Goal: Information Seeking & Learning: Learn about a topic

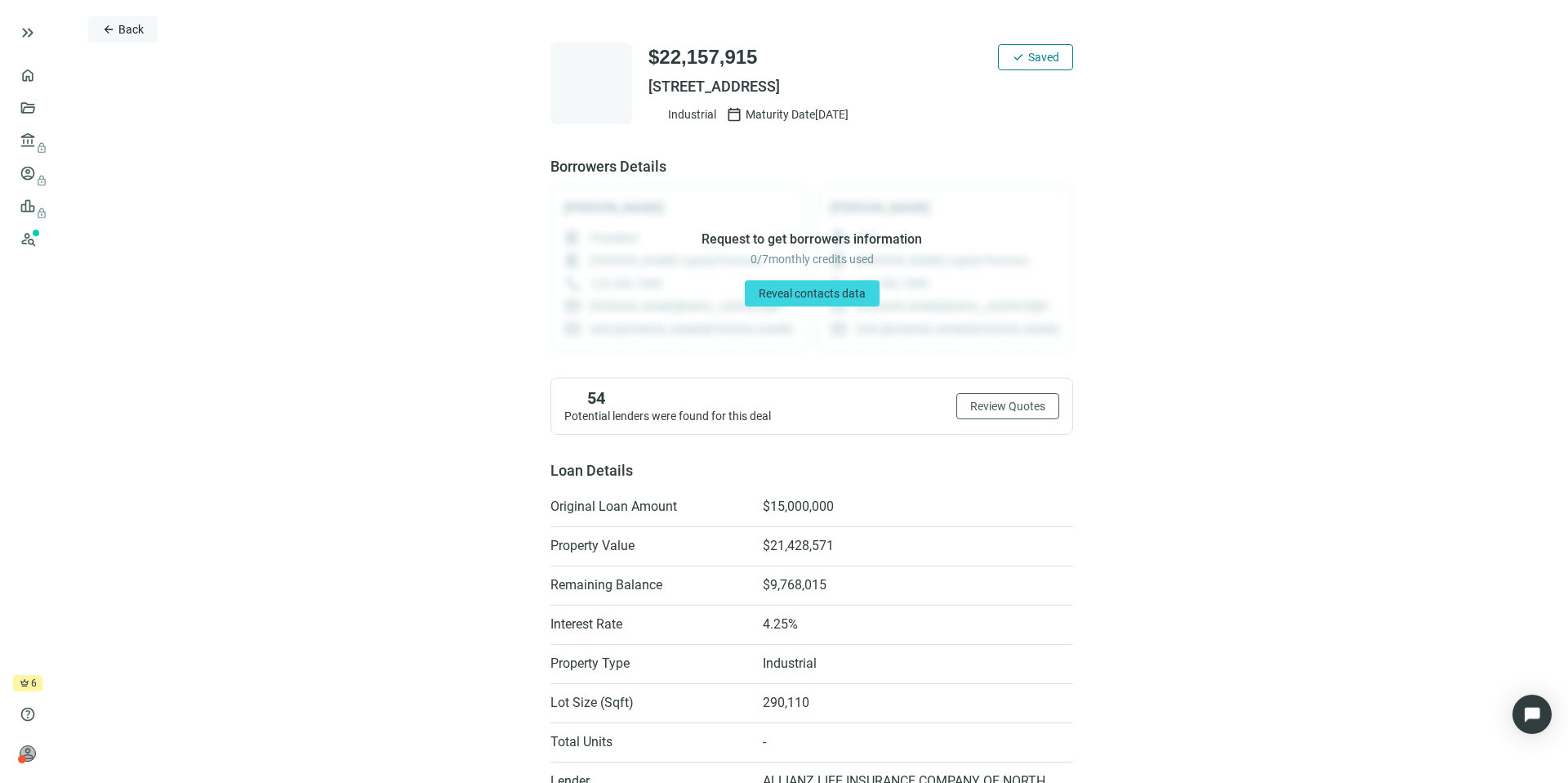
click at [105, 30] on span "arrow_back" at bounding box center [109, 30] width 13 height 13
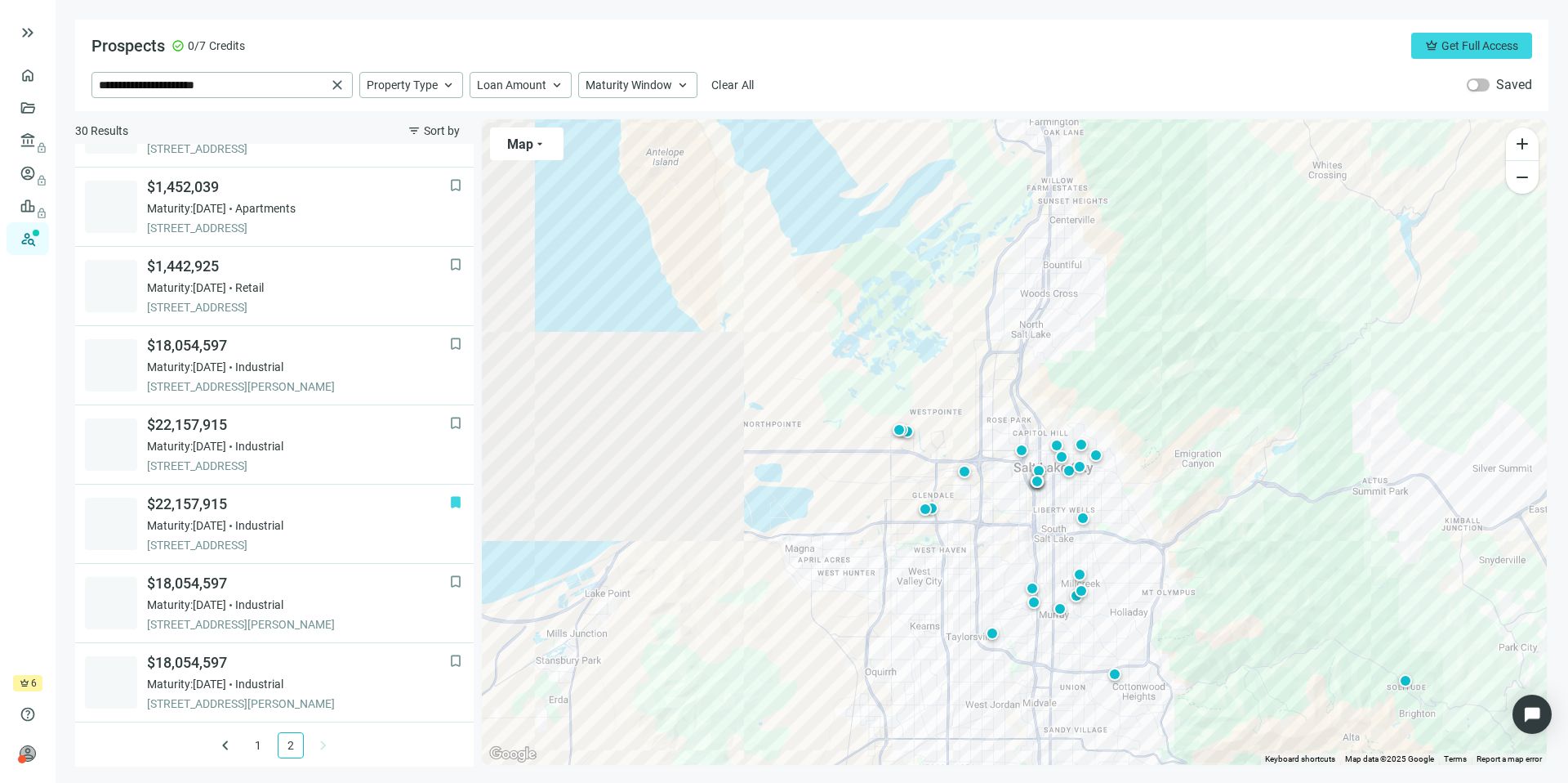
scroll to position [216, 0]
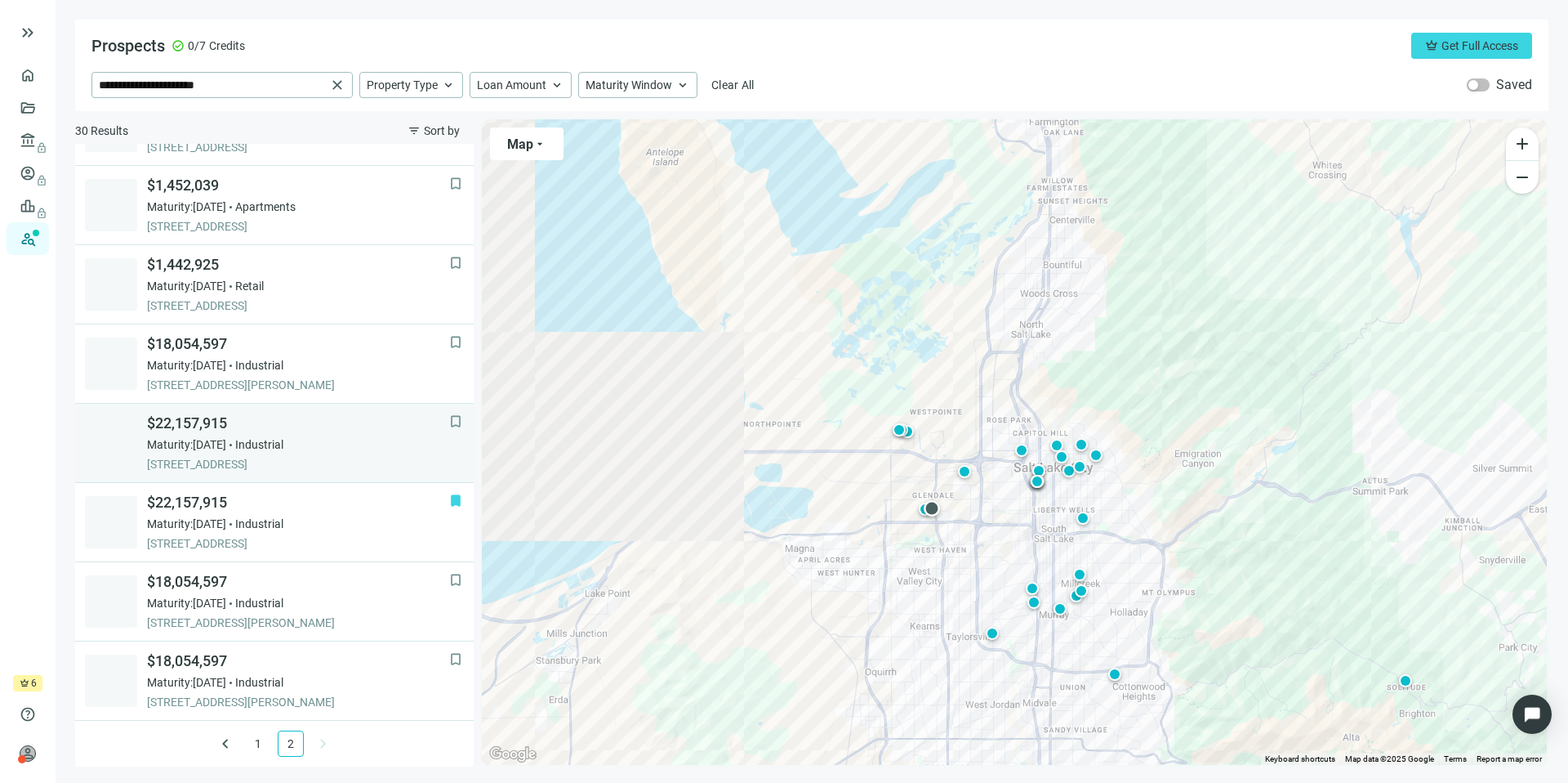
click at [332, 432] on span "$22,157,915" at bounding box center [298, 422] width 302 height 19
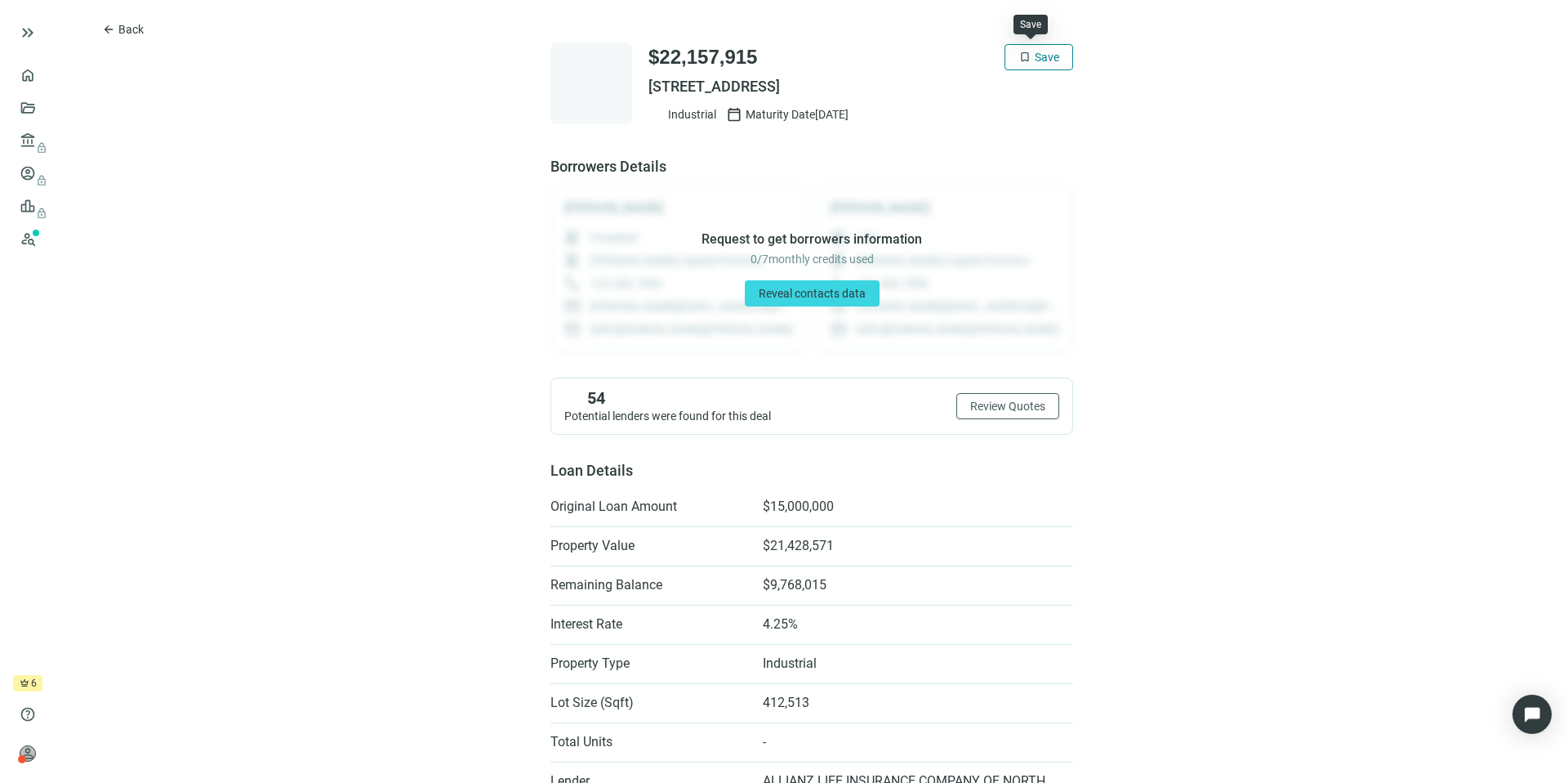
click at [1020, 66] on button "bookmark Save" at bounding box center [1039, 57] width 68 height 26
click at [118, 32] on span "Back" at bounding box center [130, 30] width 25 height 13
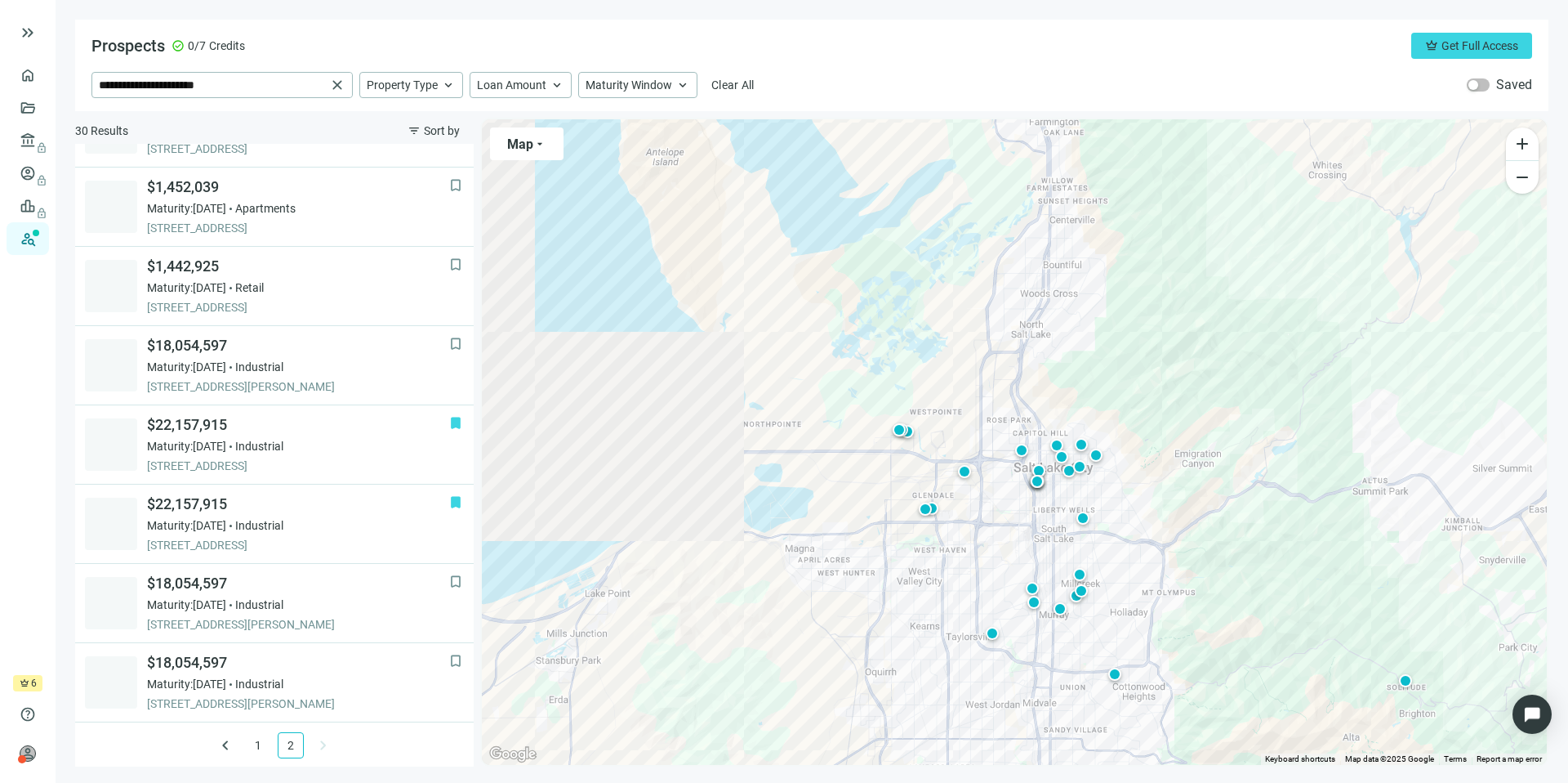
scroll to position [216, 0]
click at [536, 84] on span "Loan Amount" at bounding box center [511, 85] width 69 height 15
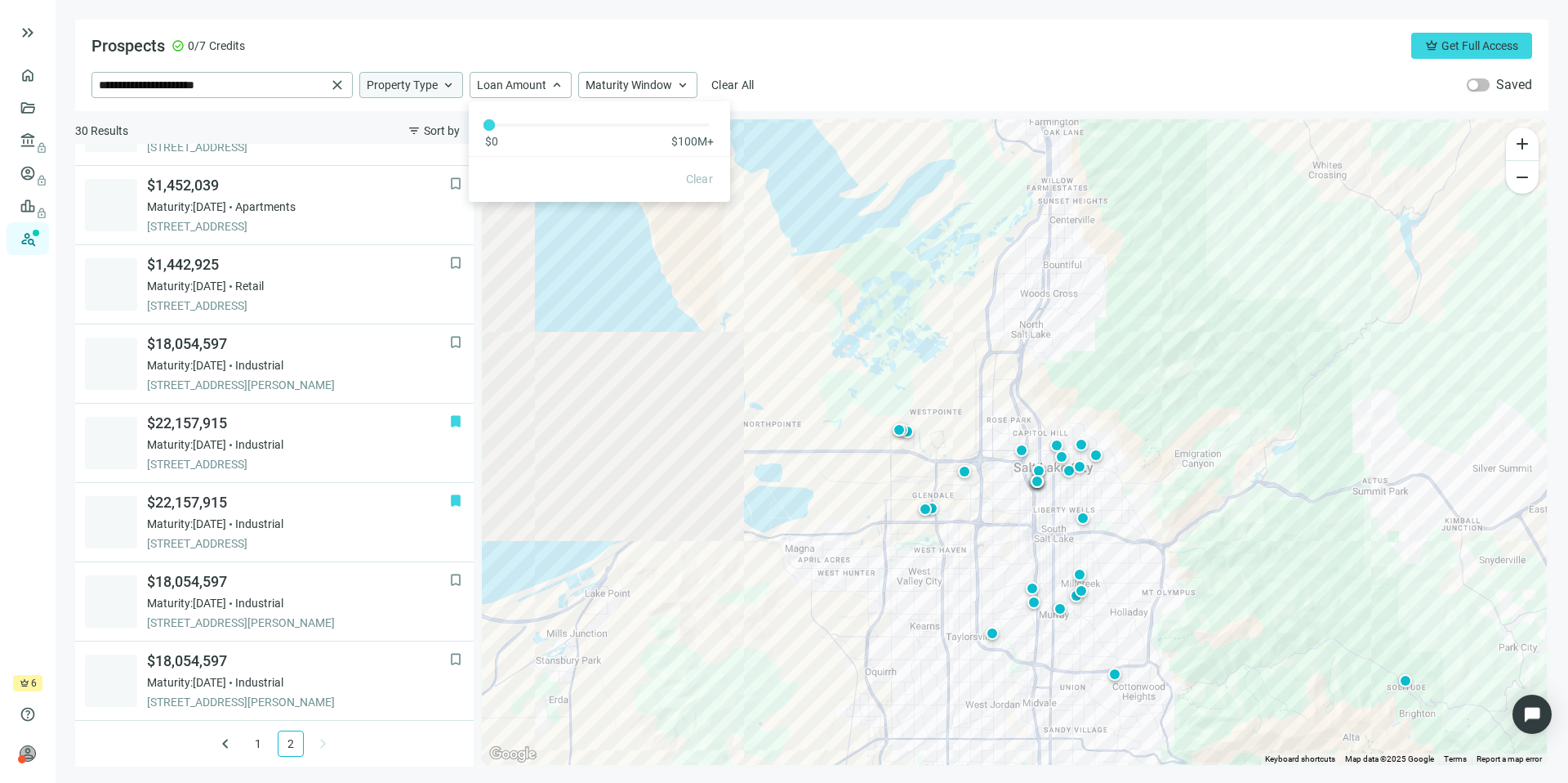
click at [431, 87] on span "Property Type" at bounding box center [402, 85] width 71 height 15
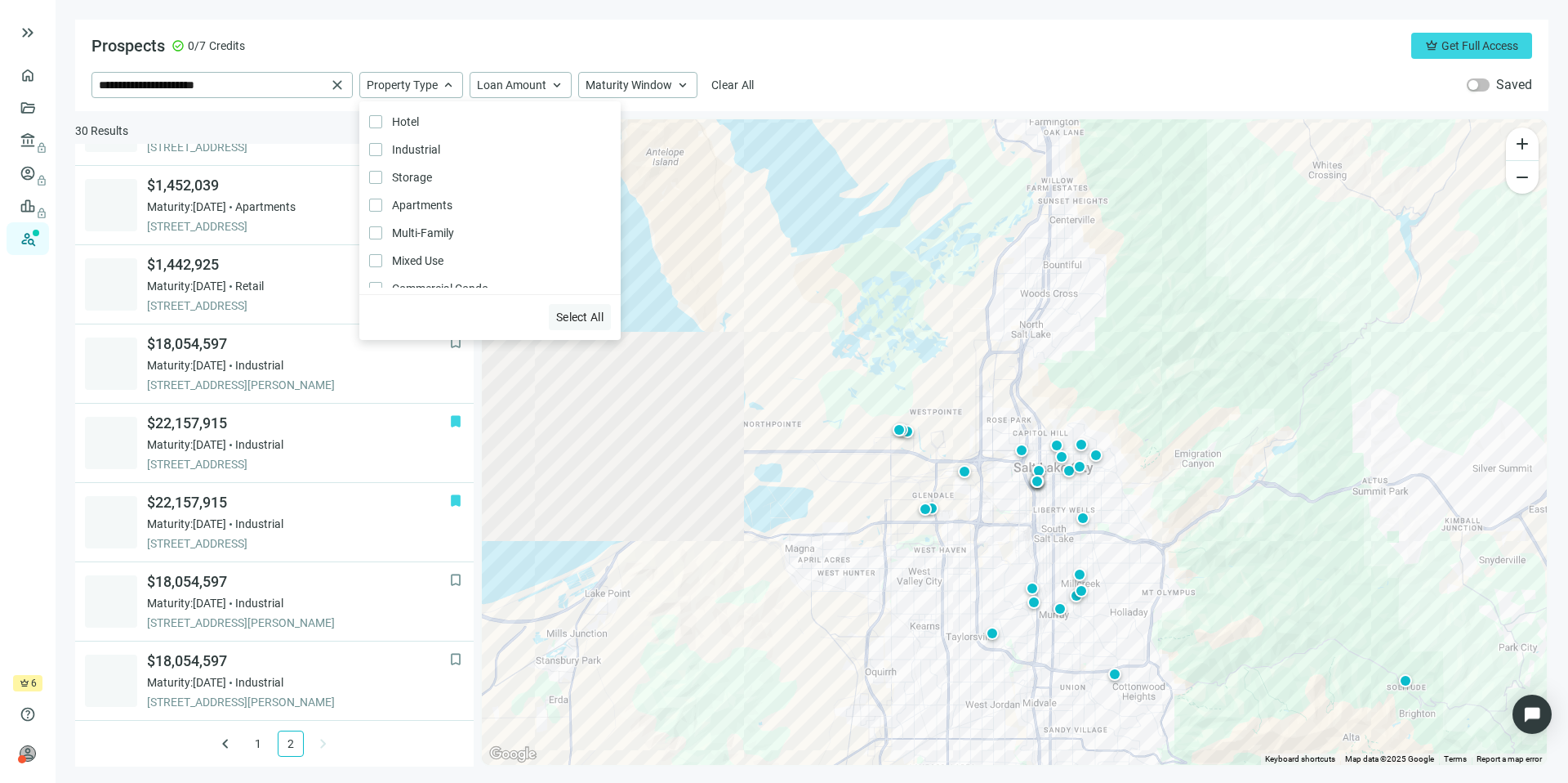
click at [587, 318] on span "Select All" at bounding box center [579, 317] width 47 height 13
click at [492, 78] on span "Loan Amount" at bounding box center [511, 85] width 69 height 15
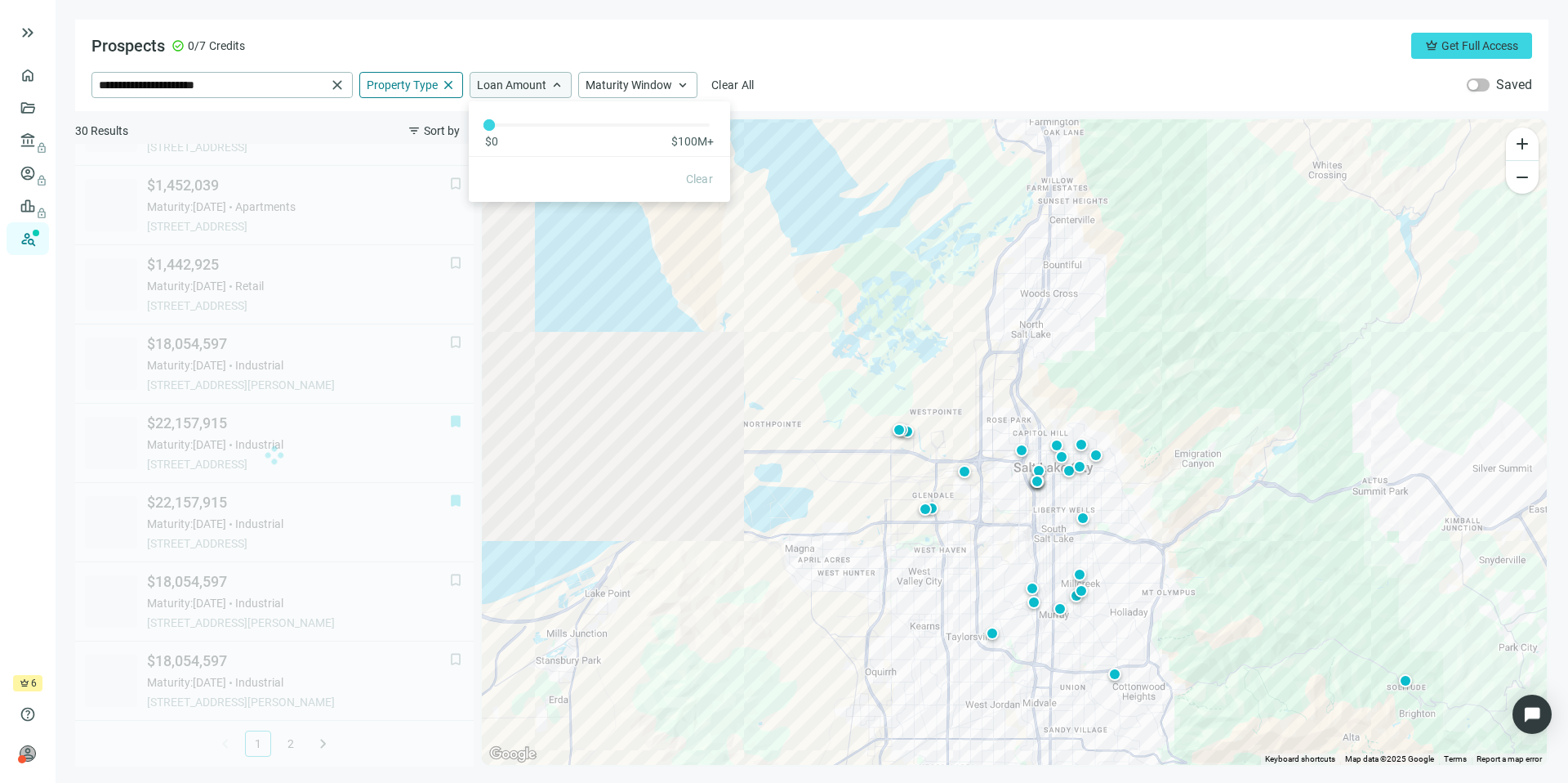
scroll to position [1008, 0]
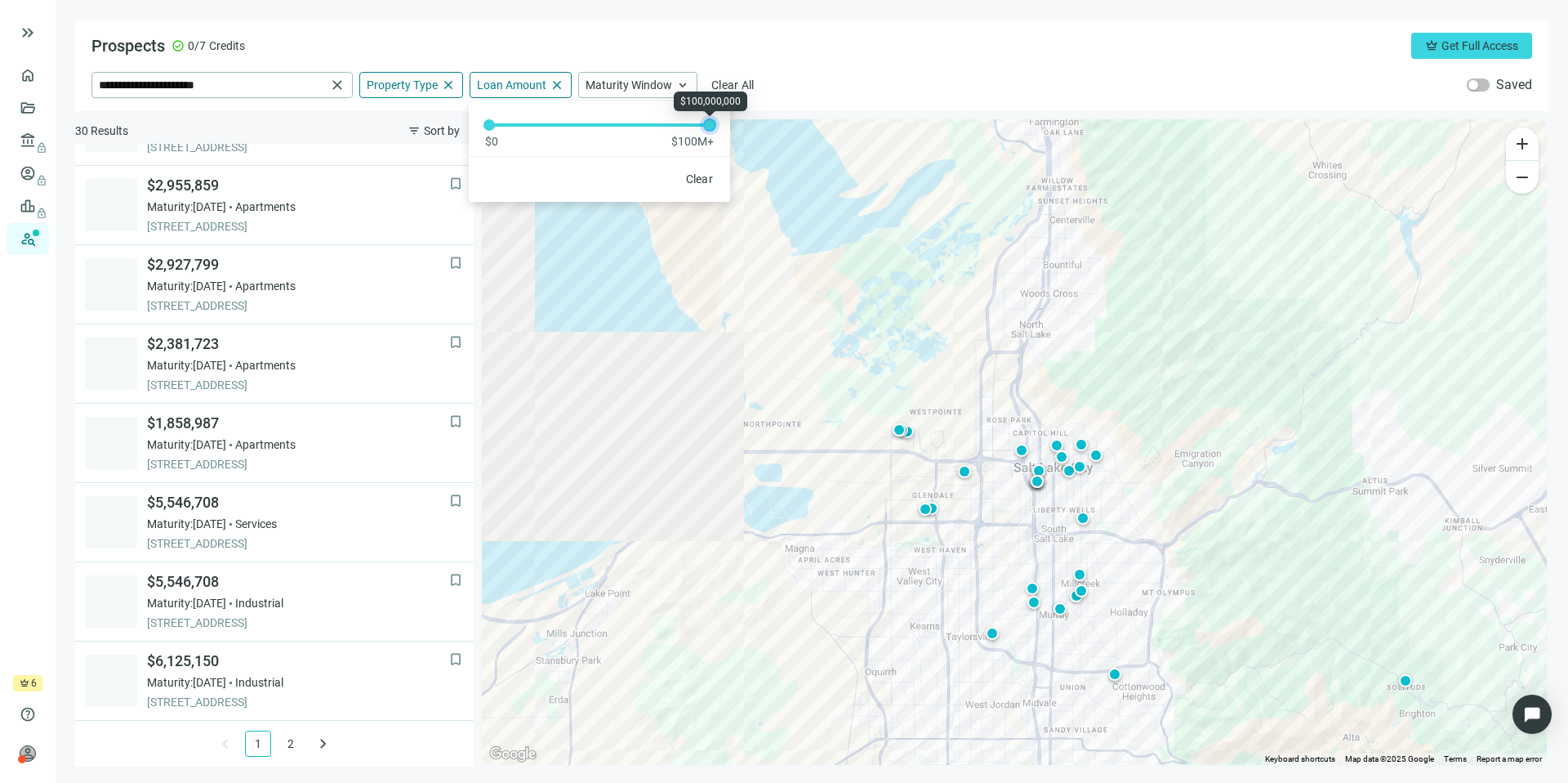
drag, startPoint x: 489, startPoint y: 124, endPoint x: 826, endPoint y: 99, distance: 337.9
click at [814, 101] on div "**********" at bounding box center [812, 65] width 1473 height 91
click at [844, 50] on div "Prospects check_circle 0/7 Credits crown Get Full Access" at bounding box center [811, 45] width 1441 height 26
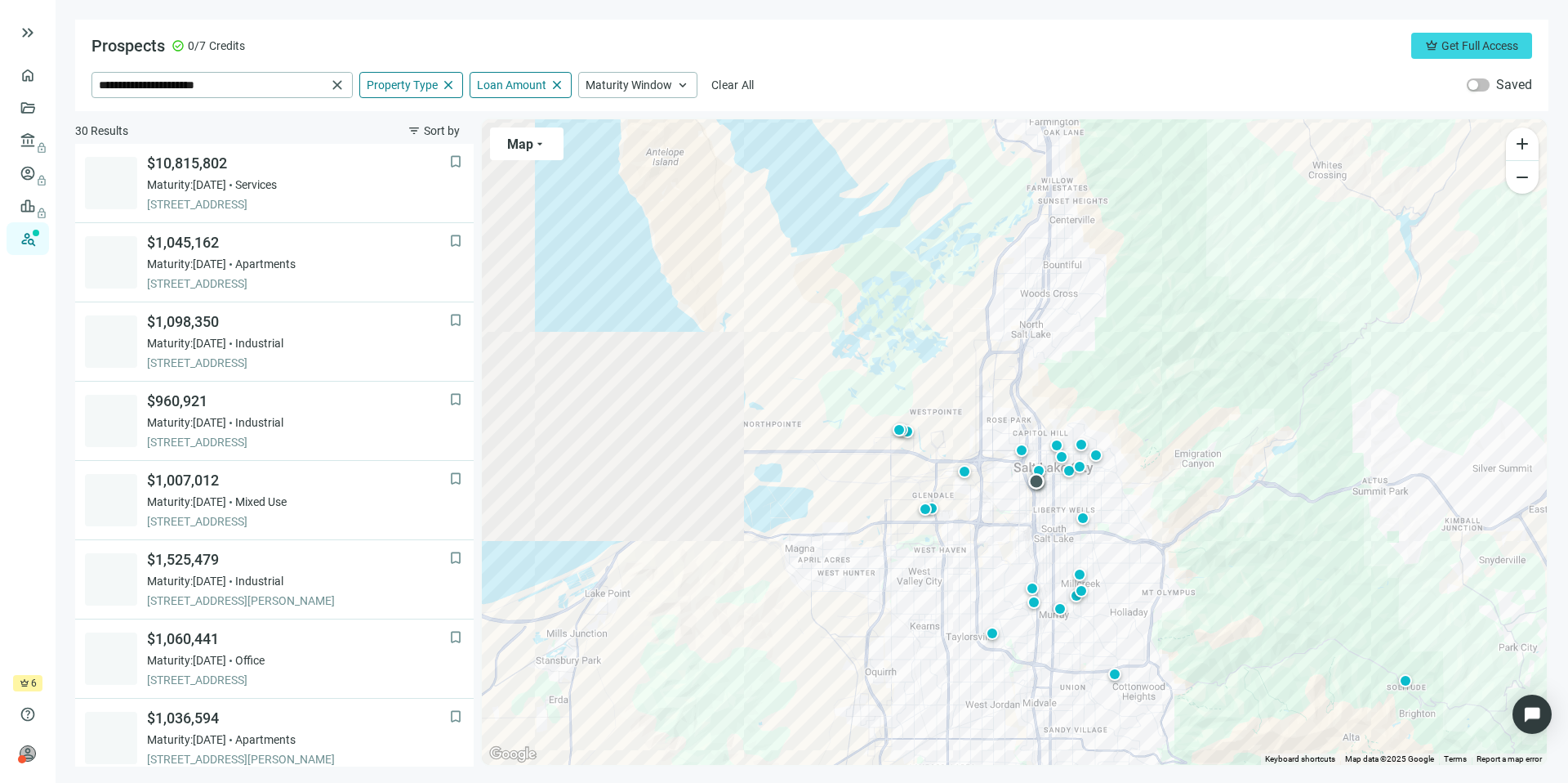
scroll to position [1008, 0]
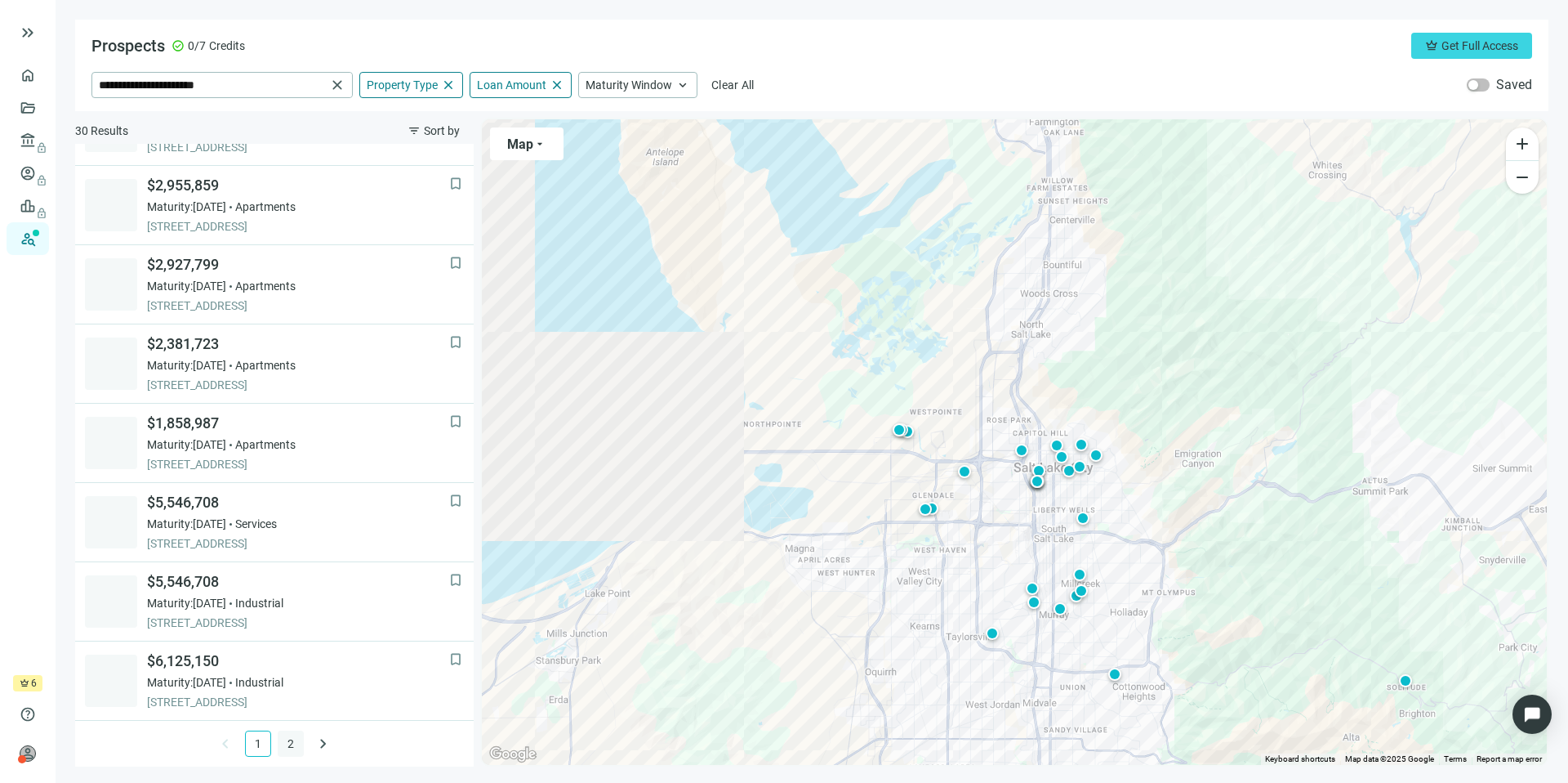
click at [278, 741] on link "2" at bounding box center [290, 743] width 25 height 25
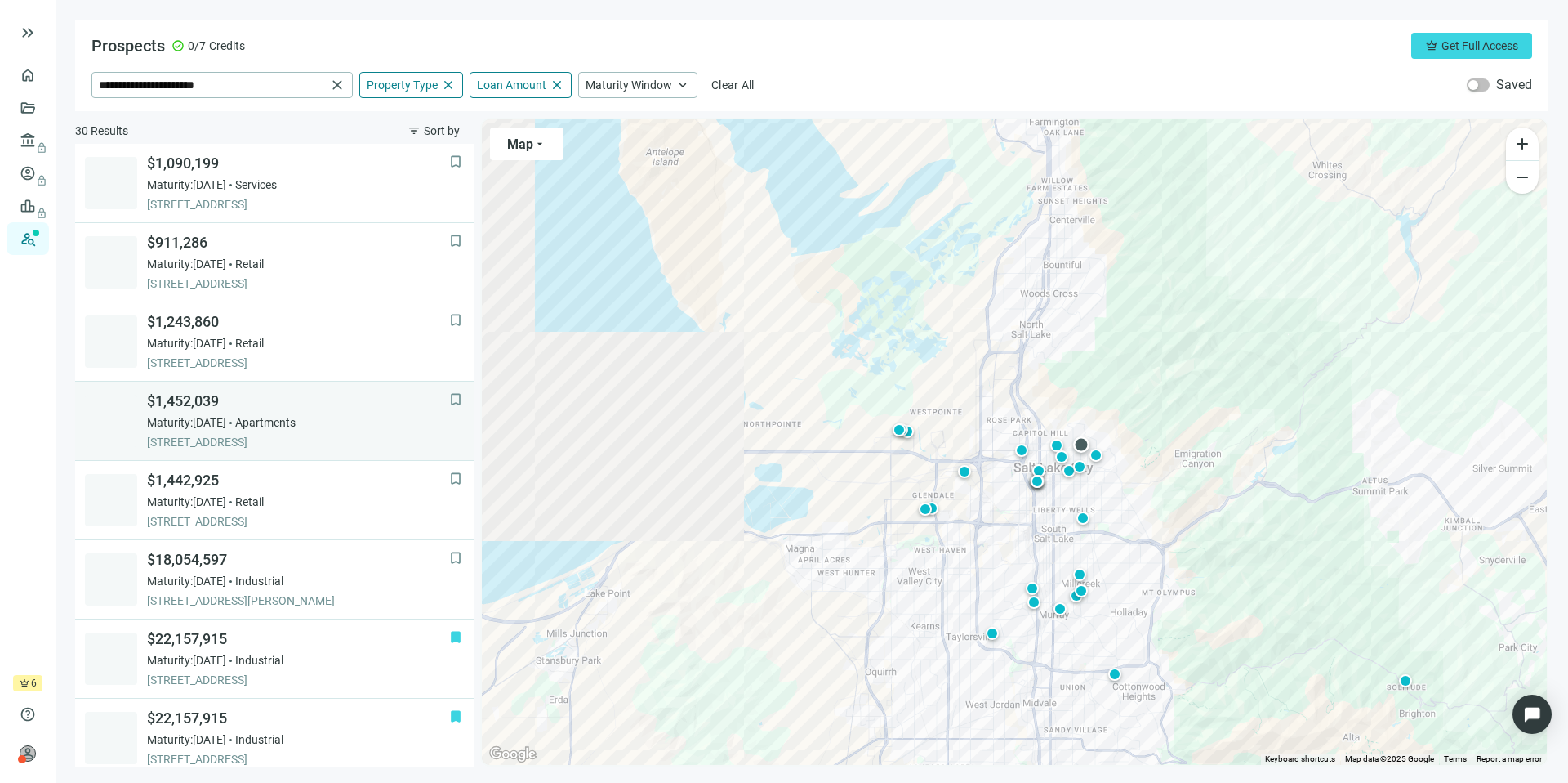
scroll to position [216, 0]
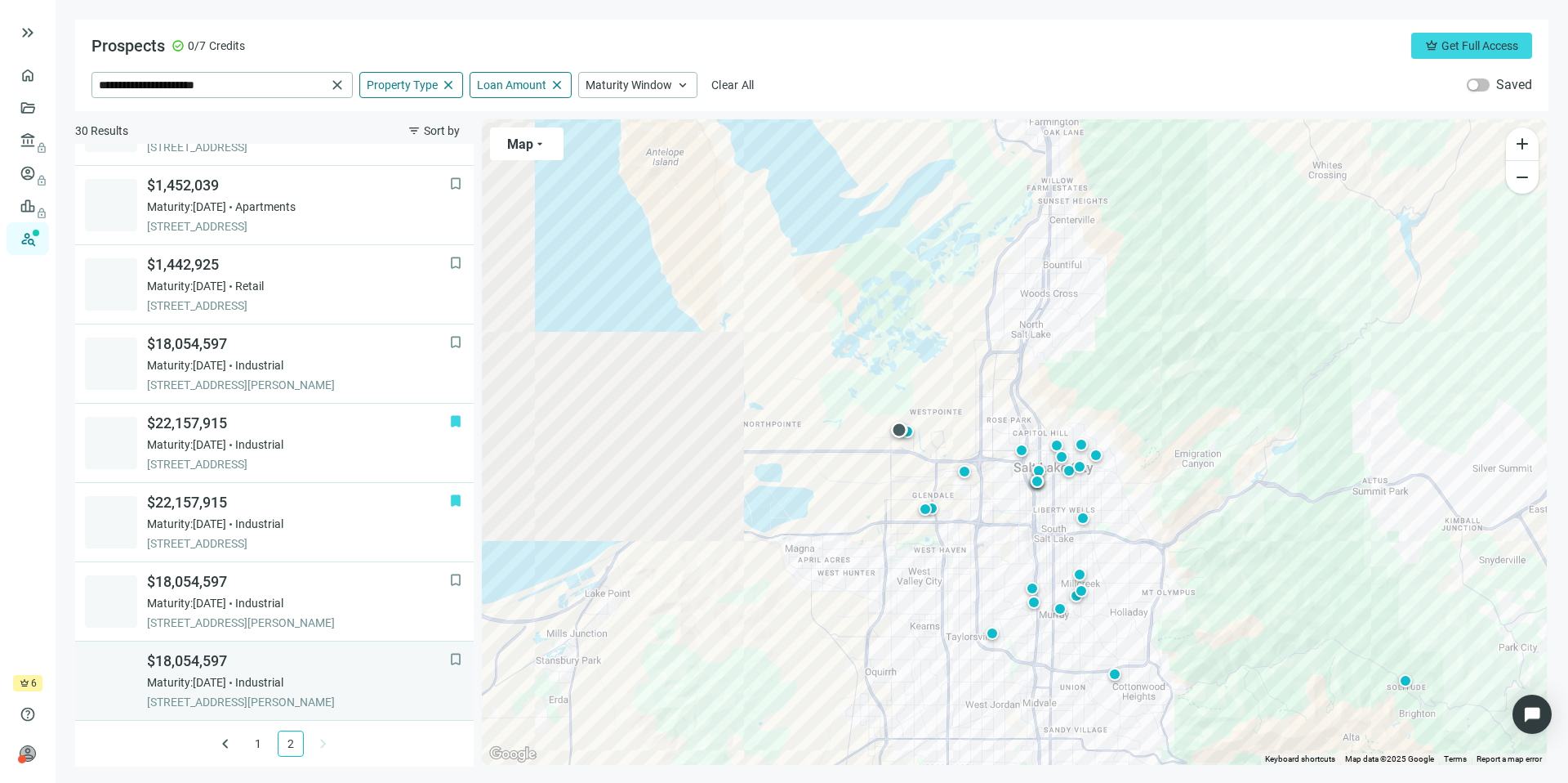
click at [247, 666] on span "$18,054,597" at bounding box center [298, 660] width 302 height 19
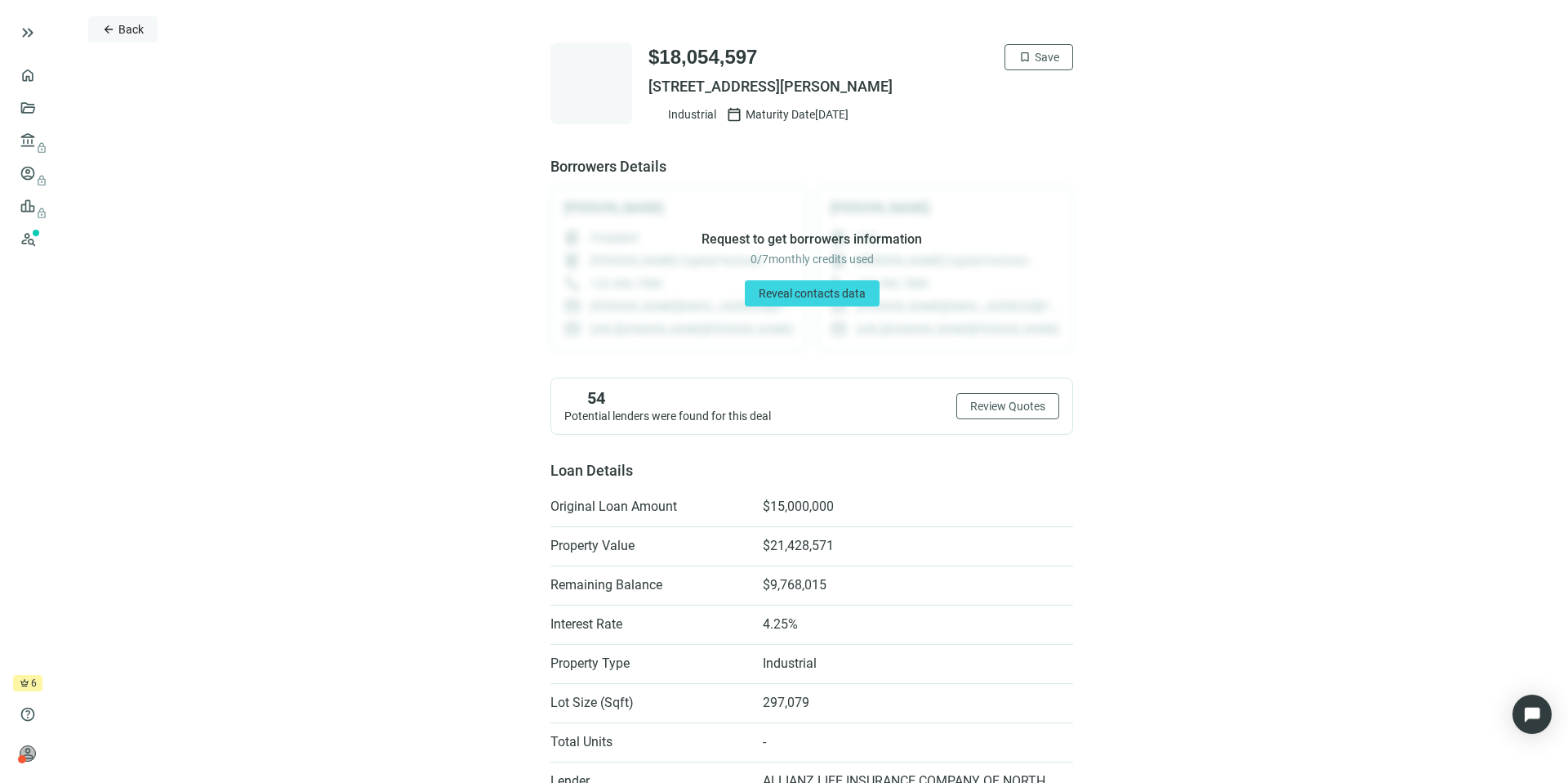
click at [119, 39] on button "arrow_back Back" at bounding box center [123, 30] width 69 height 26
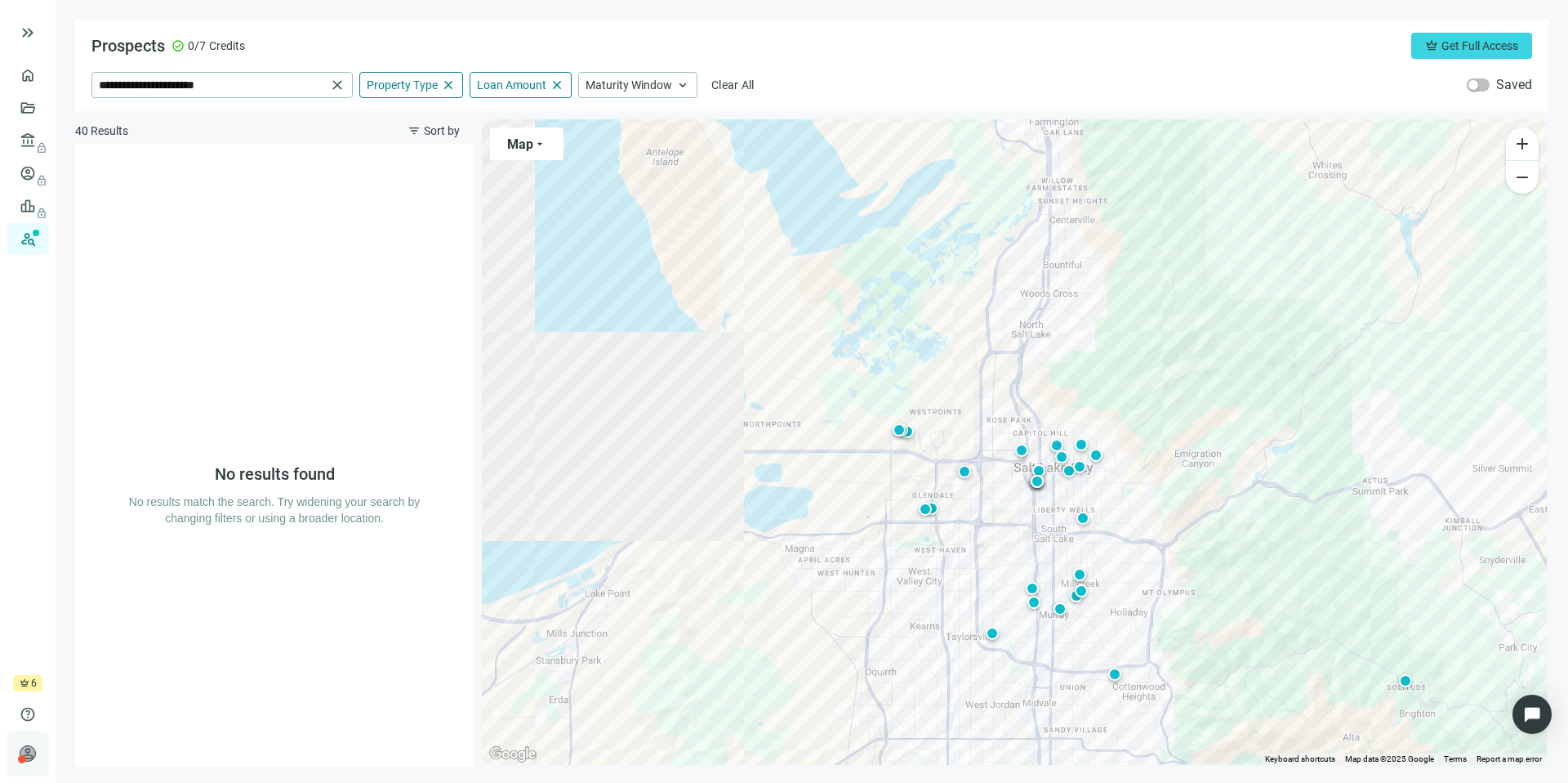
click at [21, 757] on div at bounding box center [21, 759] width 8 height 8
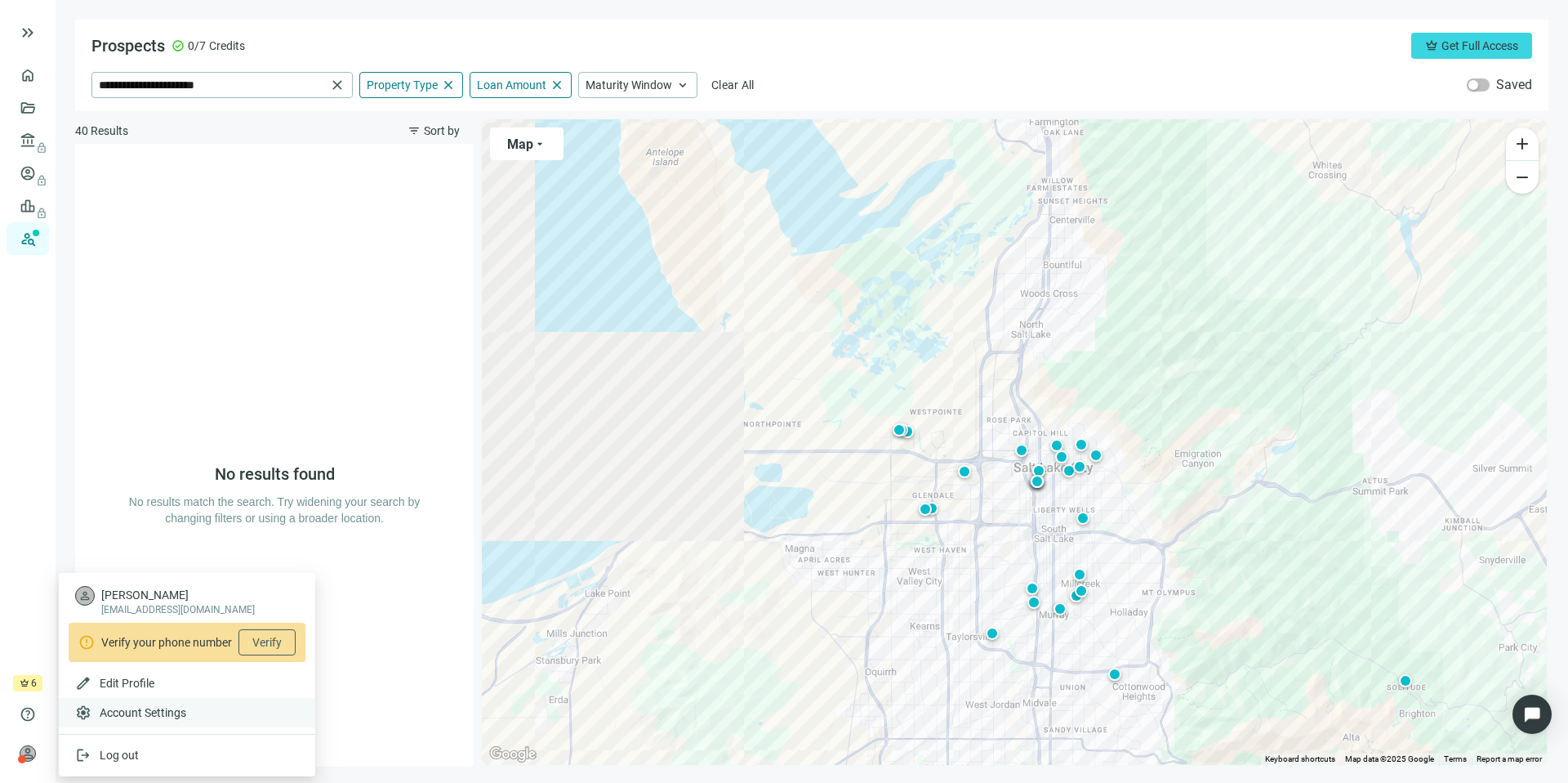
click at [131, 713] on span "Account Settings" at bounding box center [143, 713] width 87 height 17
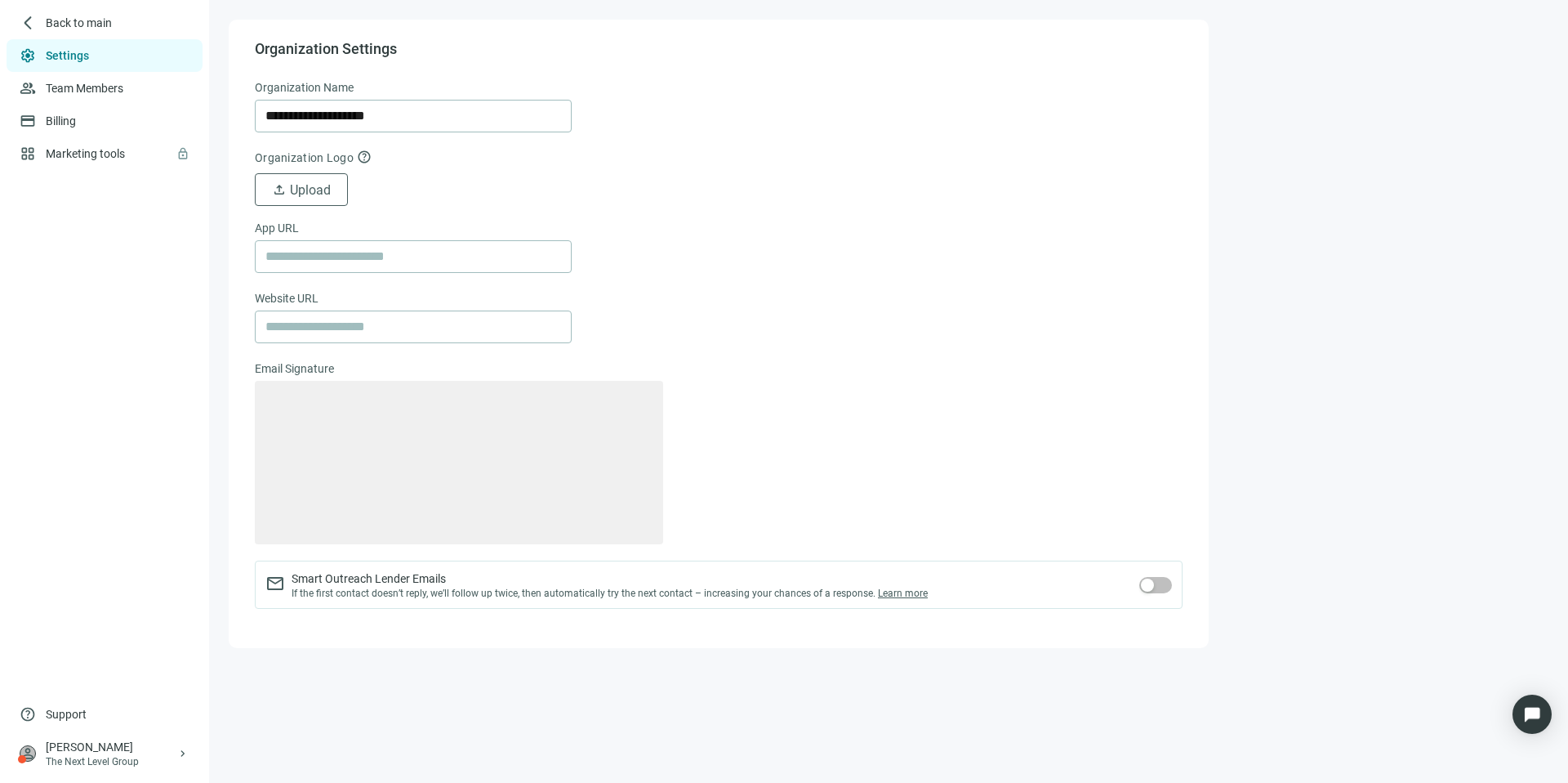
type textarea "**********"
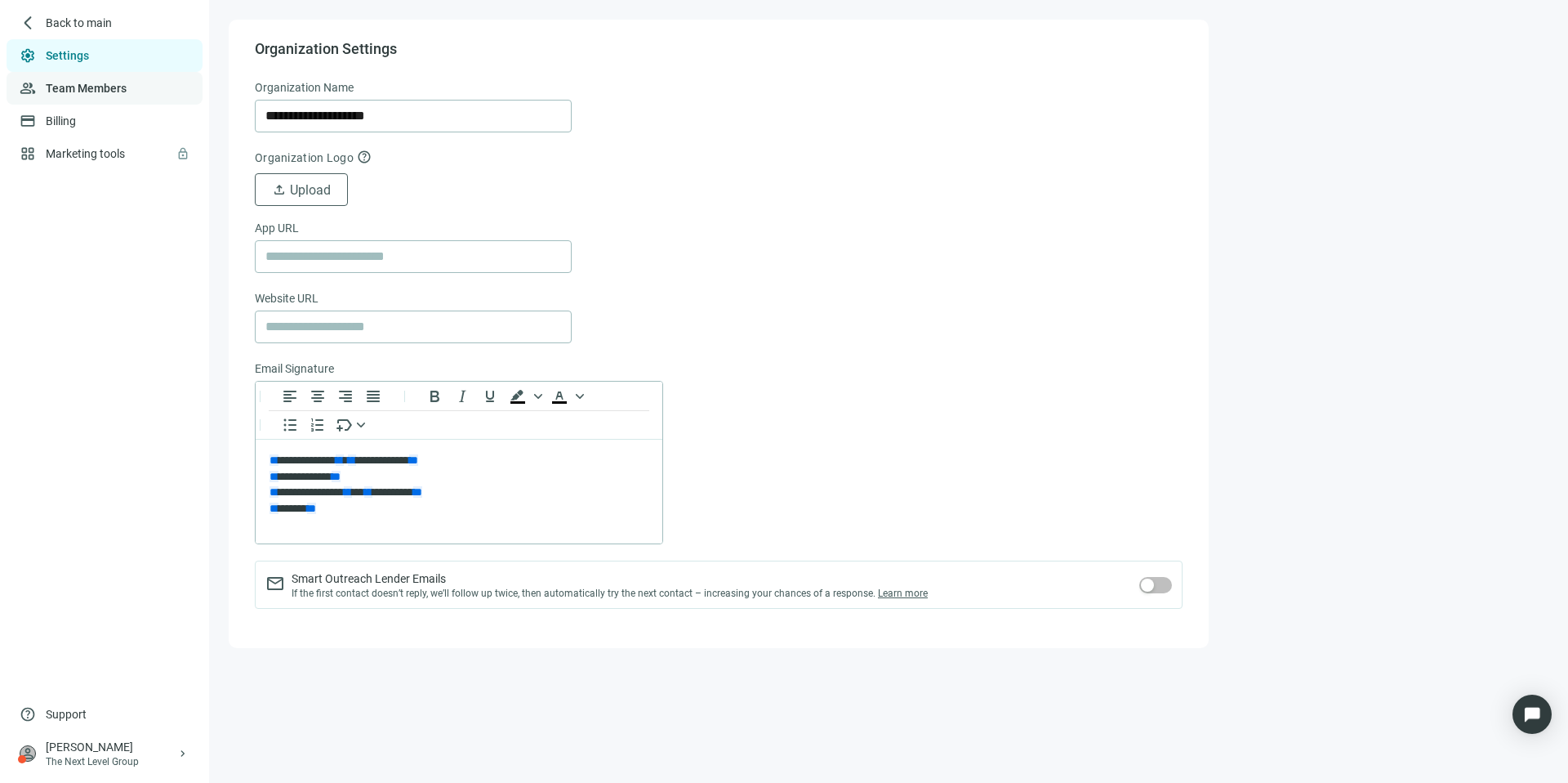
click at [69, 91] on link "Team Members" at bounding box center [87, 89] width 81 height 13
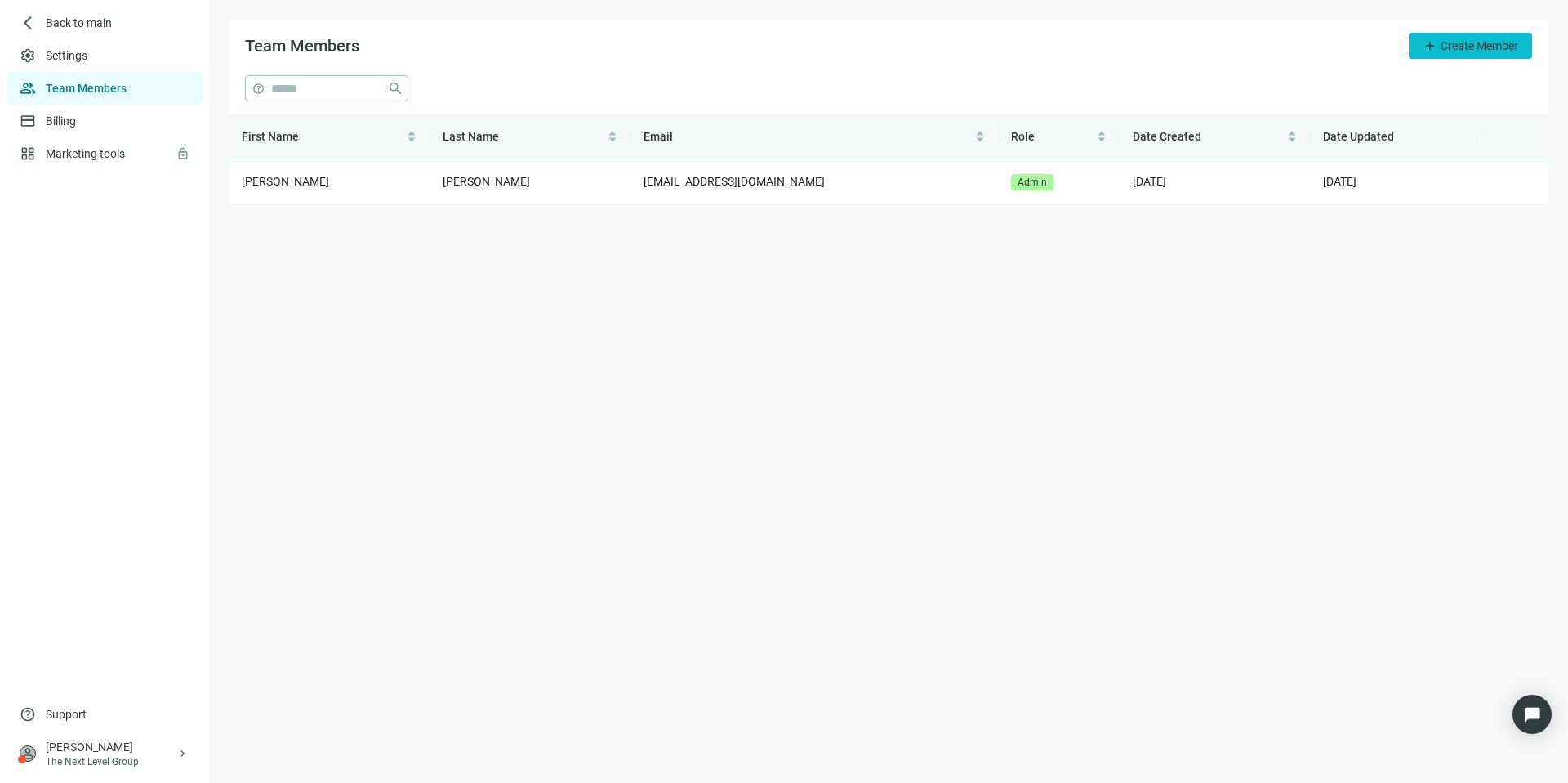
click at [1464, 47] on span "Create Member" at bounding box center [1480, 46] width 77 height 13
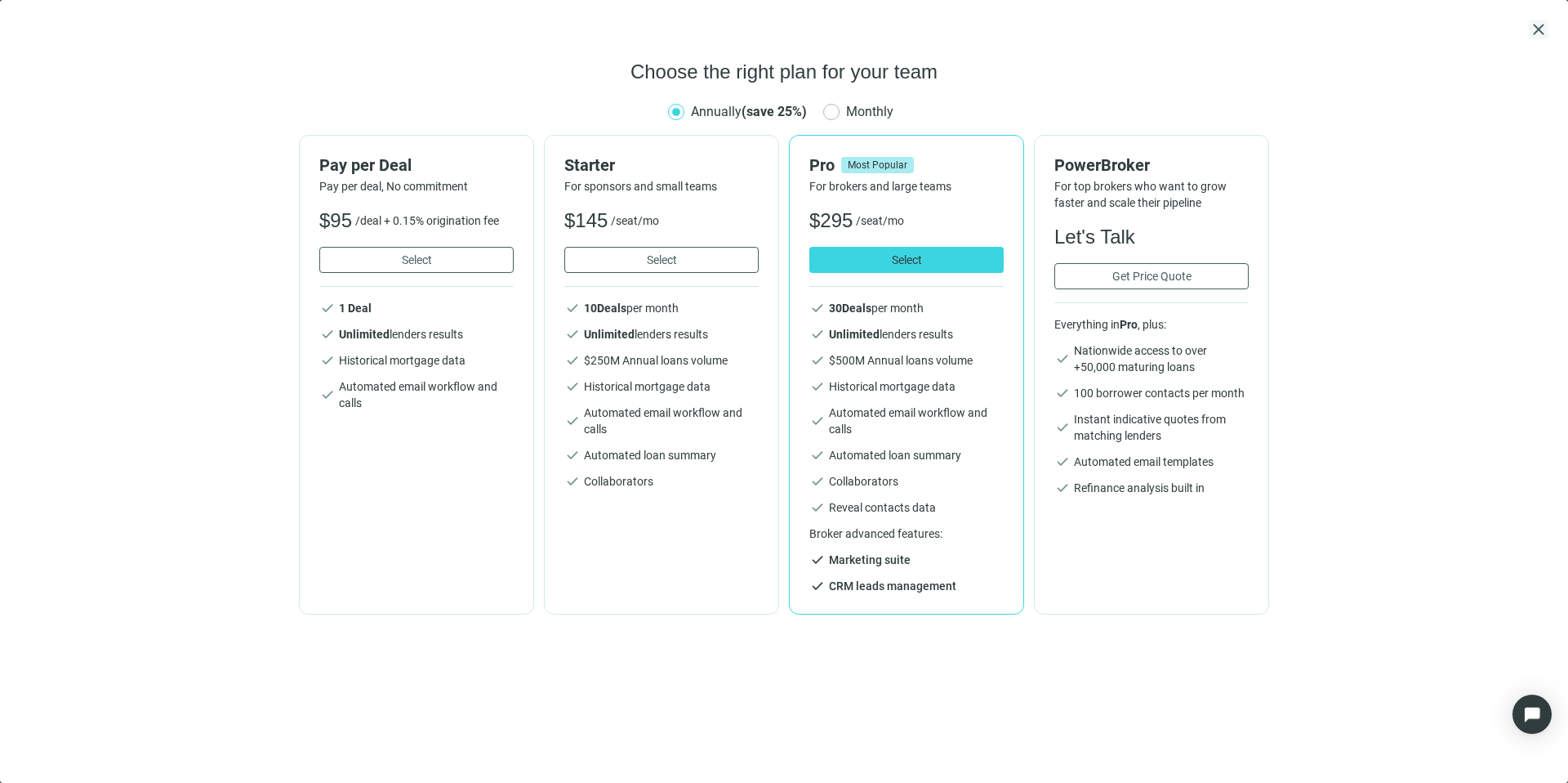
click at [1531, 26] on span "close" at bounding box center [1539, 29] width 19 height 19
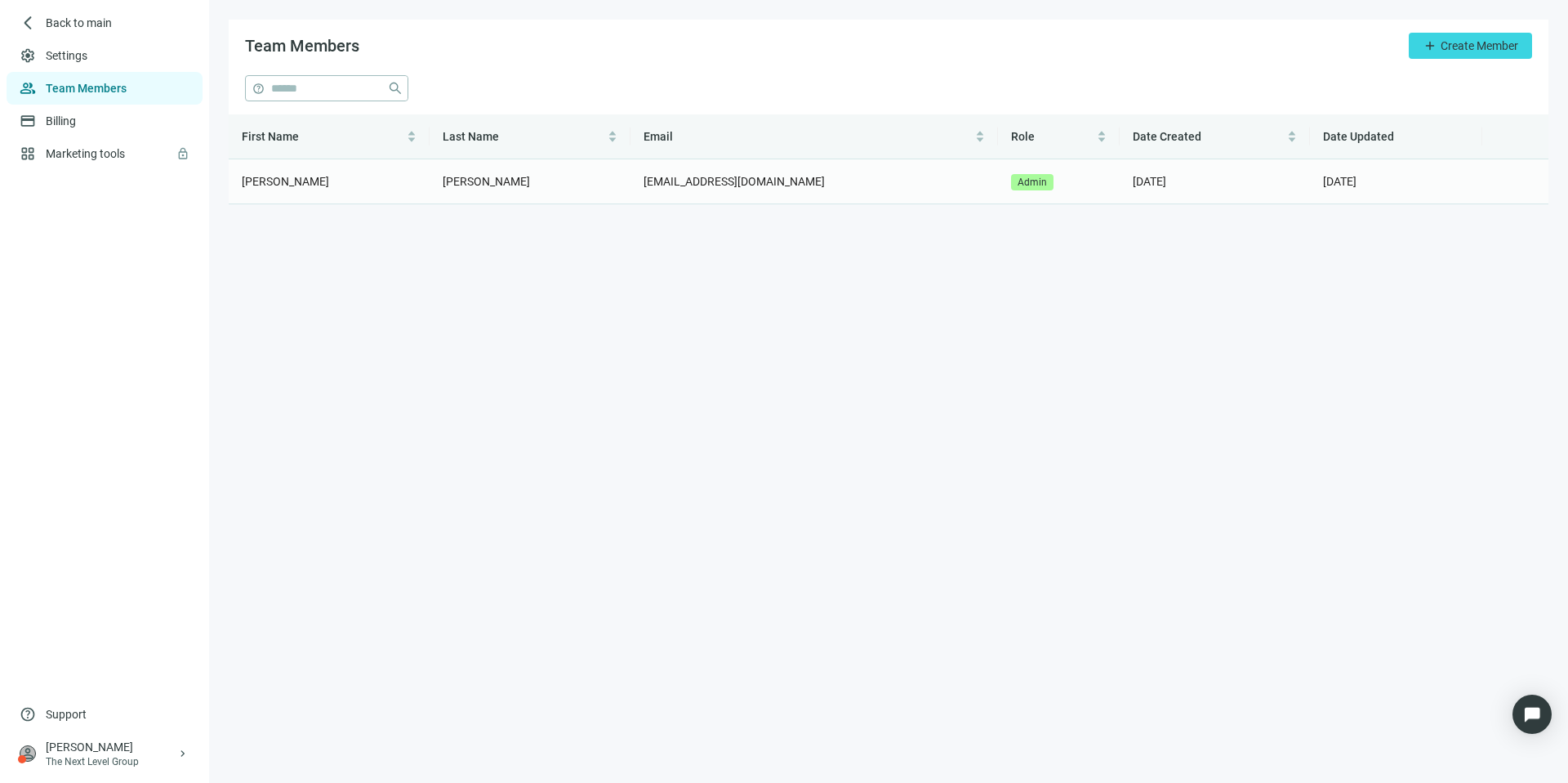
click at [711, 189] on td "atlasnorth2022@gmail.com" at bounding box center [814, 182] width 368 height 45
click at [89, 59] on link "Settings" at bounding box center [67, 55] width 43 height 13
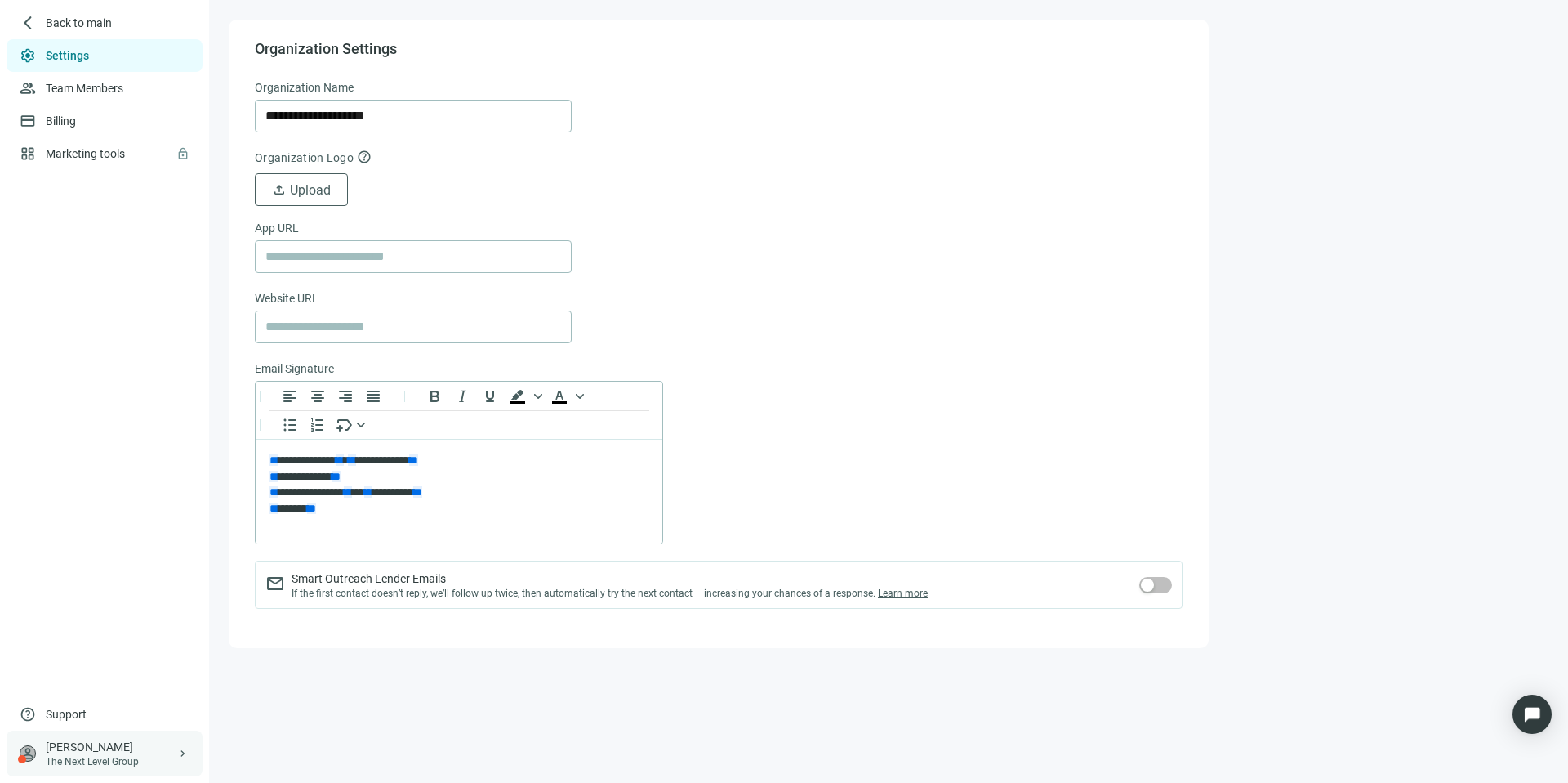
click at [112, 759] on div "The Next Level Group" at bounding box center [112, 762] width 131 height 13
click at [85, 160] on link "Marketing tools lock" at bounding box center [87, 153] width 82 height 13
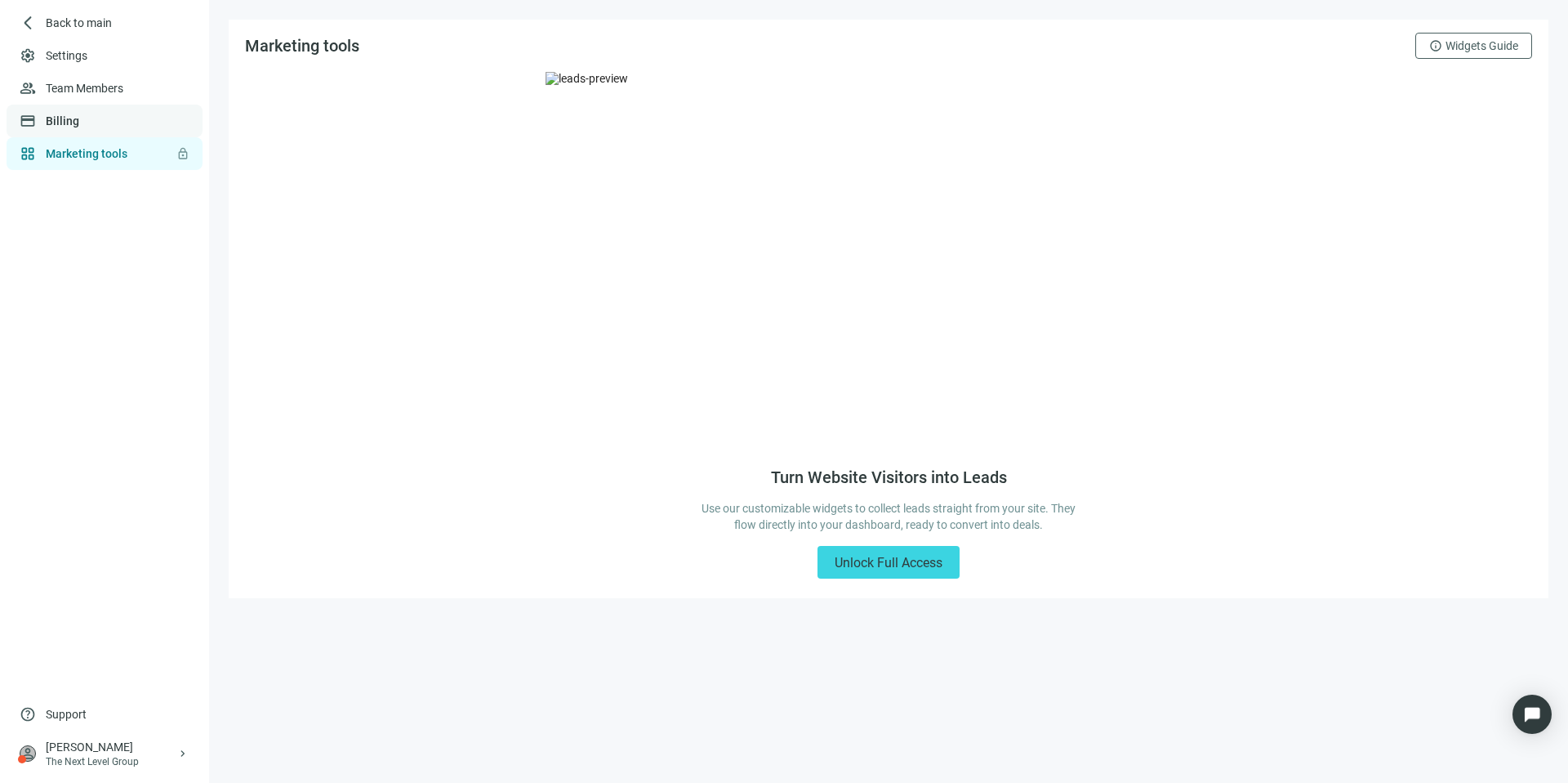
click at [47, 127] on link "Billing" at bounding box center [63, 121] width 33 height 13
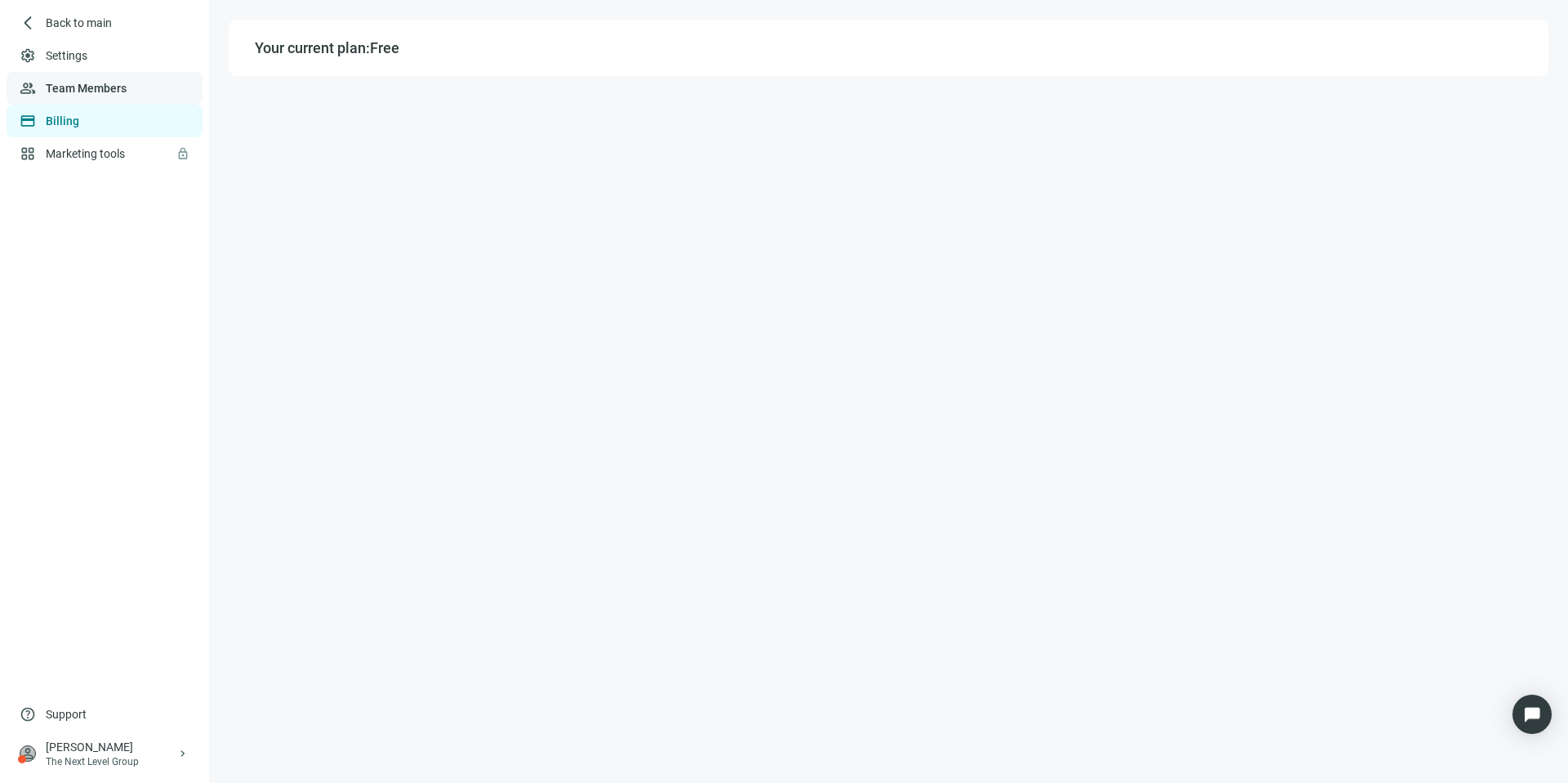
click at [68, 86] on link "Team Members" at bounding box center [87, 89] width 81 height 13
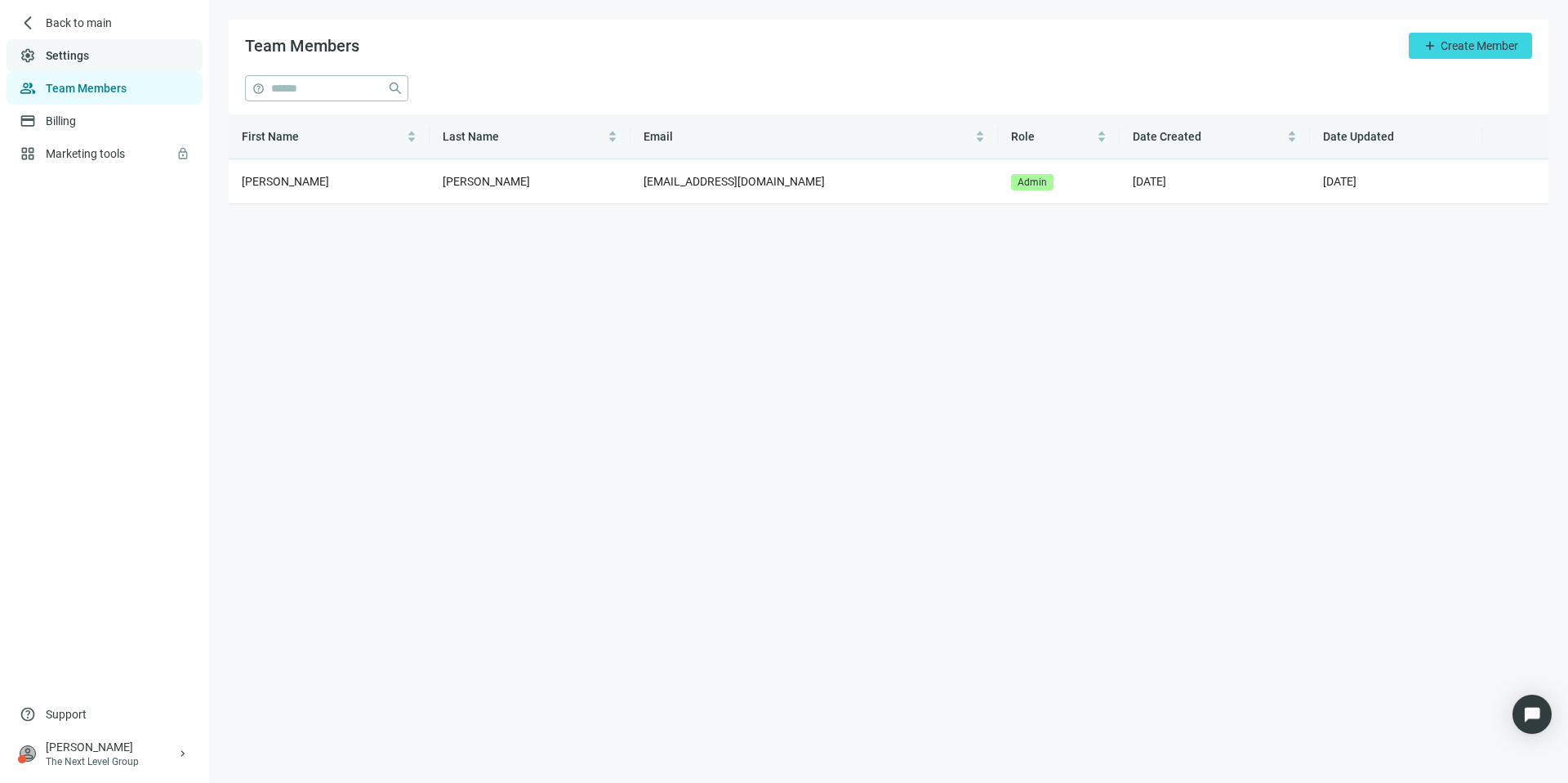
click at [76, 61] on link "Settings" at bounding box center [67, 55] width 43 height 13
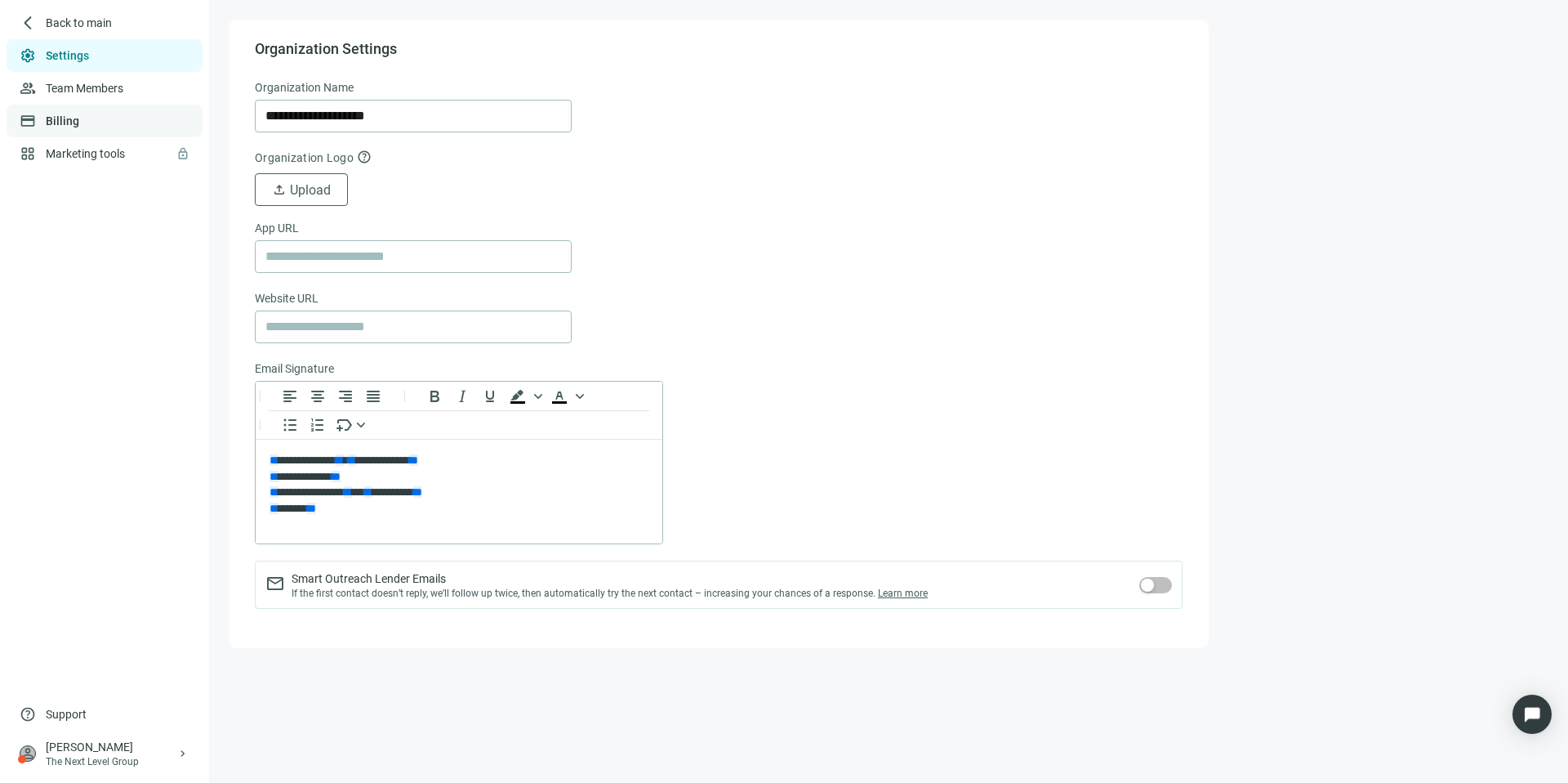
click at [67, 115] on link "Billing" at bounding box center [63, 121] width 33 height 13
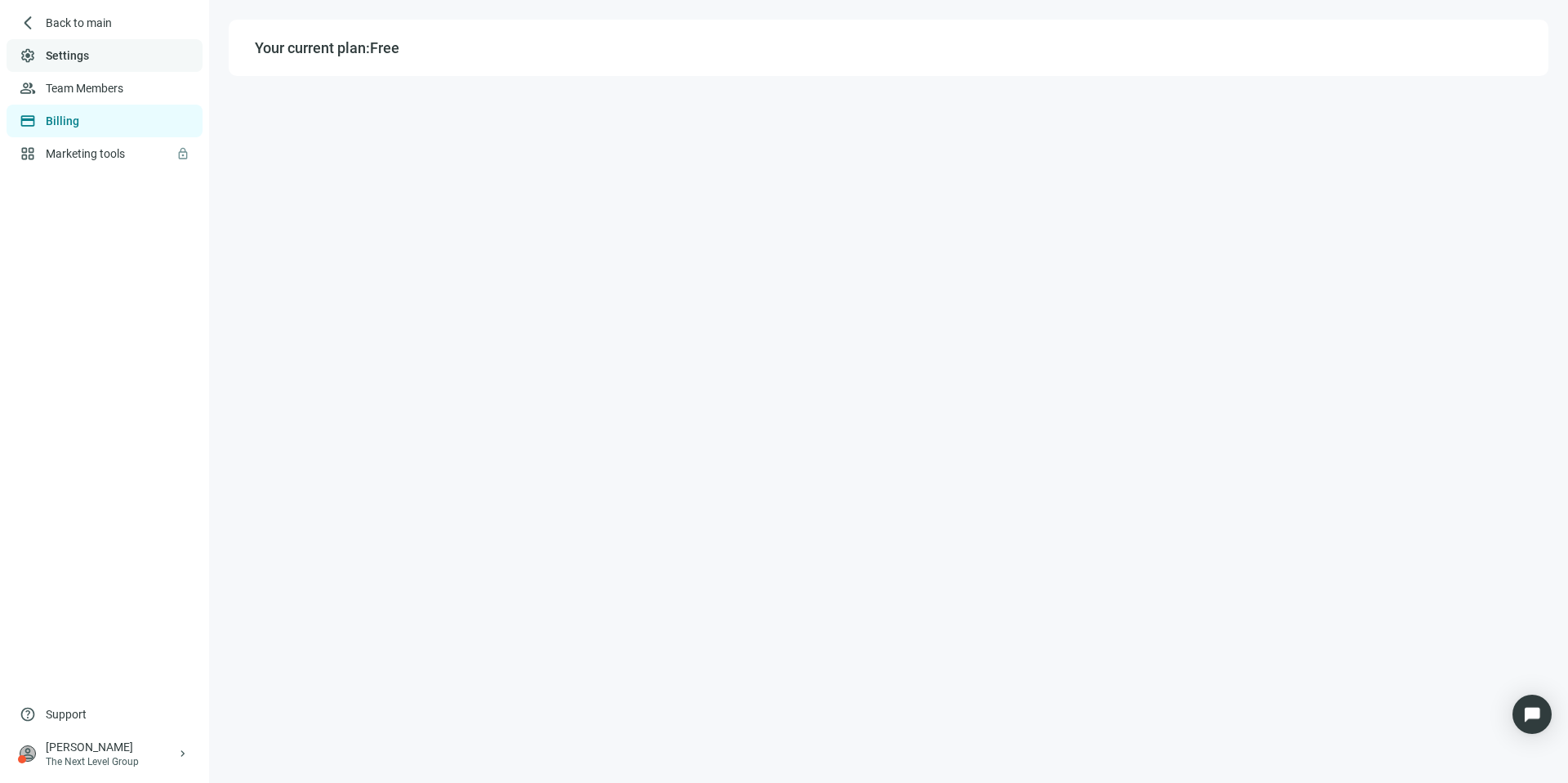
click at [76, 62] on link "Settings" at bounding box center [67, 55] width 43 height 13
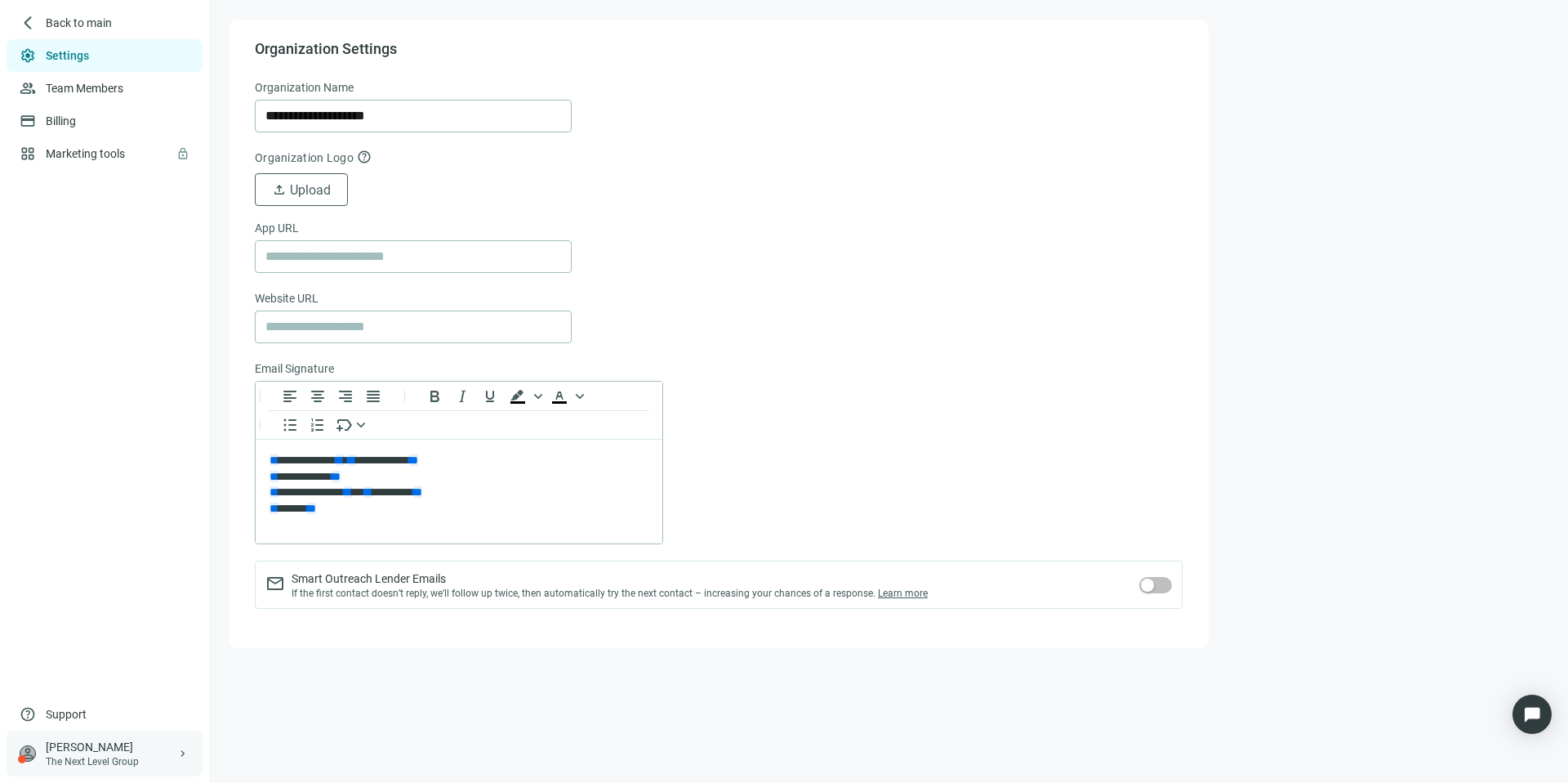
click at [186, 753] on span "keyboard_arrow_right" at bounding box center [183, 753] width 13 height 13
click at [247, 753] on div "logout Log out" at bounding box center [310, 755] width 196 height 30
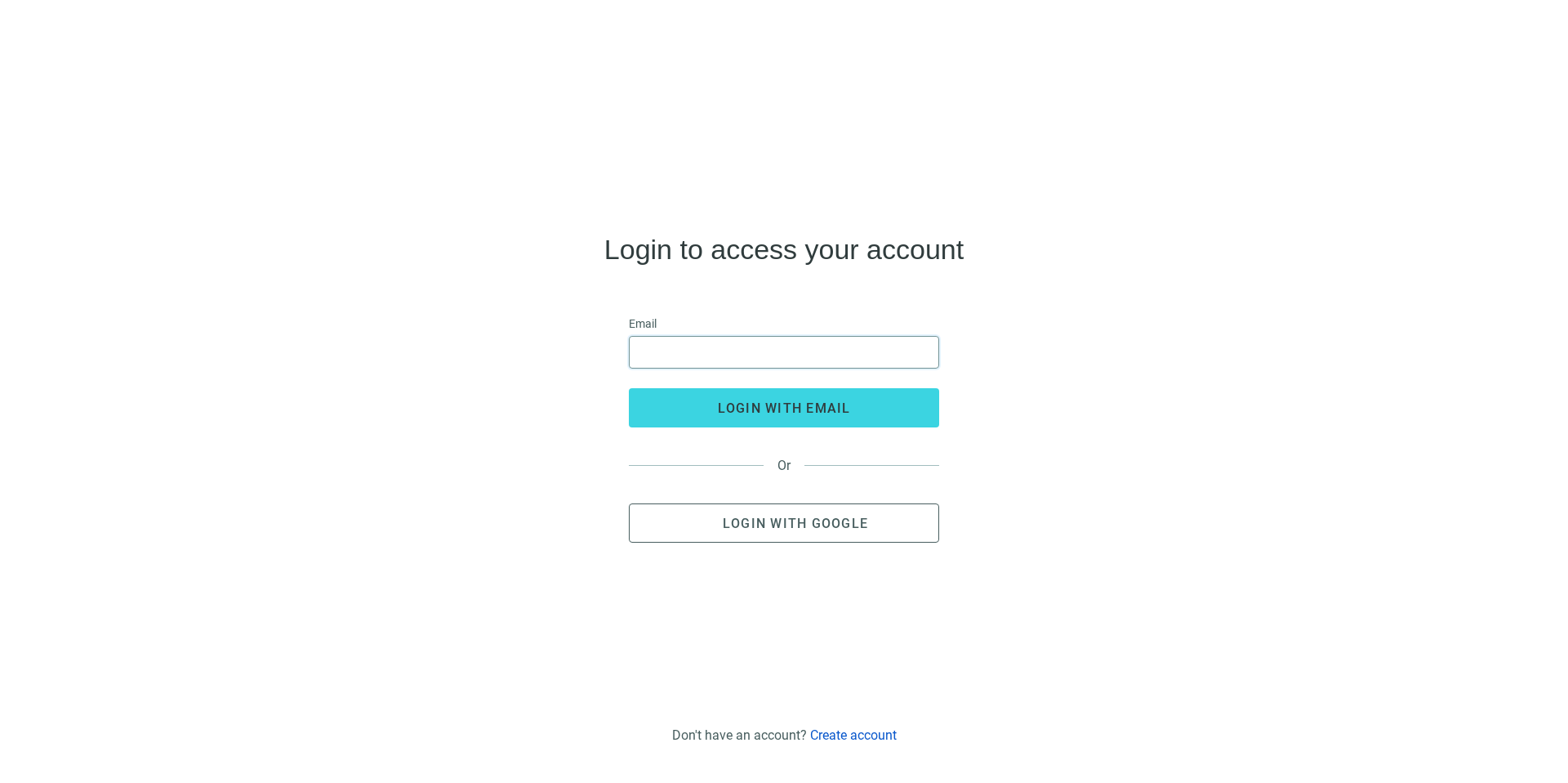
click at [672, 340] on input "email" at bounding box center [784, 352] width 289 height 31
click at [1082, 371] on div "Login to access your account Email login with email Or Login with Google" at bounding box center [784, 389] width 1542 height 655
click at [734, 347] on input "email" at bounding box center [784, 352] width 289 height 31
click at [643, 361] on input "email" at bounding box center [784, 352] width 289 height 31
type input "**********"
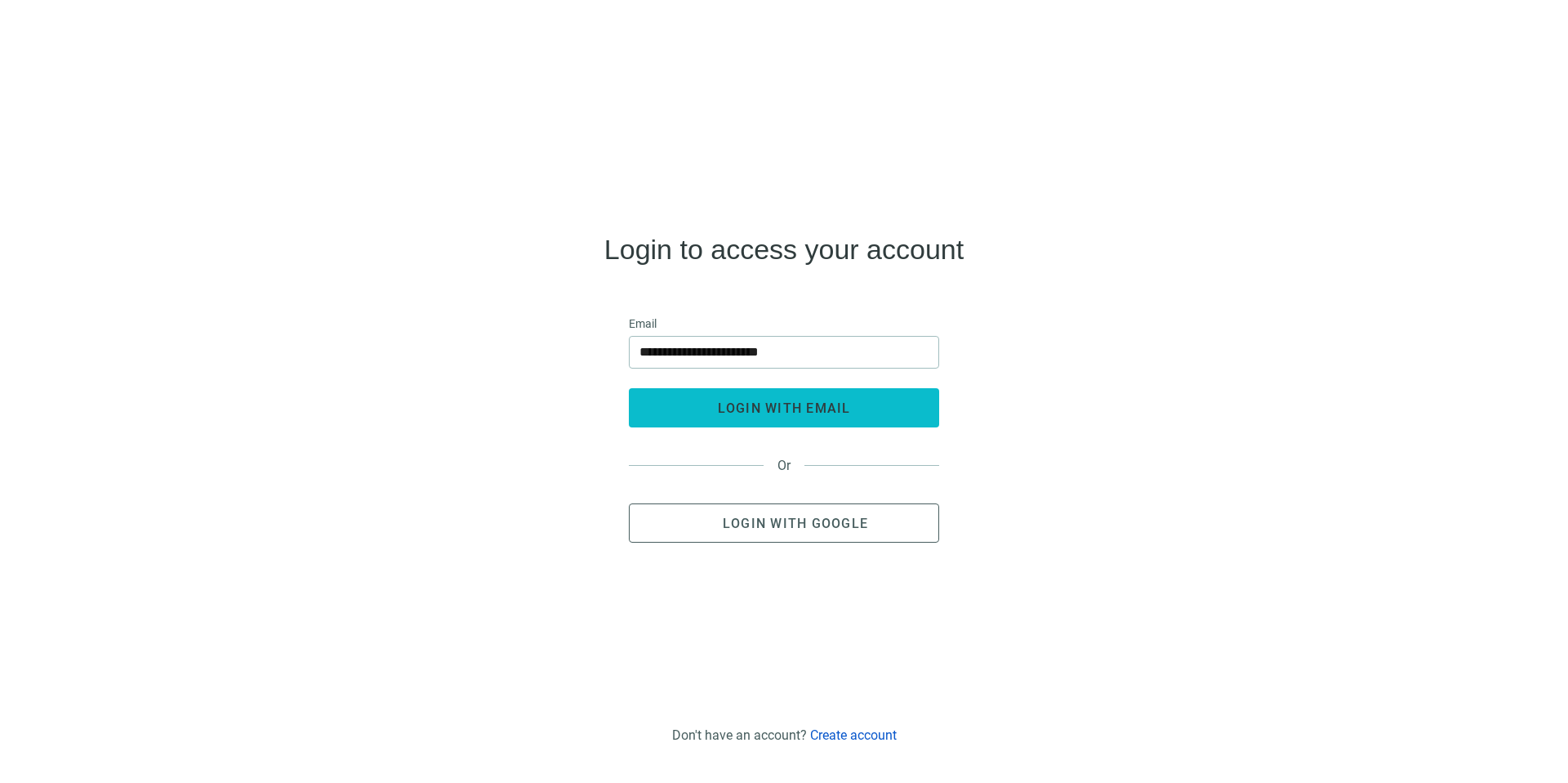
click at [773, 417] on button "login with email" at bounding box center [784, 408] width 311 height 40
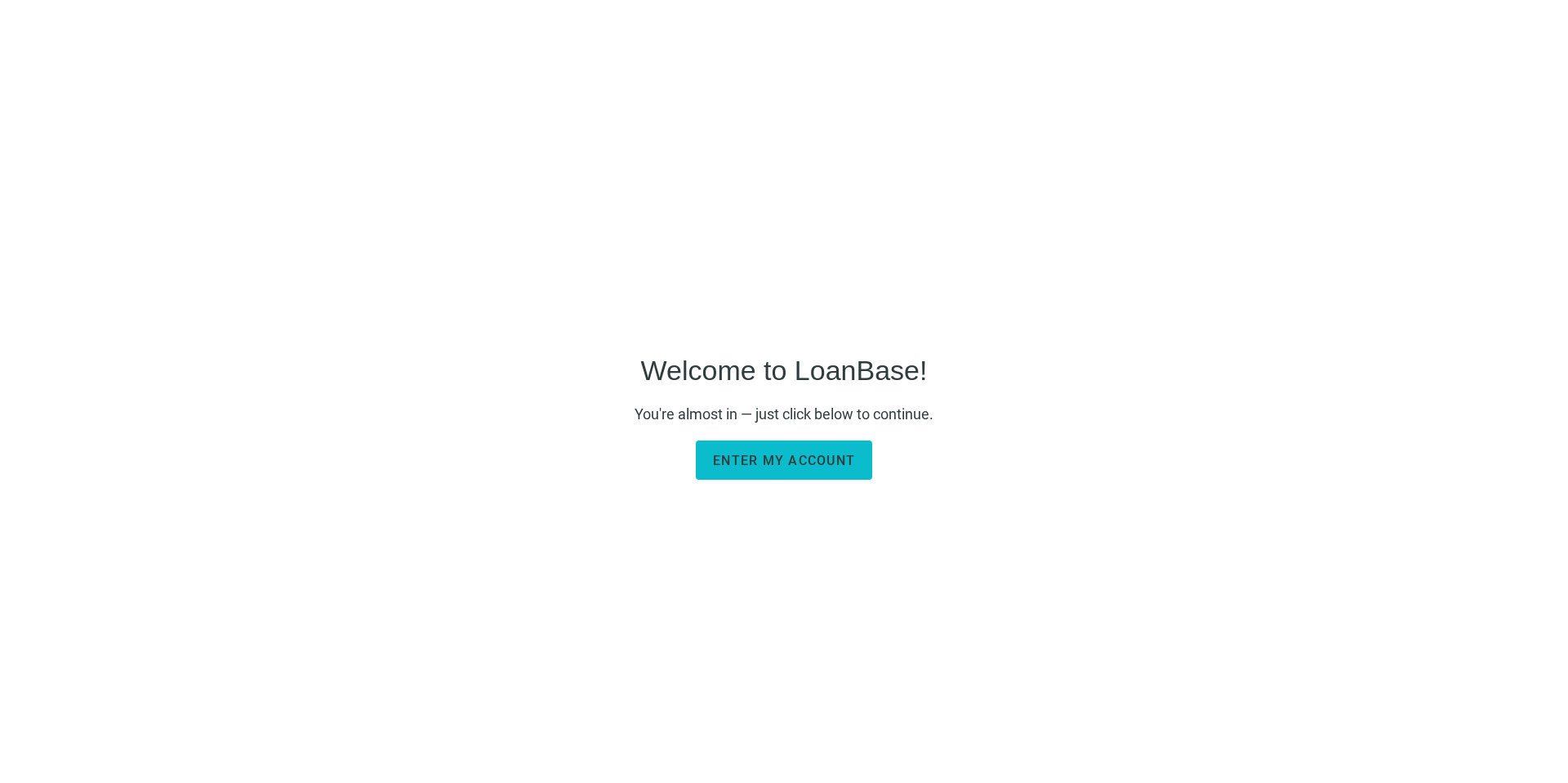
click at [783, 459] on span "Enter my account" at bounding box center [784, 460] width 142 height 16
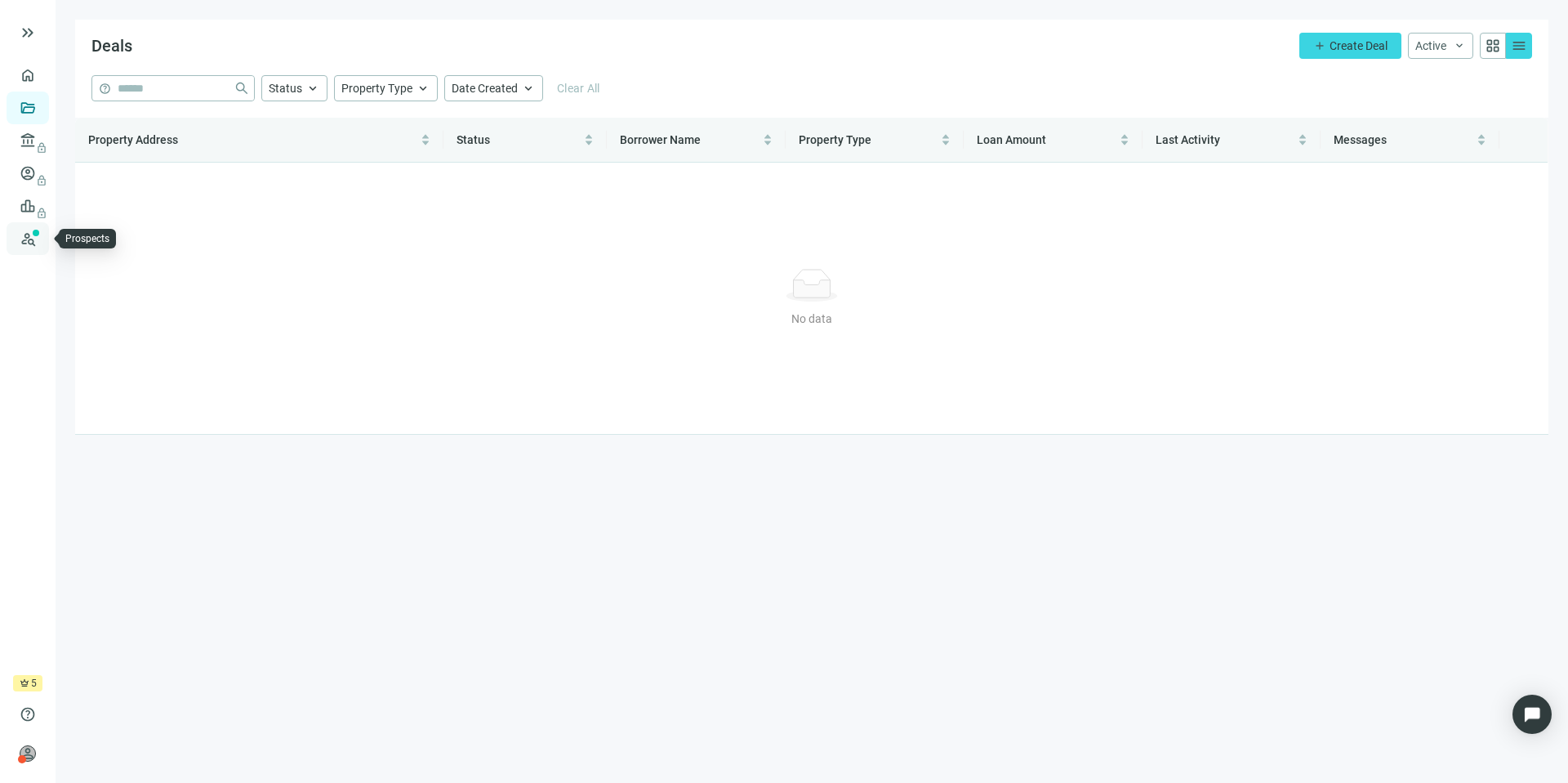
click at [41, 239] on link "Prospects New" at bounding box center [66, 238] width 53 height 32
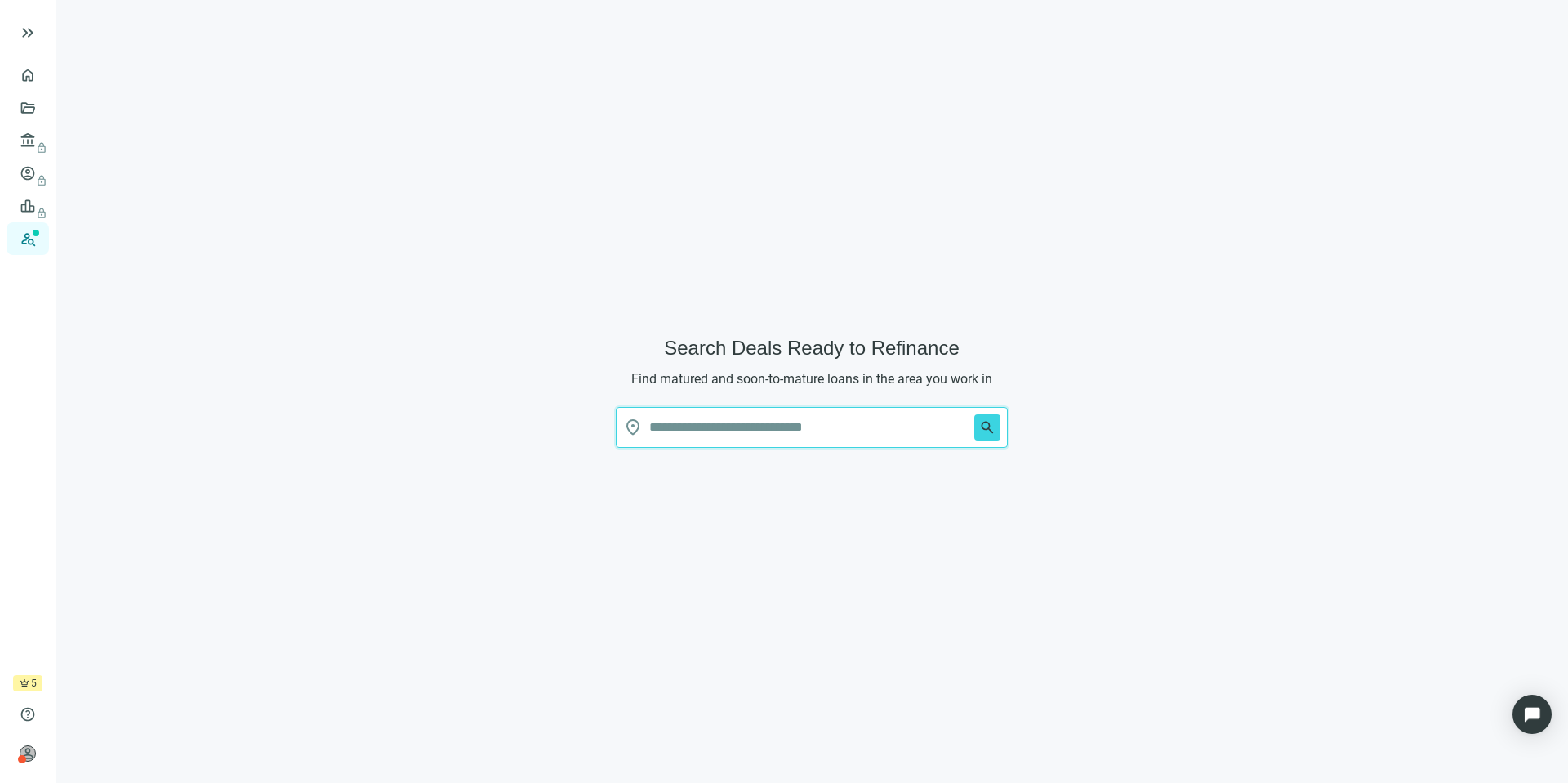
click at [735, 422] on input "text" at bounding box center [808, 427] width 319 height 40
click at [974, 414] on button "search" at bounding box center [987, 427] width 26 height 26
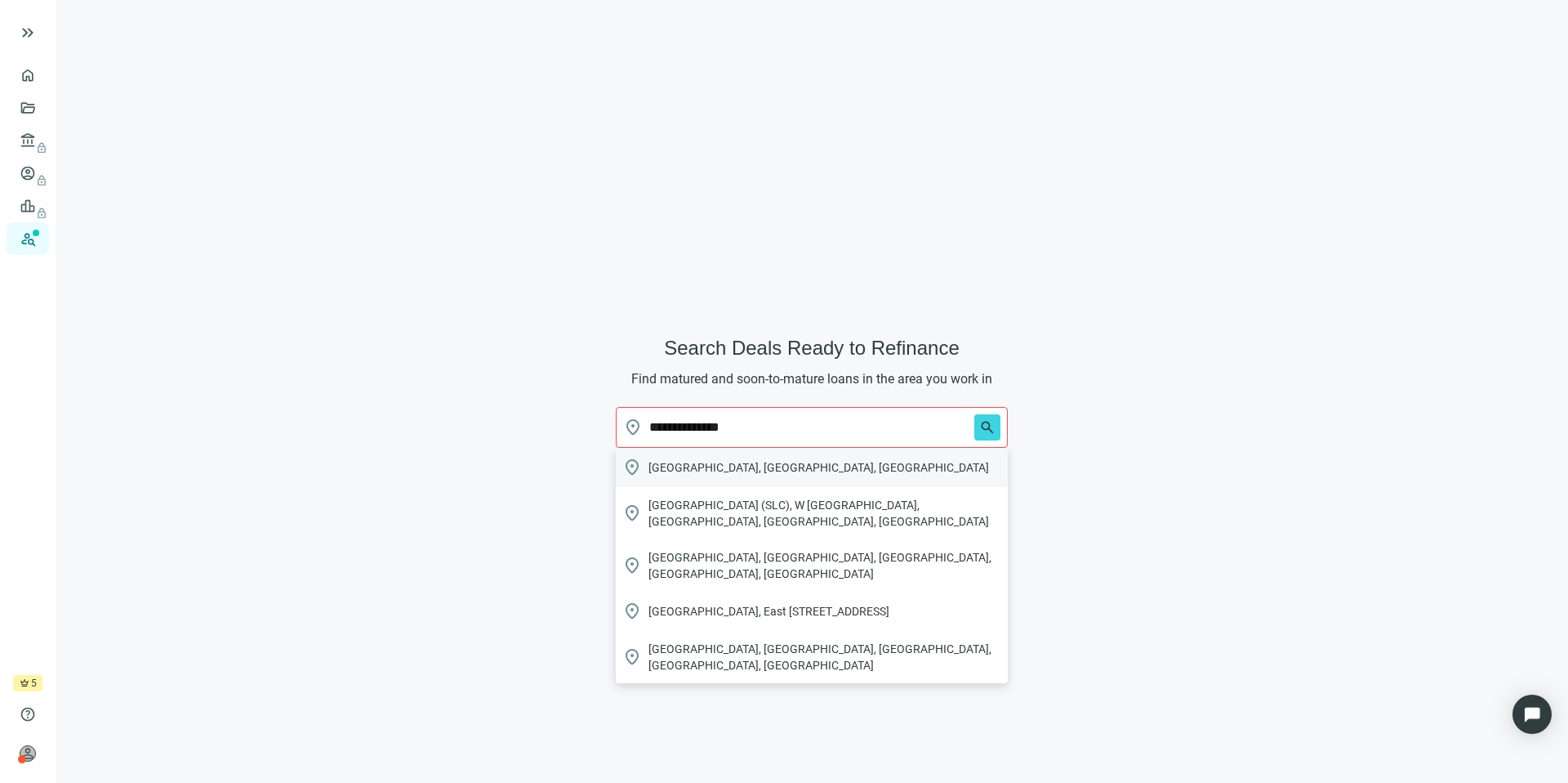
click at [770, 469] on div "location_on [GEOGRAPHIC_DATA], [GEOGRAPHIC_DATA], [GEOGRAPHIC_DATA]" at bounding box center [811, 468] width 392 height 40
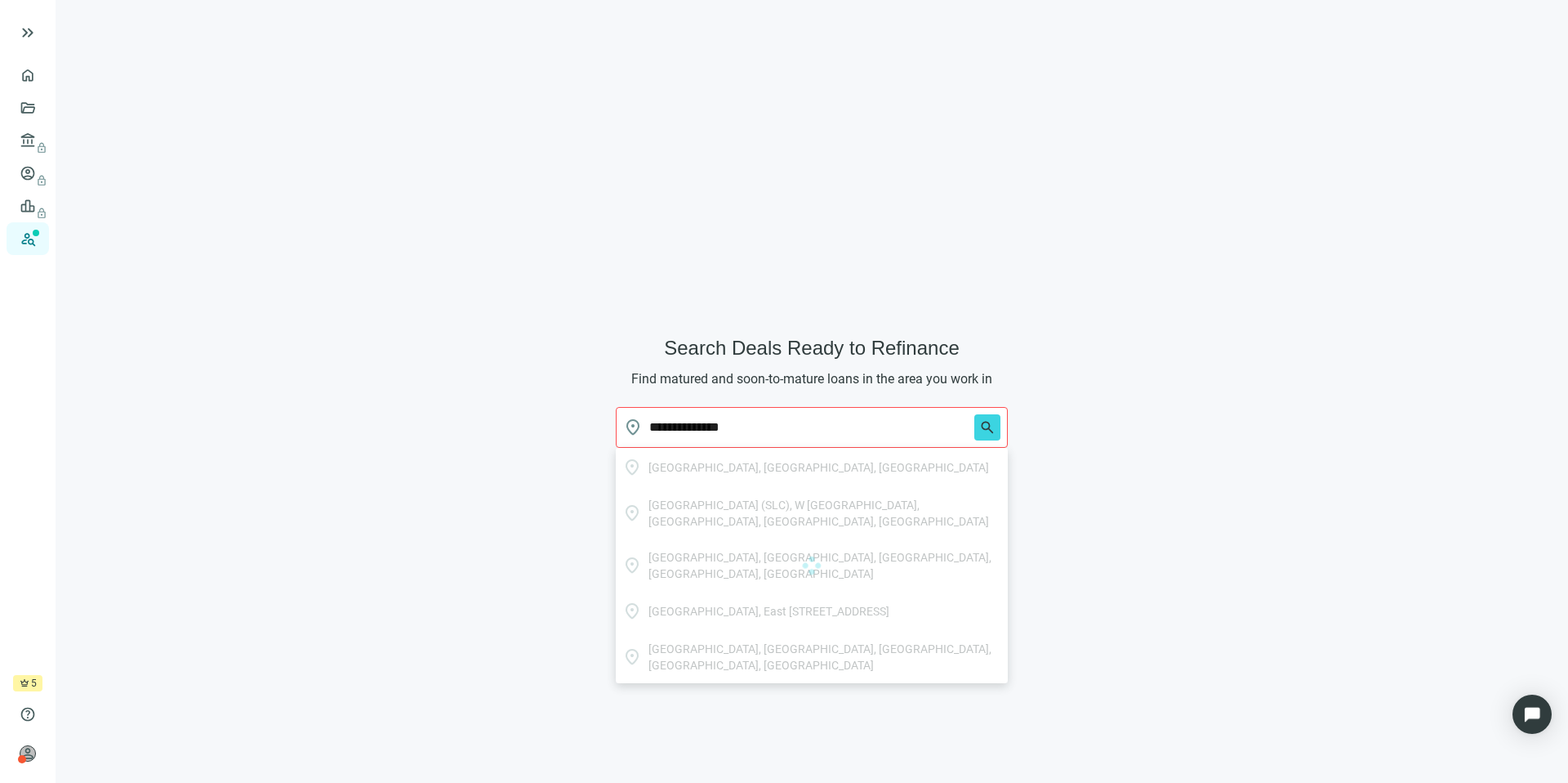
type input "**********"
click at [988, 435] on span "search" at bounding box center [987, 428] width 17 height 17
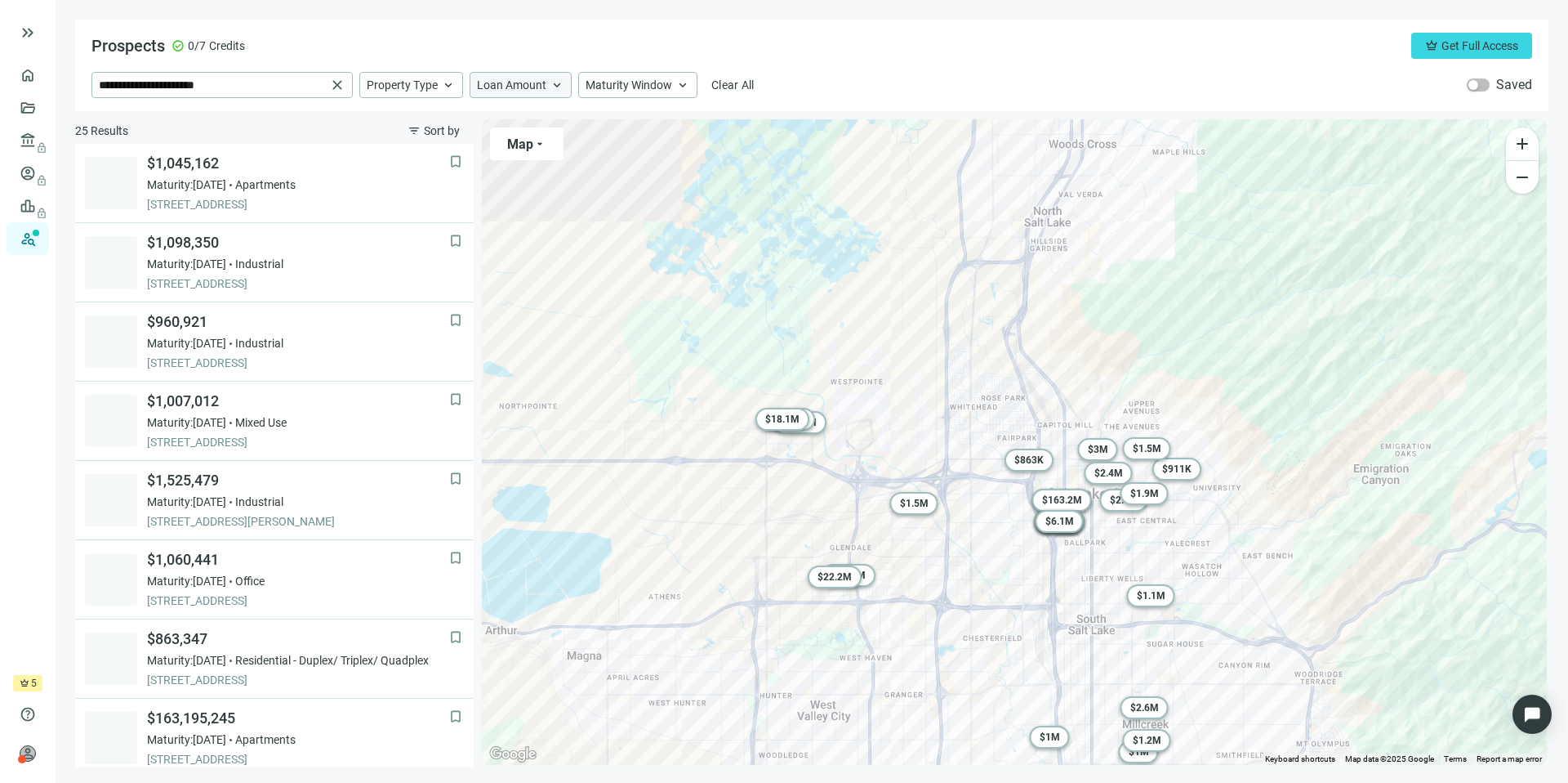
click at [549, 82] on span "keyboard_arrow_up" at bounding box center [557, 85] width 15 height 15
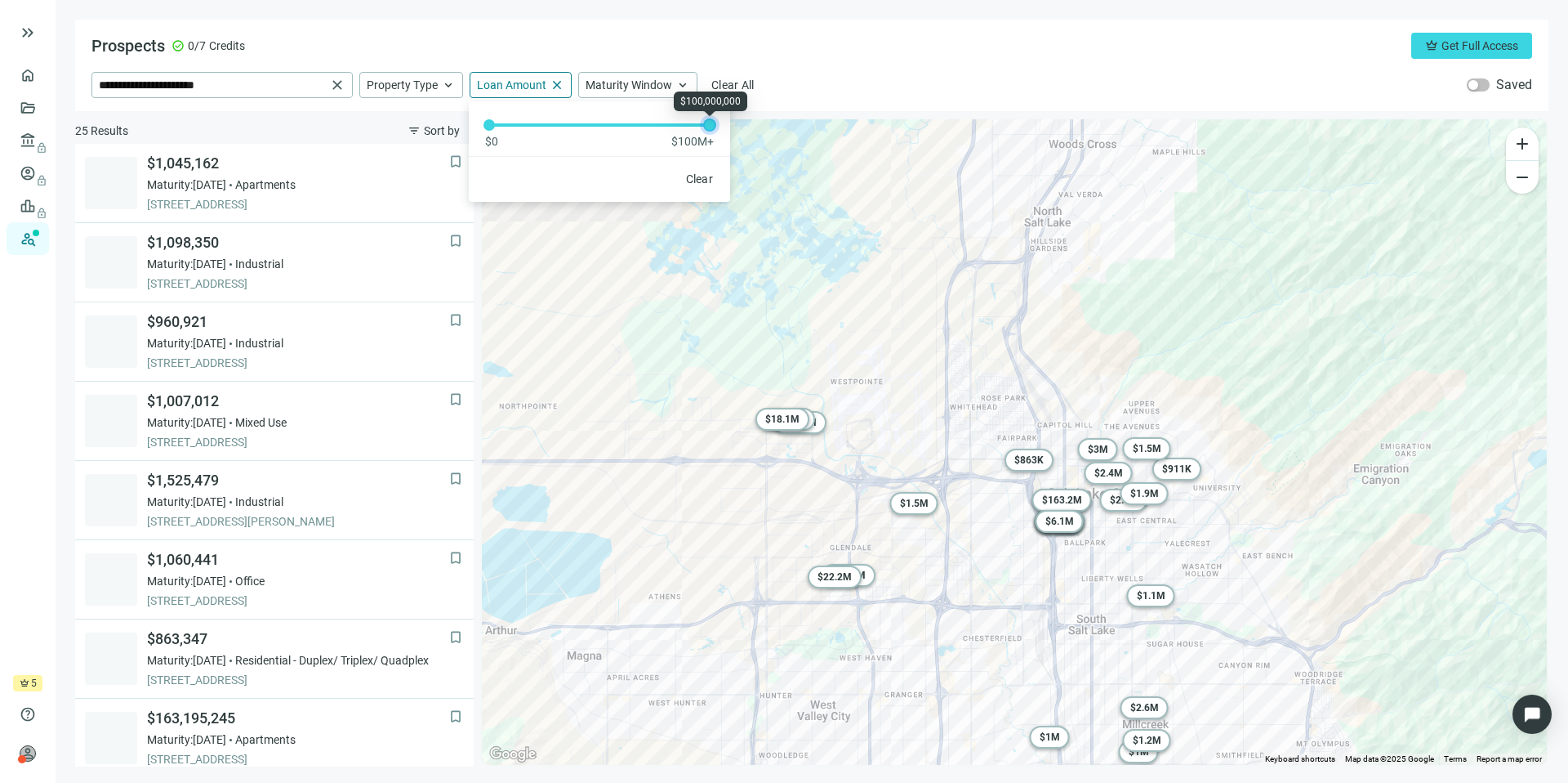
drag, startPoint x: 483, startPoint y: 125, endPoint x: 1041, endPoint y: 133, distance: 558.1
click at [1041, 133] on div "**********" at bounding box center [812, 393] width 1473 height 747
click at [675, 42] on div "Prospects check_circle 0/7 Credits crown Get Full Access" at bounding box center [811, 45] width 1441 height 26
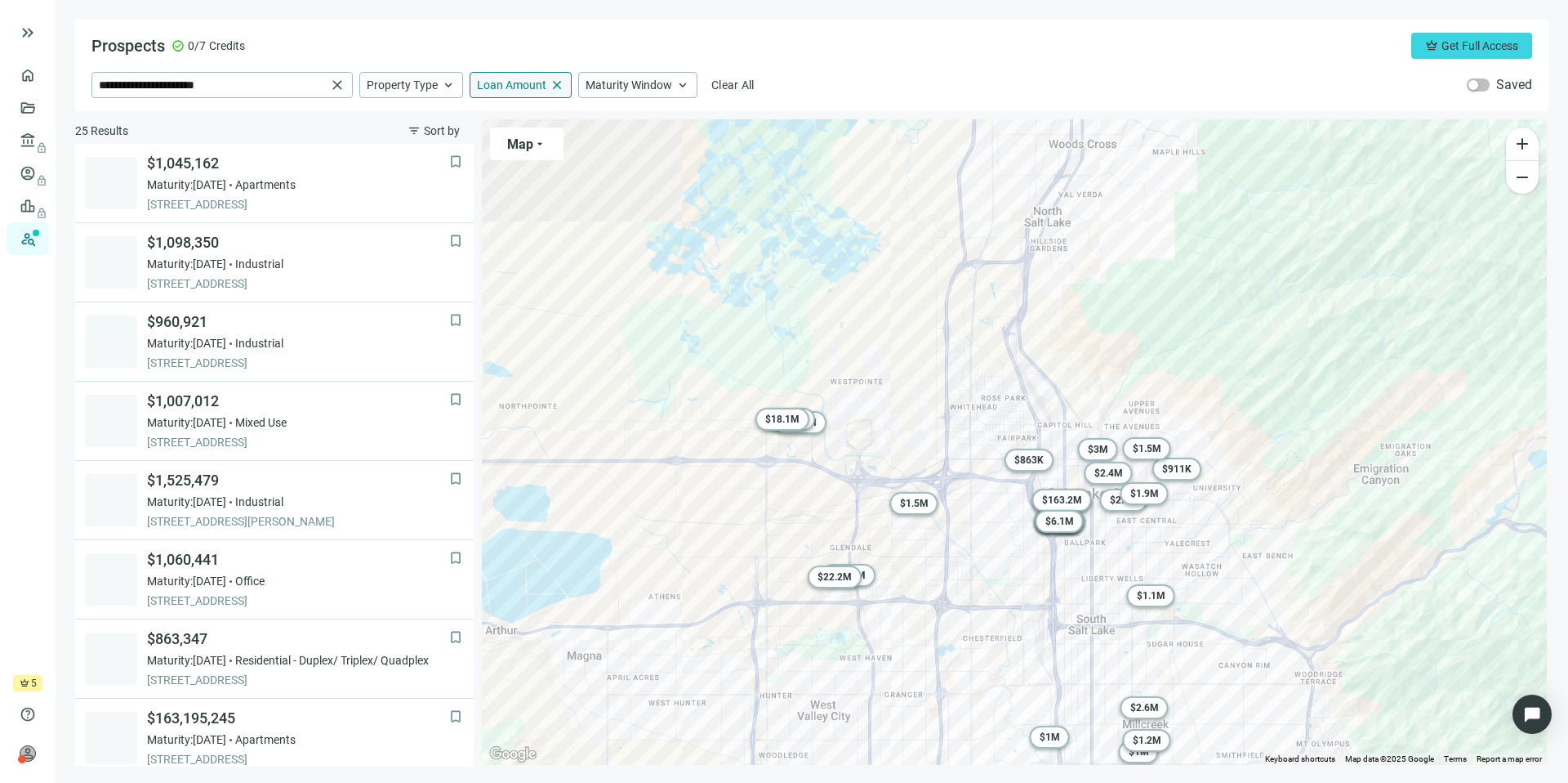
click at [549, 89] on span "close" at bounding box center [557, 85] width 15 height 15
click at [515, 89] on span "Loan Amount" at bounding box center [511, 85] width 69 height 15
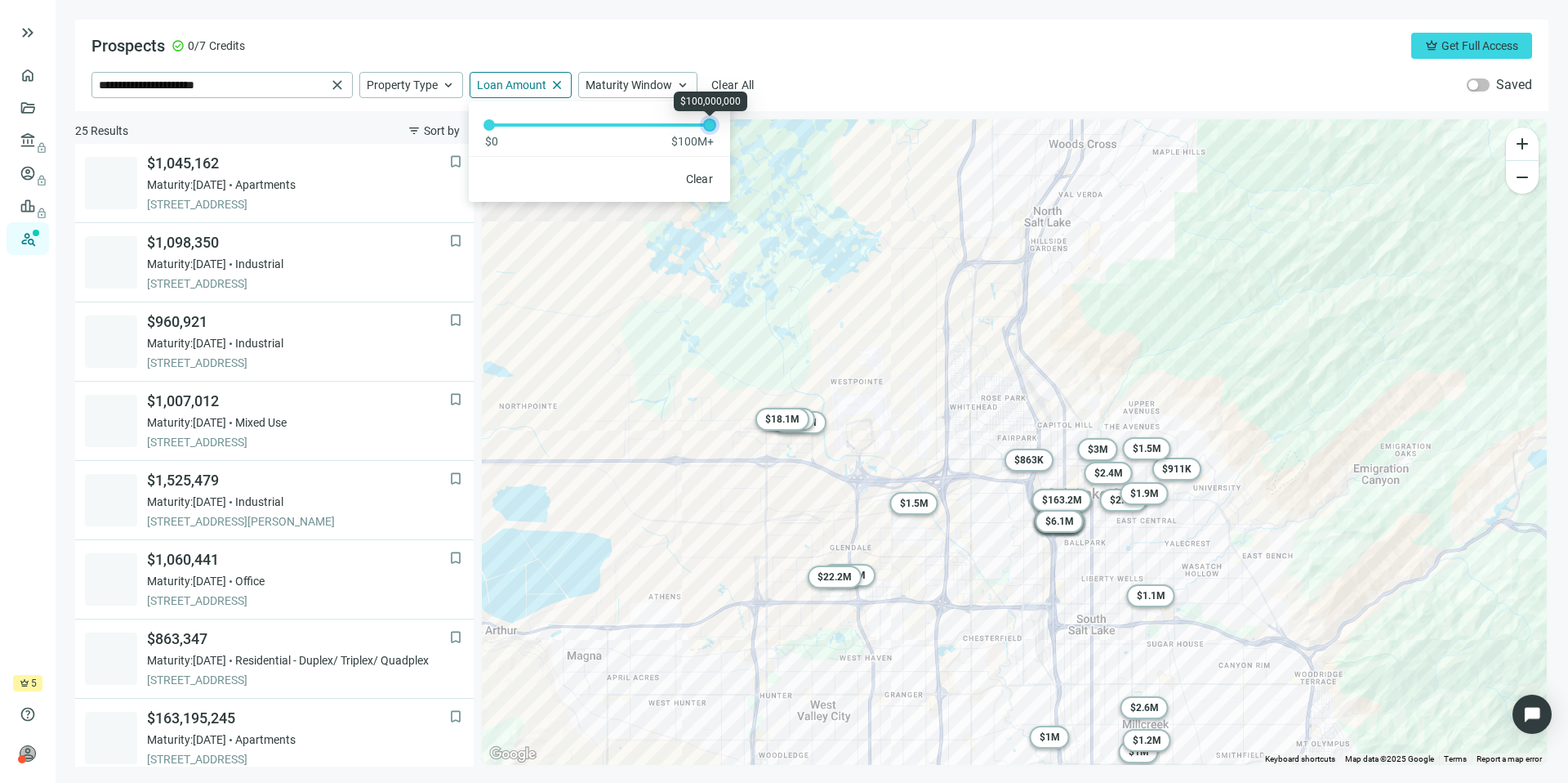
drag, startPoint x: 497, startPoint y: 125, endPoint x: 718, endPoint y: 133, distance: 221.1
click at [718, 133] on div "$0 $100M+" at bounding box center [600, 125] width 262 height 48
click at [617, 148] on div "$0 $100M+" at bounding box center [599, 141] width 229 height 17
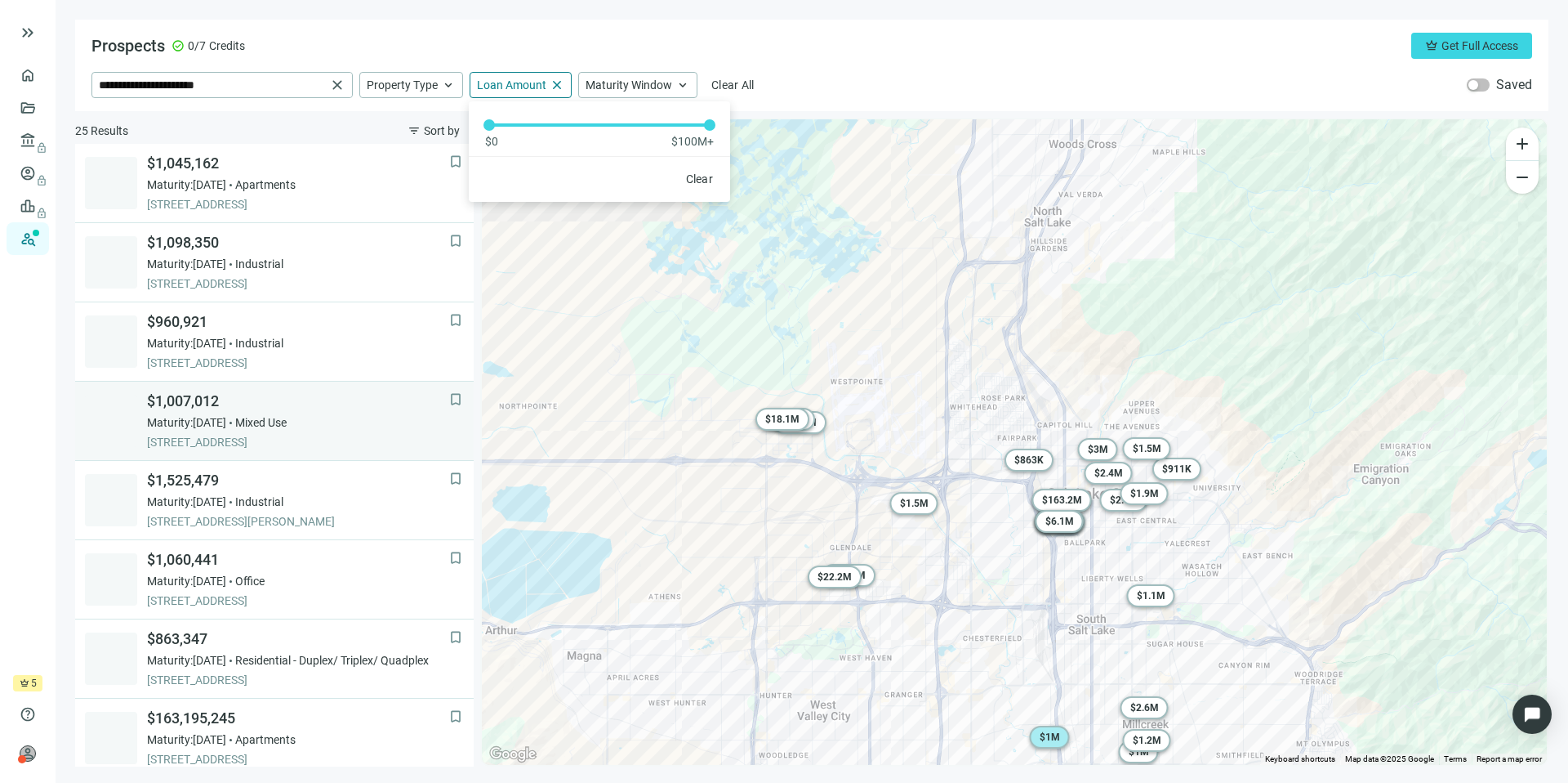
scroll to position [1008, 0]
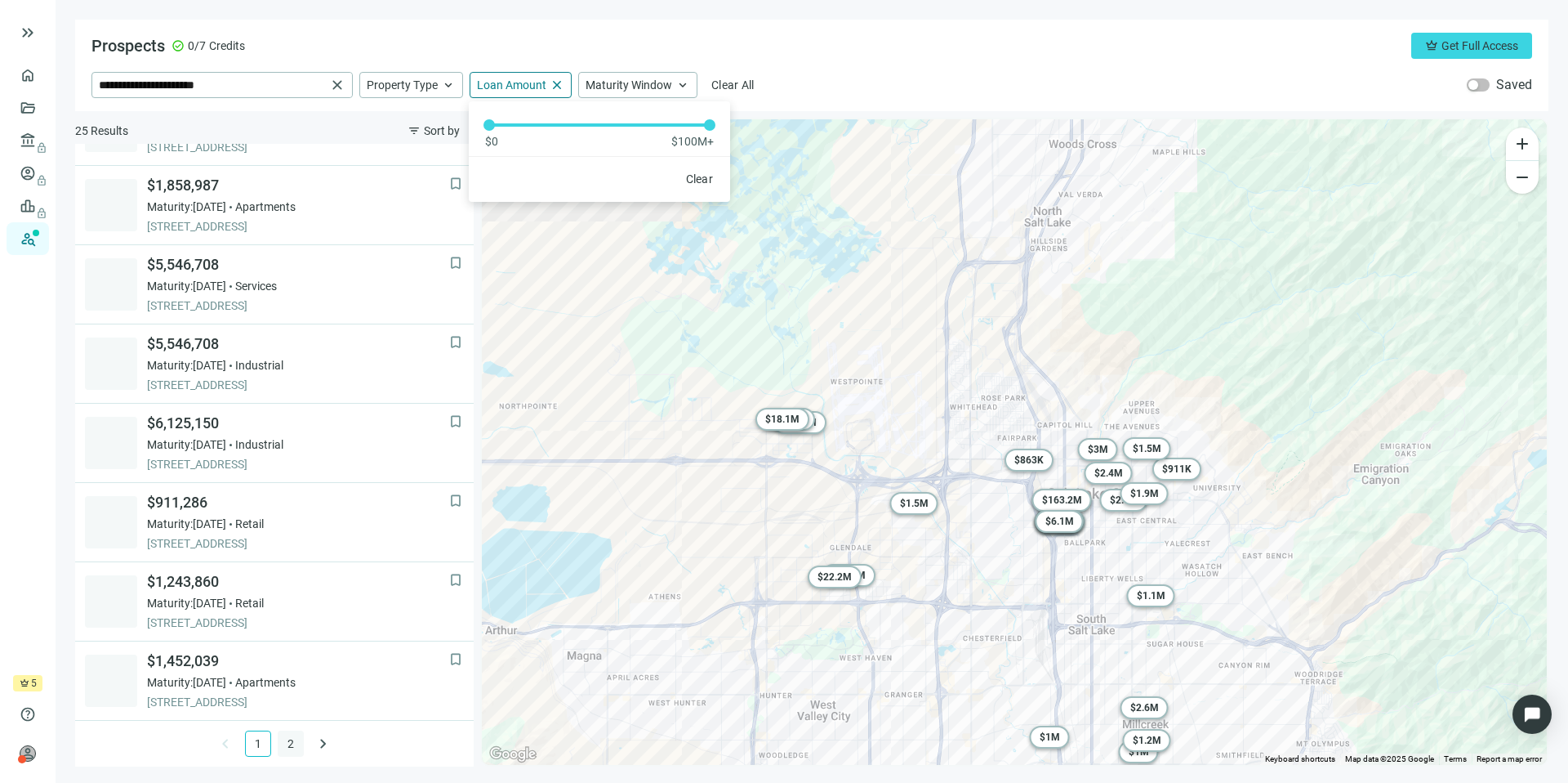
click at [281, 751] on div "bookmark $1,045,162 Maturity: [DATE] Apartments [STREET_ADDRESS] bookmark $1,09…" at bounding box center [275, 455] width 398 height 623
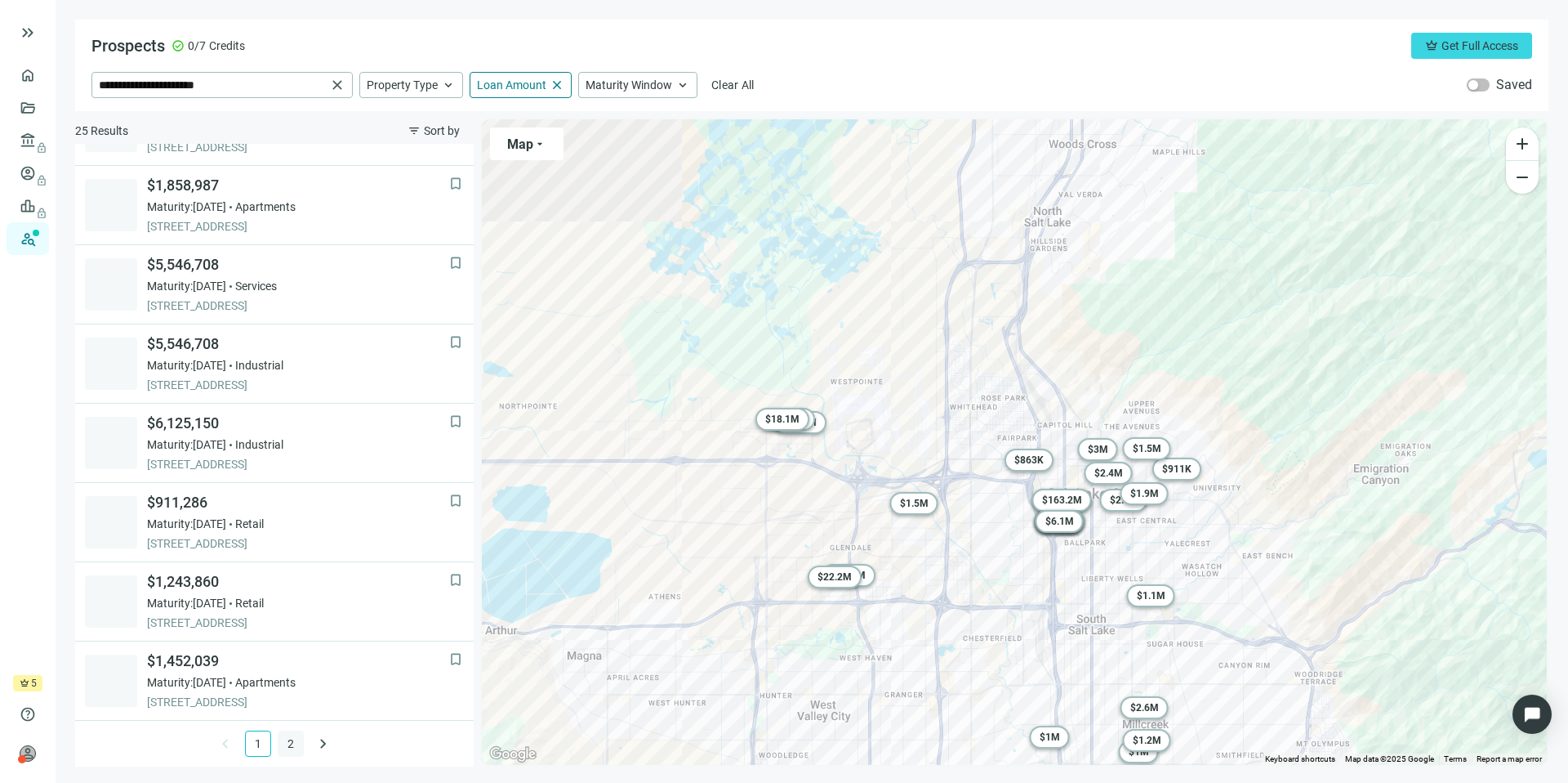
click at [281, 750] on link "2" at bounding box center [290, 743] width 25 height 25
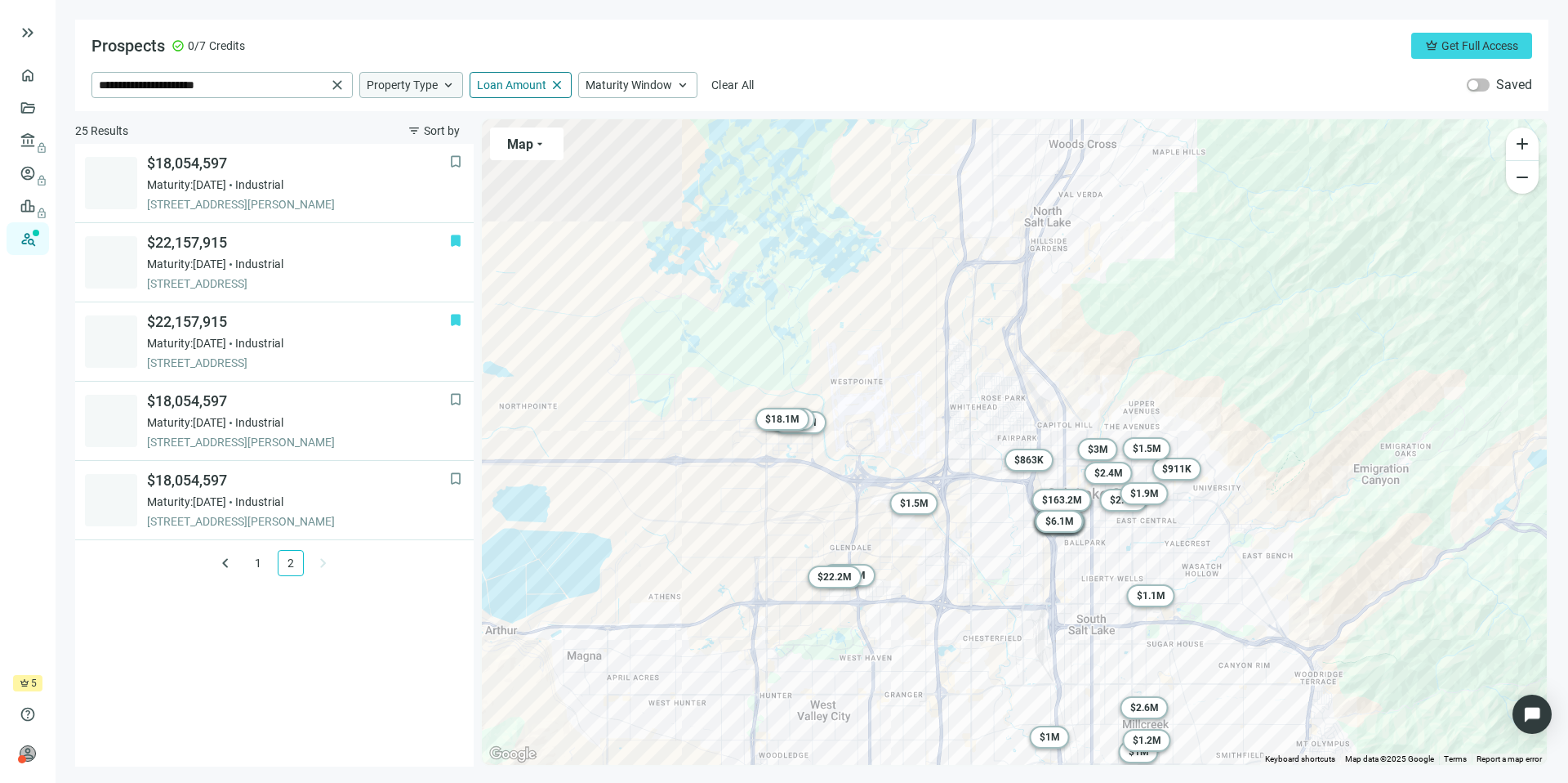
click at [403, 82] on span "Property Type" at bounding box center [402, 85] width 71 height 15
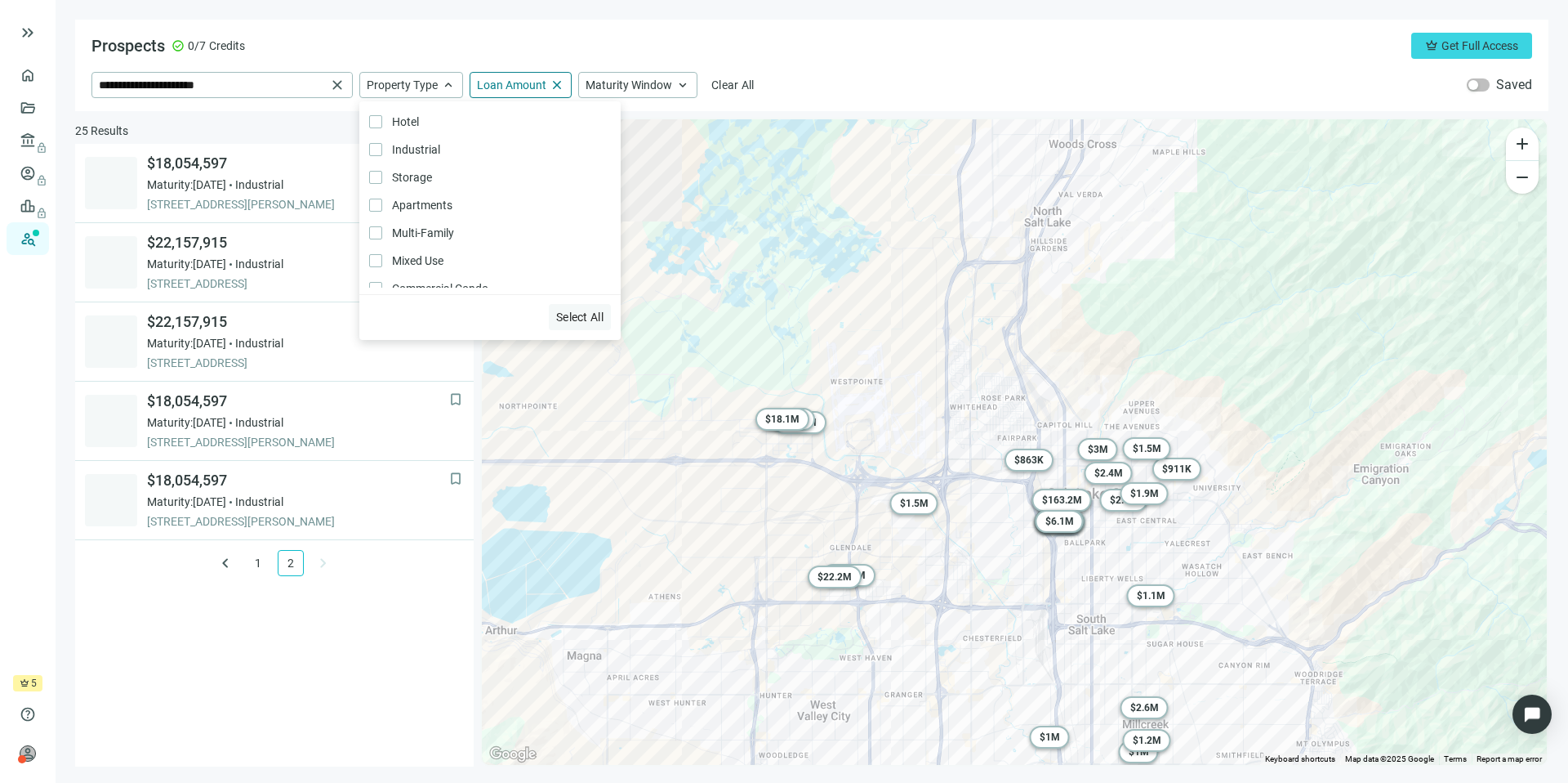
click at [578, 322] on span "Select All" at bounding box center [579, 317] width 47 height 13
click at [376, 683] on div "bookmark $18,054,597 Maturity: [DATE] Industrial [STREET_ADDRESS][PERSON_NAME] …" at bounding box center [275, 455] width 398 height 623
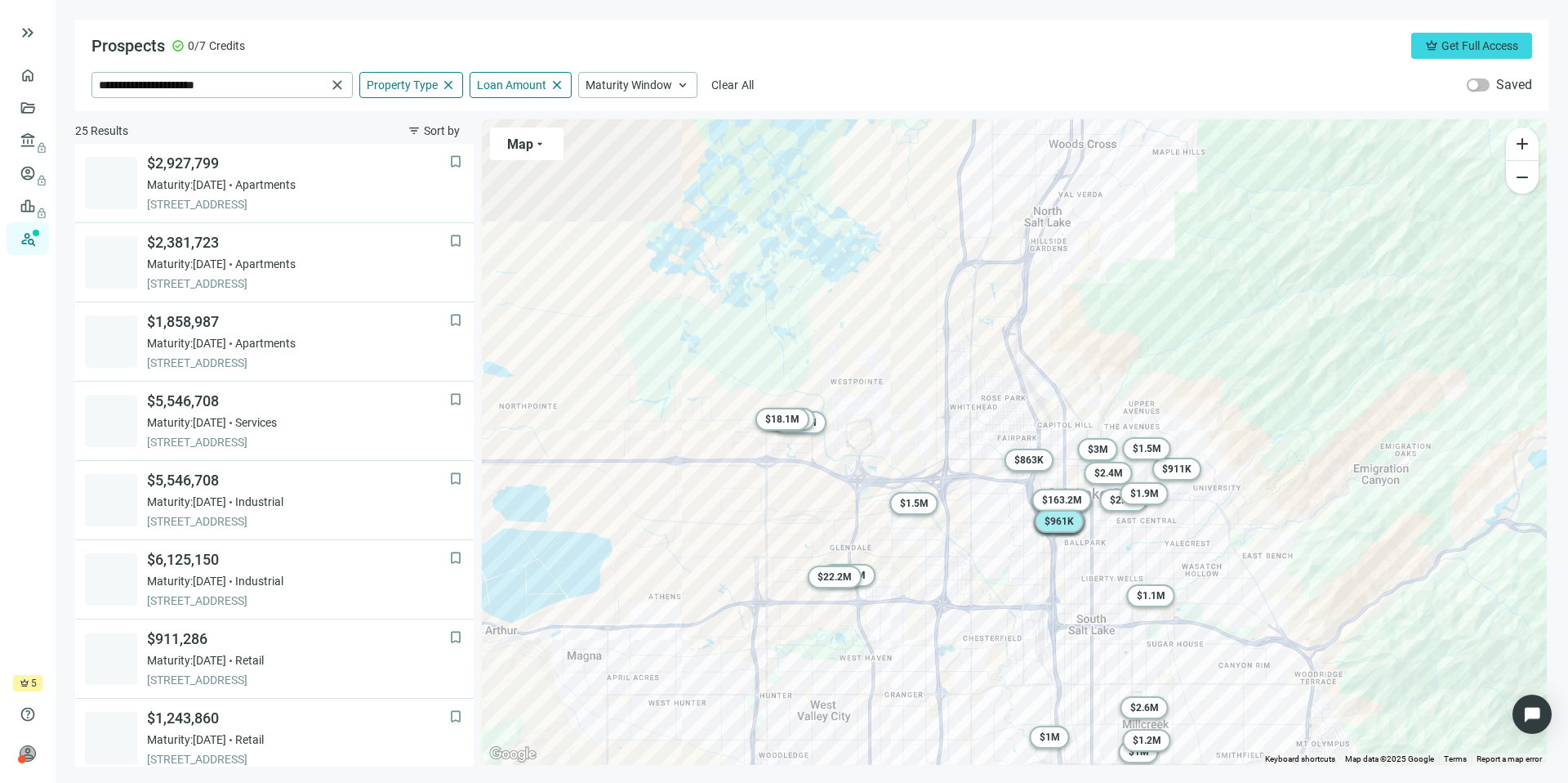
scroll to position [1008, 0]
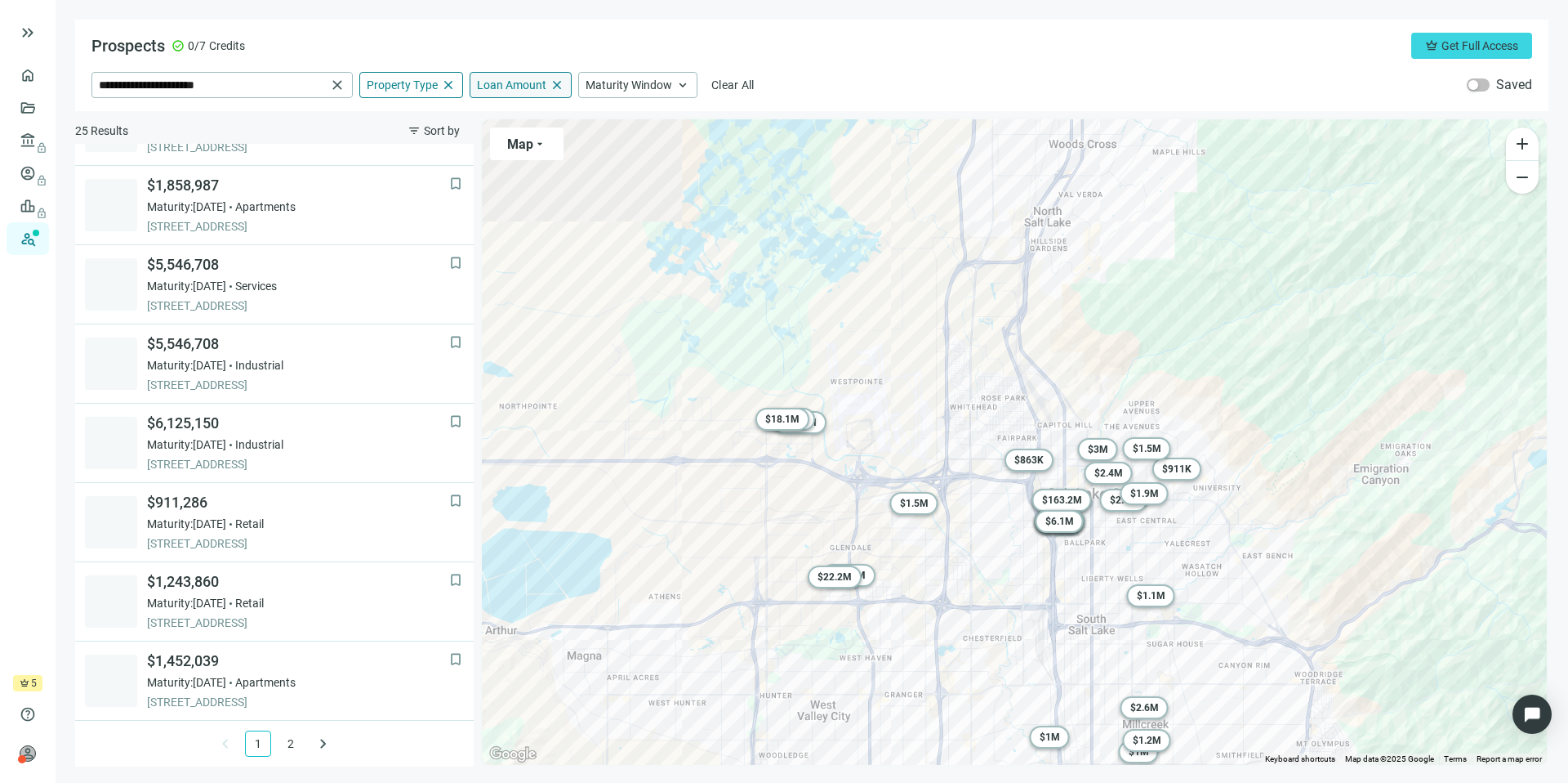
click at [521, 77] on span "Loan Amount" at bounding box center [511, 85] width 69 height 15
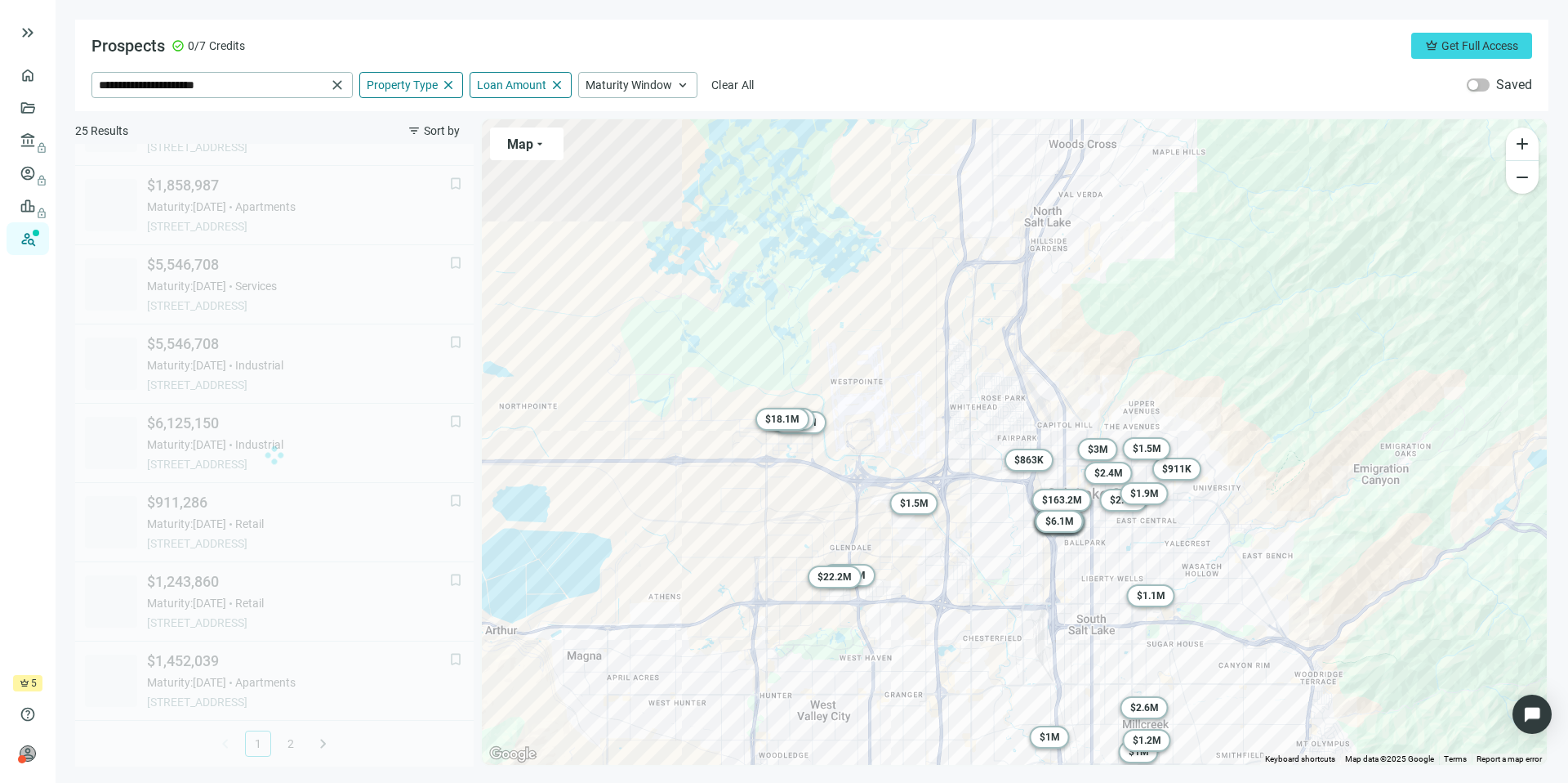
click at [629, 53] on div "Prospects check_circle 0/7 Credits crown Get Full Access" at bounding box center [811, 45] width 1441 height 26
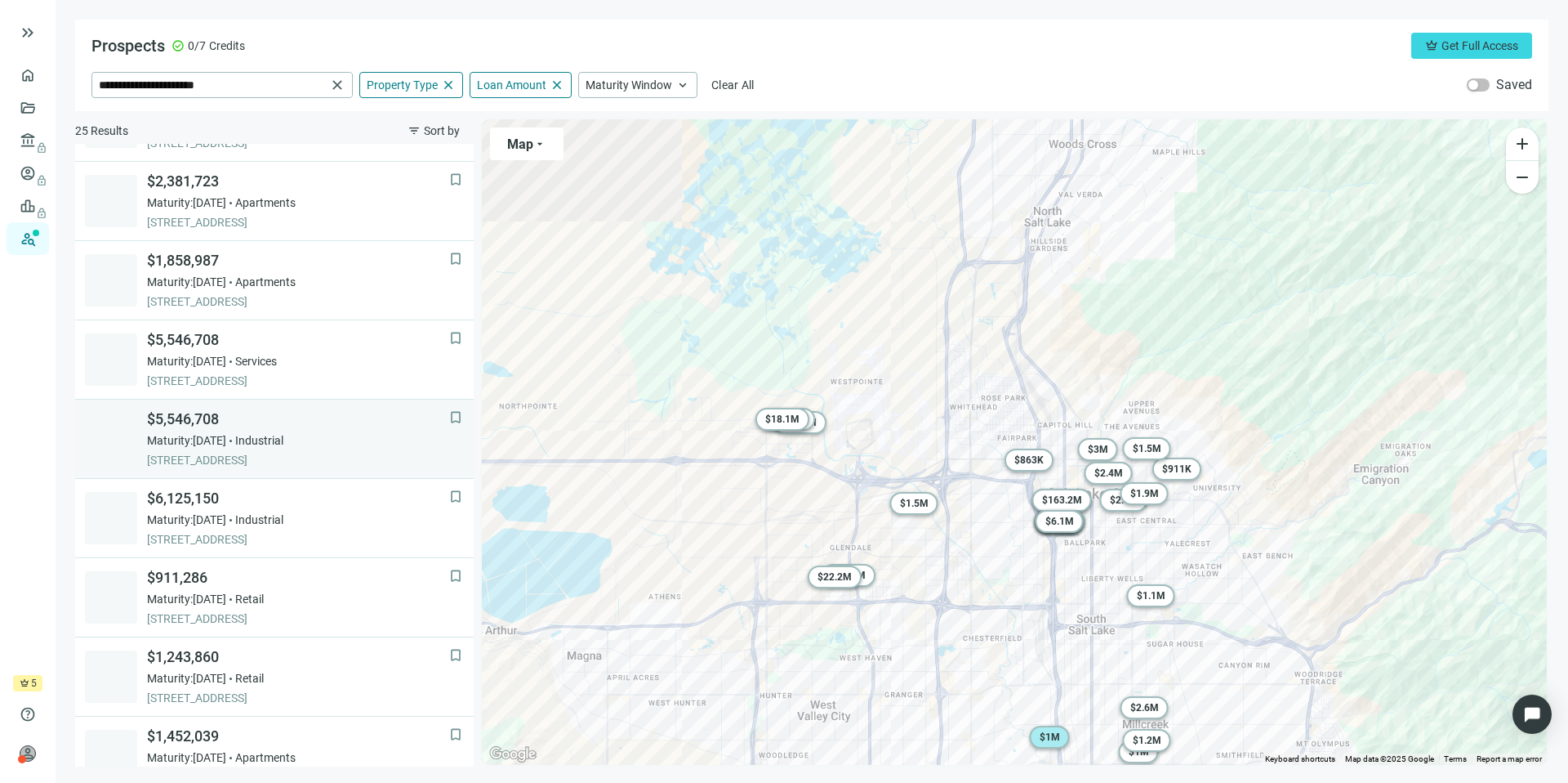
scroll to position [1008, 0]
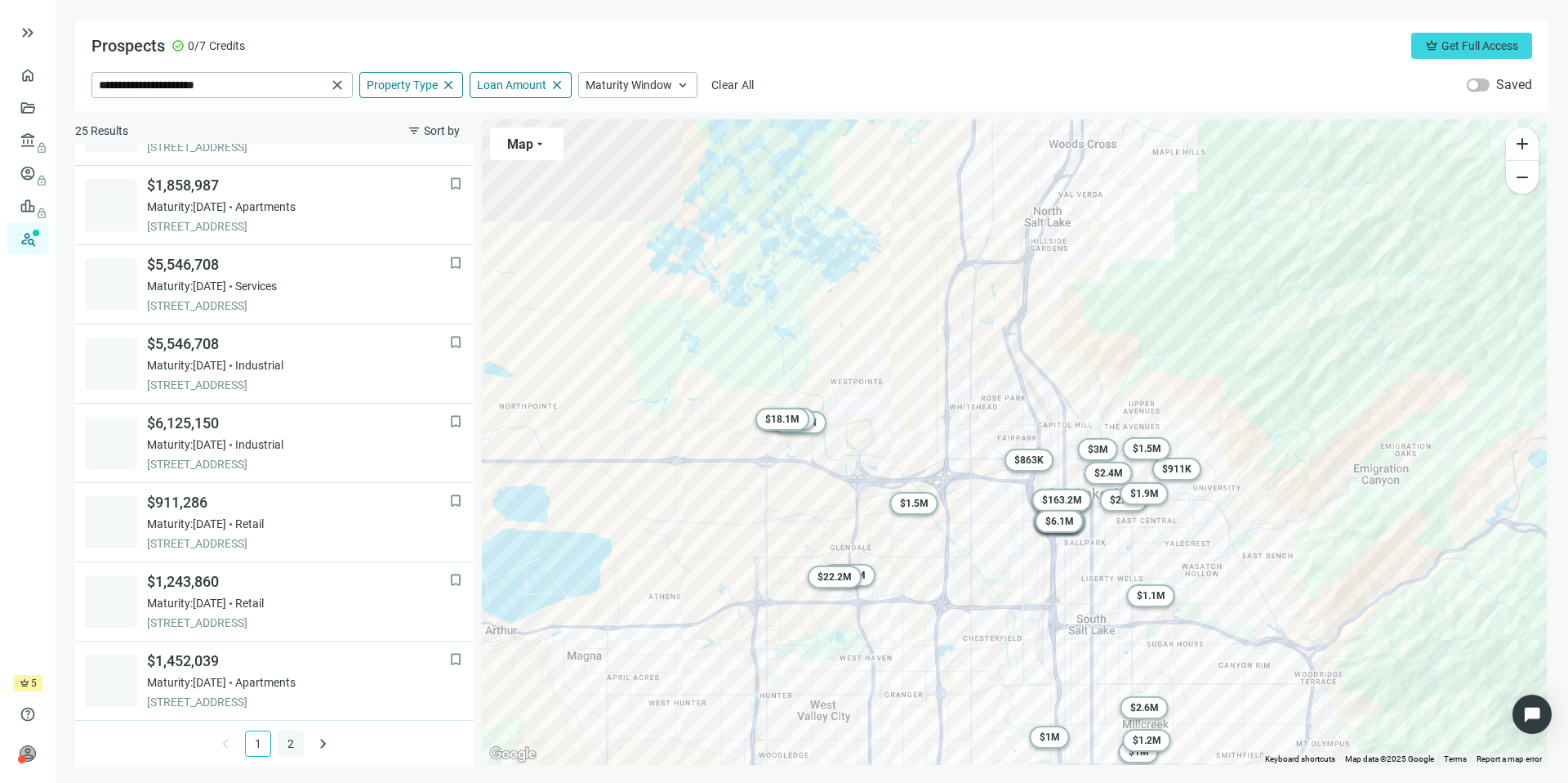
click at [285, 750] on link "2" at bounding box center [290, 743] width 25 height 25
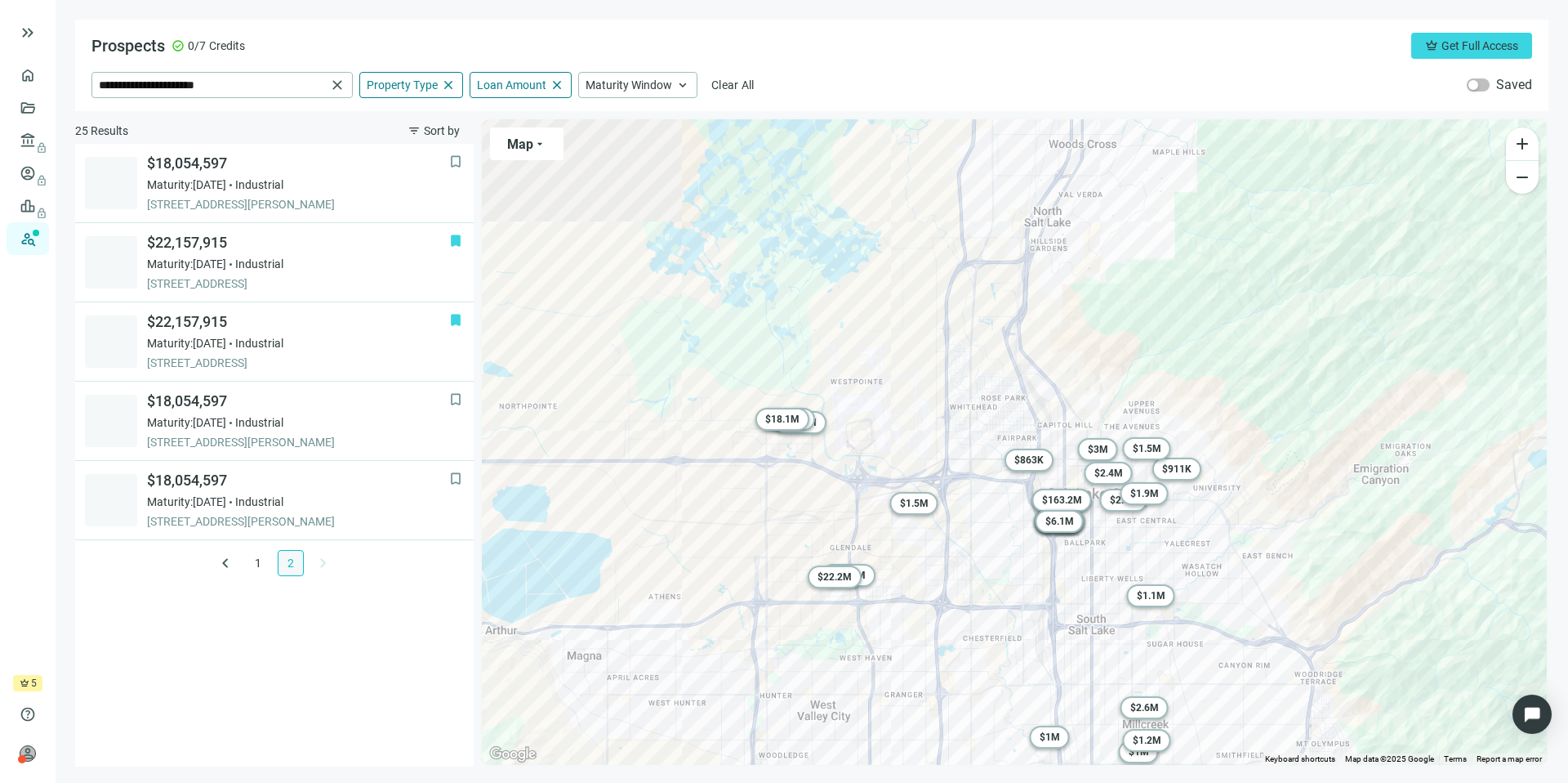
scroll to position [0, 0]
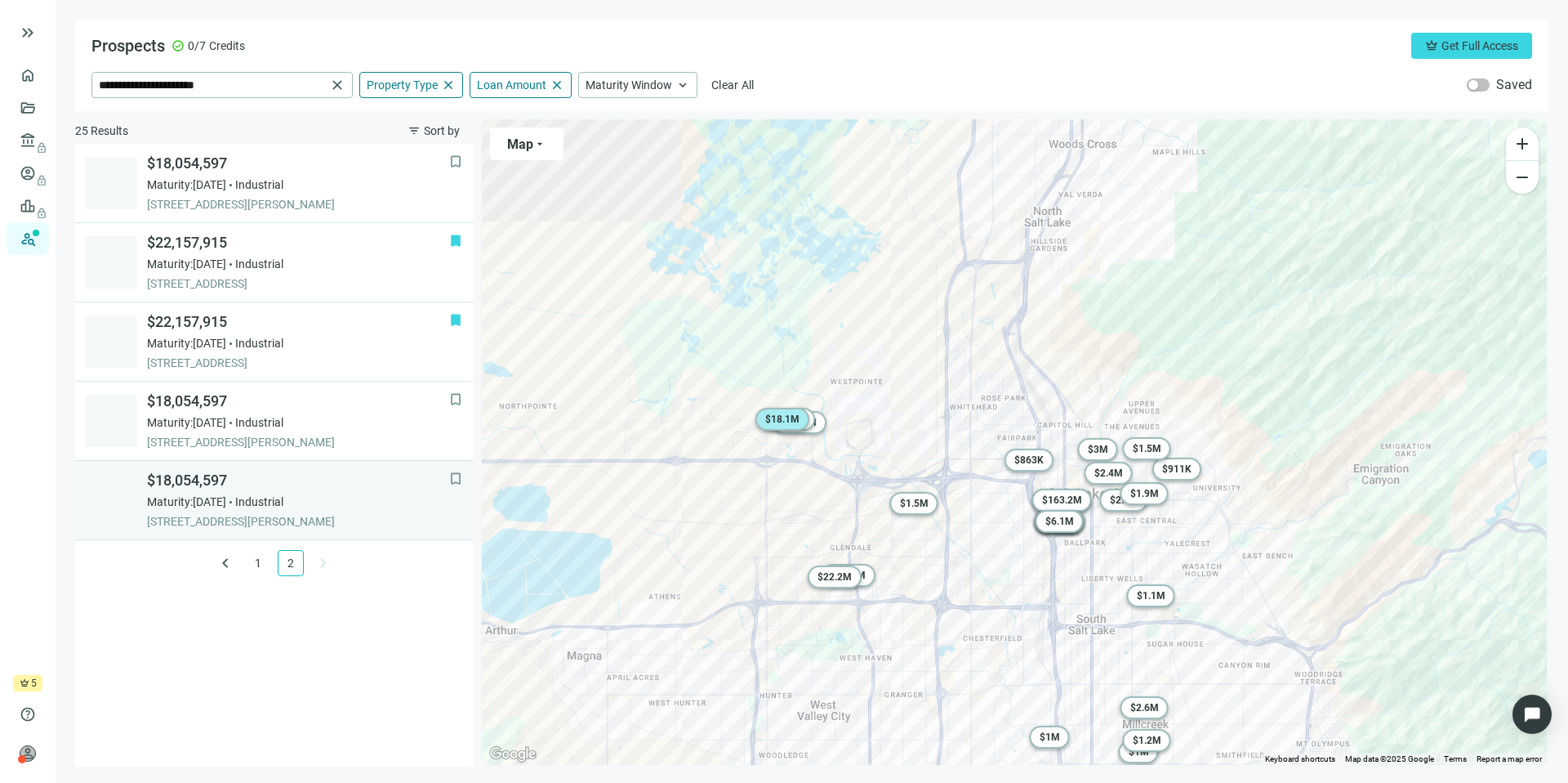
click at [204, 505] on span "Maturity: [DATE]" at bounding box center [186, 502] width 79 height 17
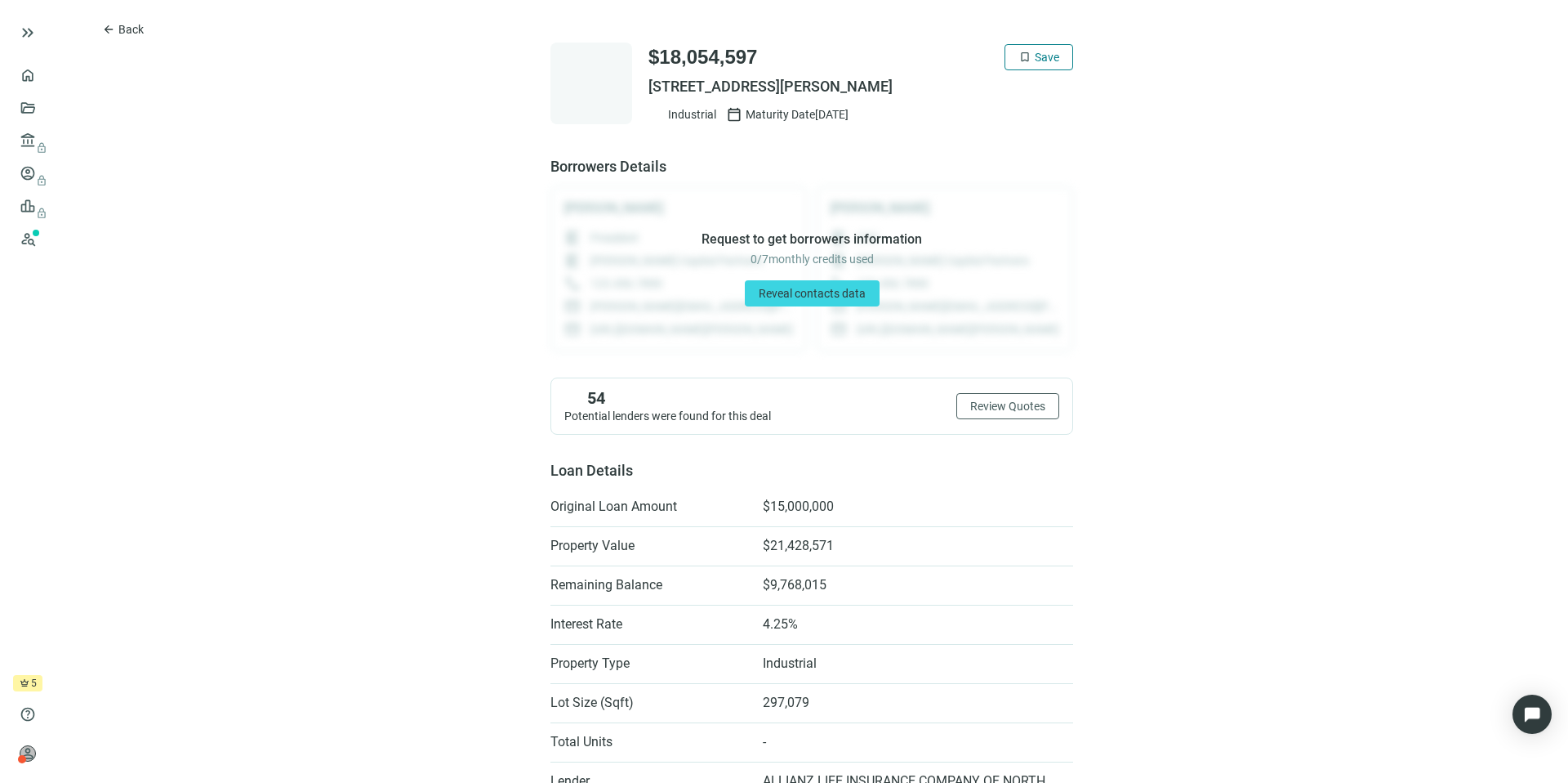
click at [1025, 66] on button "bookmark Save" at bounding box center [1039, 57] width 68 height 26
click at [123, 24] on span "Back" at bounding box center [130, 30] width 25 height 13
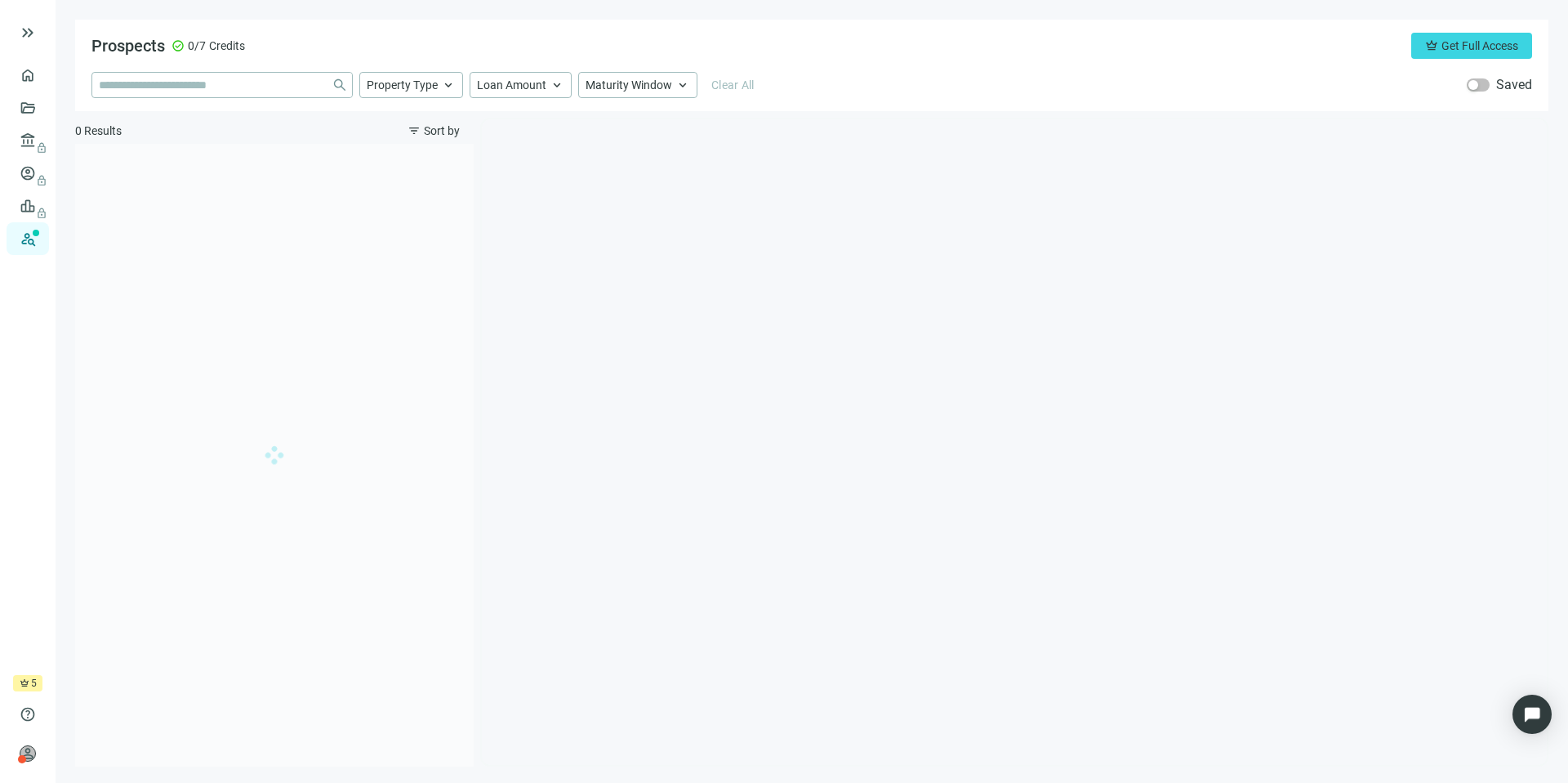
type input "**********"
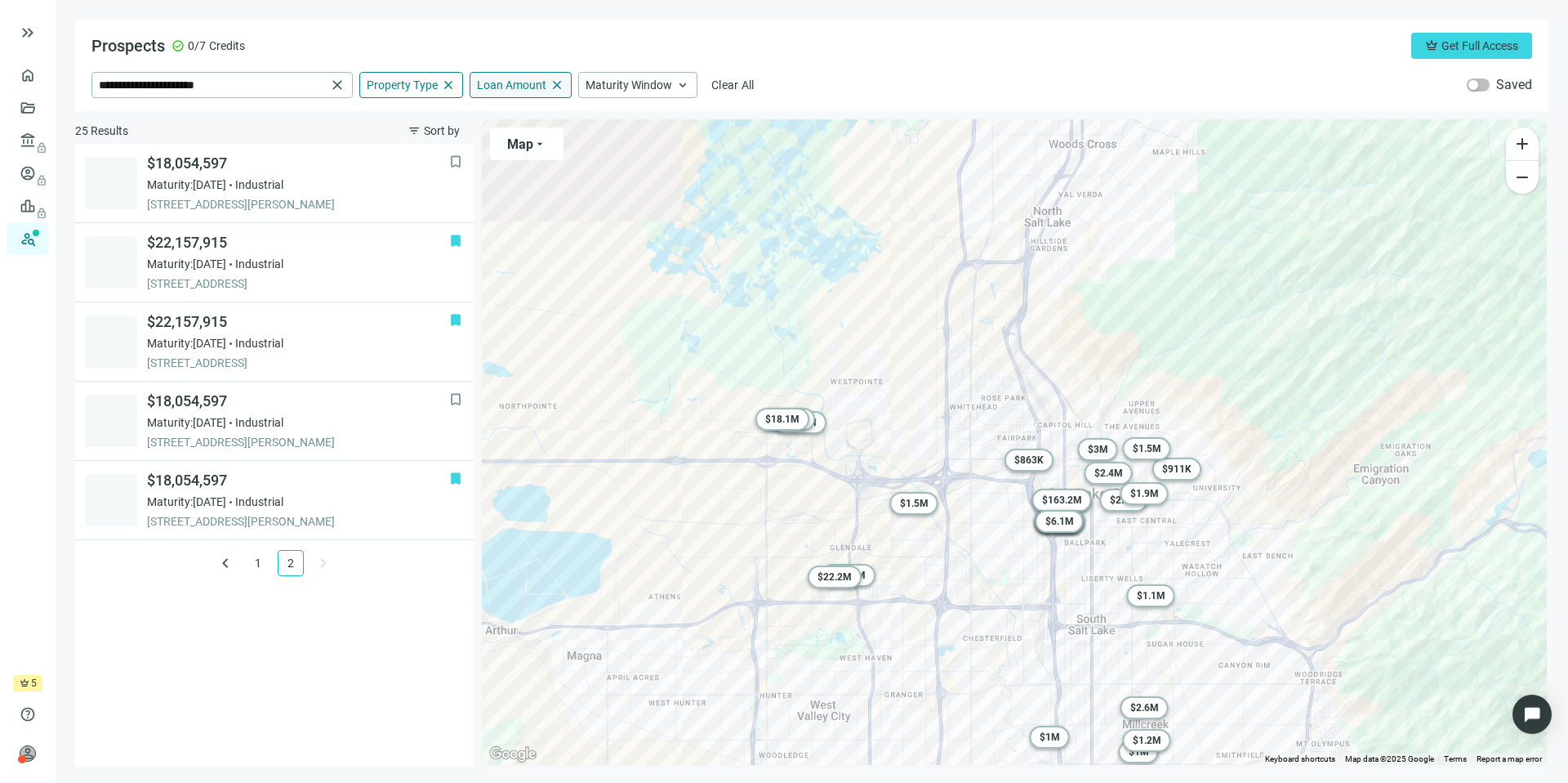
click at [520, 94] on div "Loan Amount close" at bounding box center [520, 85] width 102 height 26
click at [254, 570] on div "bookmark $18,054,597 Maturity: [DATE] Industrial [STREET_ADDRESS][PERSON_NAME] …" at bounding box center [275, 455] width 398 height 623
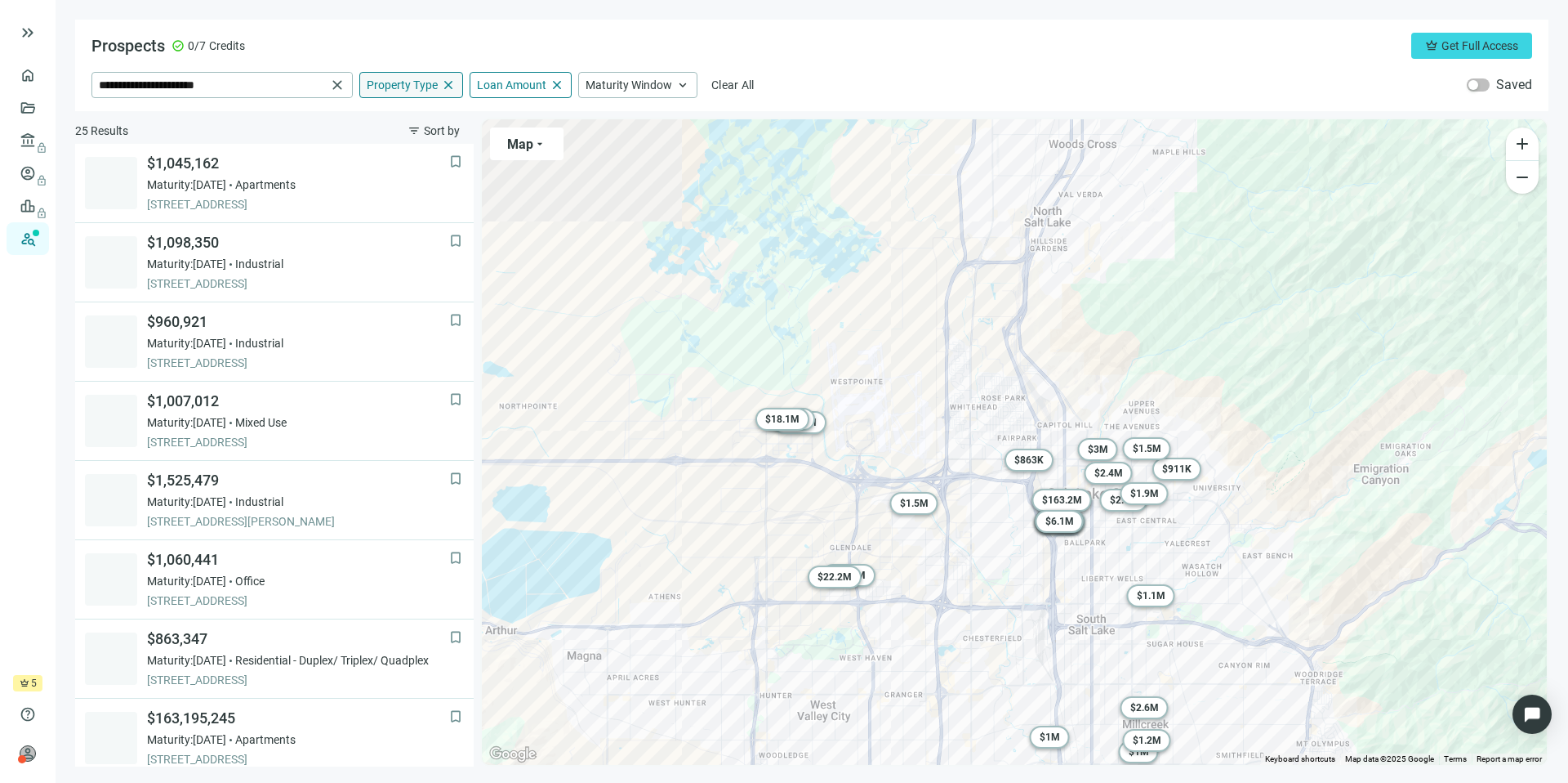
click at [411, 82] on span "Property Type" at bounding box center [402, 85] width 71 height 15
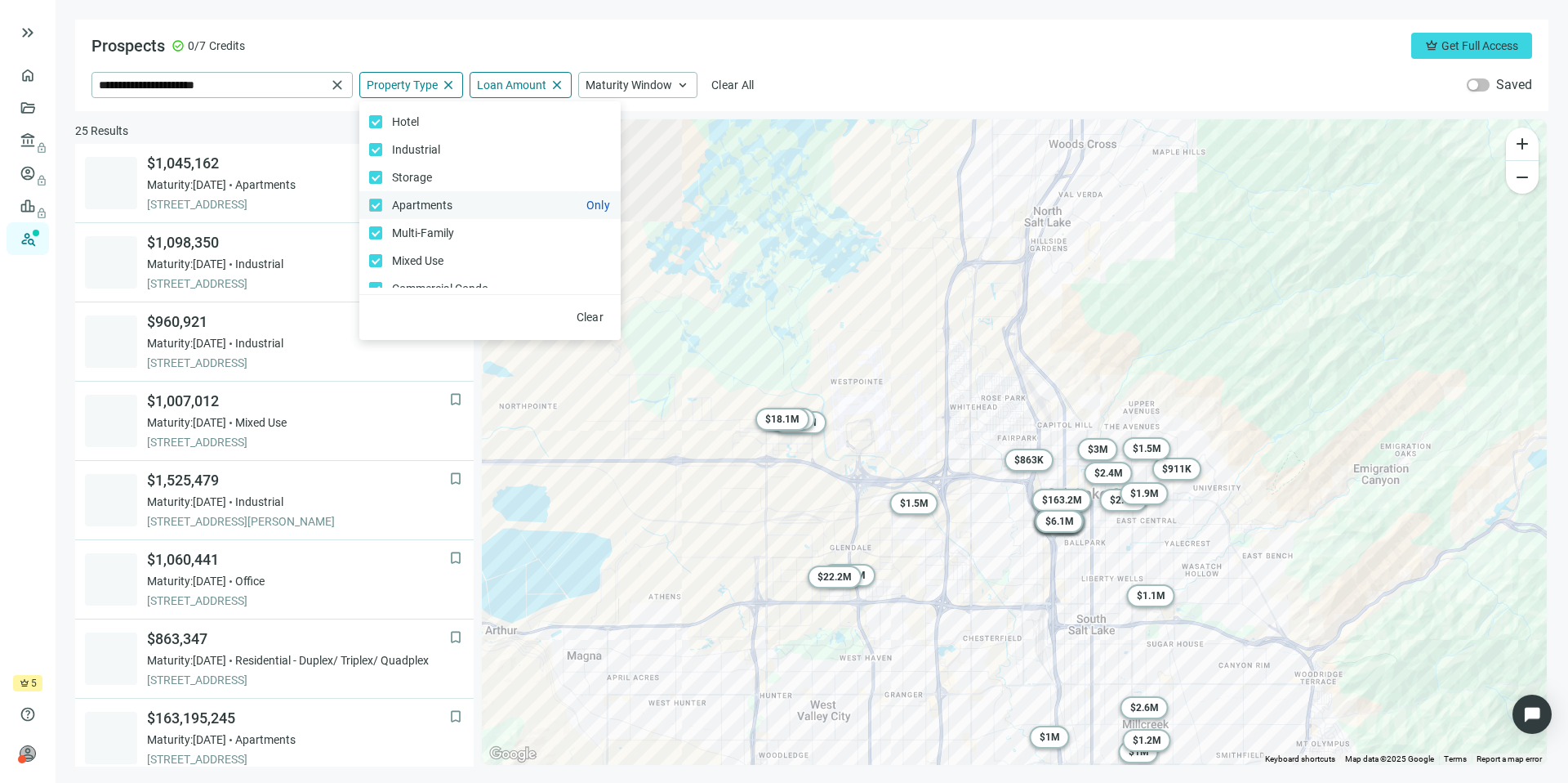
scroll to position [348, 0]
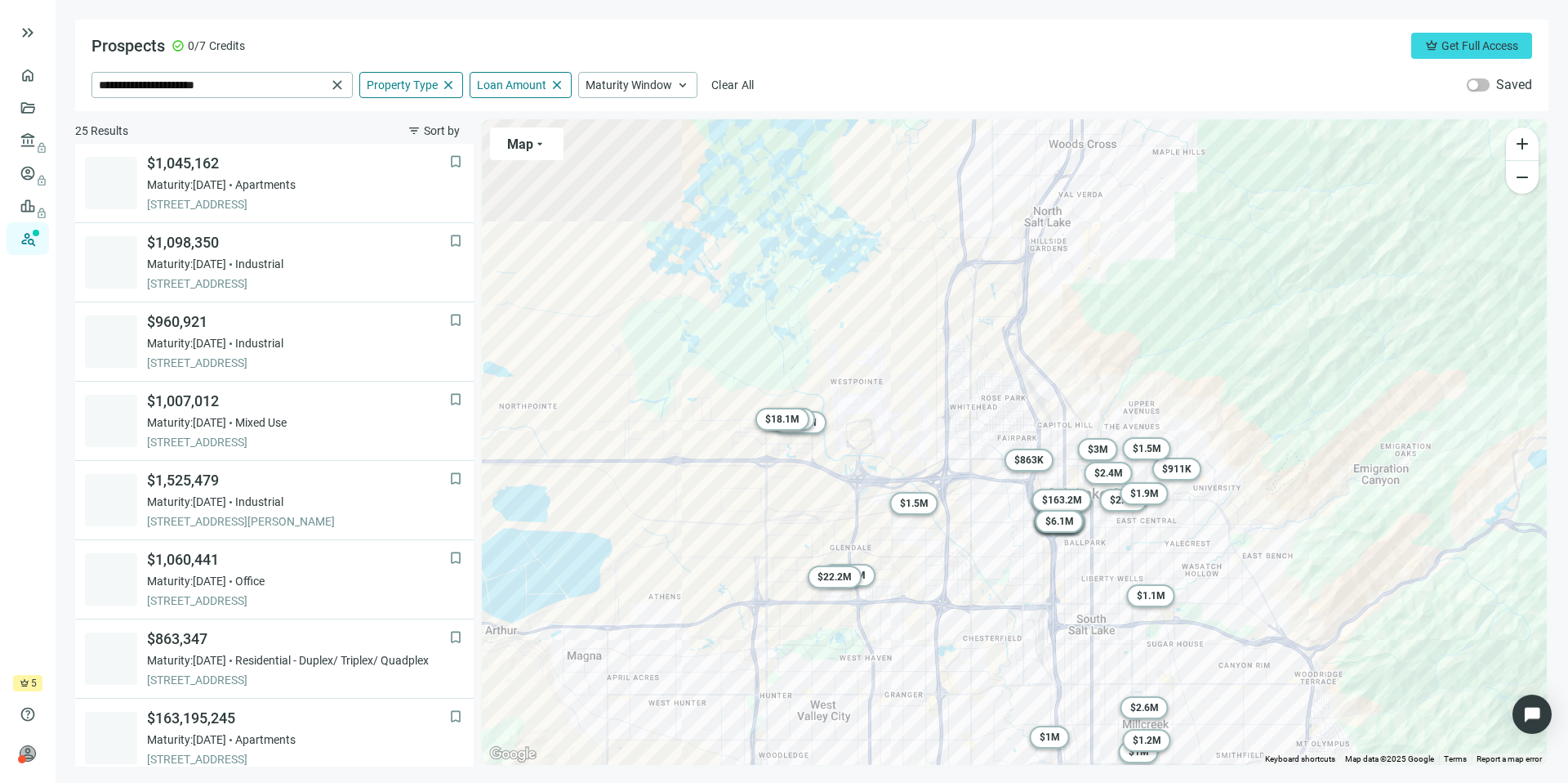
click at [871, 56] on div "Prospects check_circle 0/7 Credits crown Get Full Access" at bounding box center [811, 45] width 1441 height 26
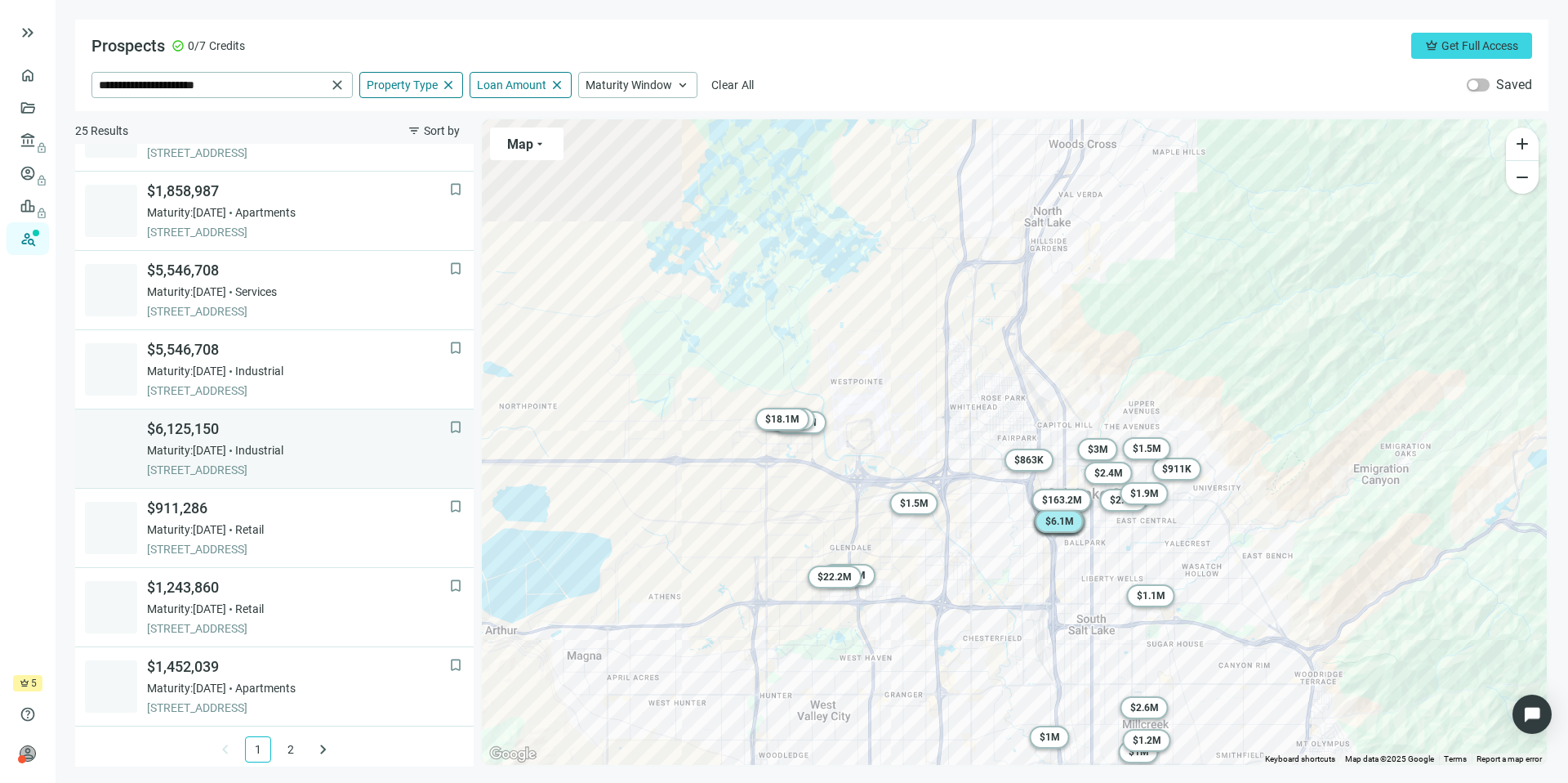
scroll to position [1008, 0]
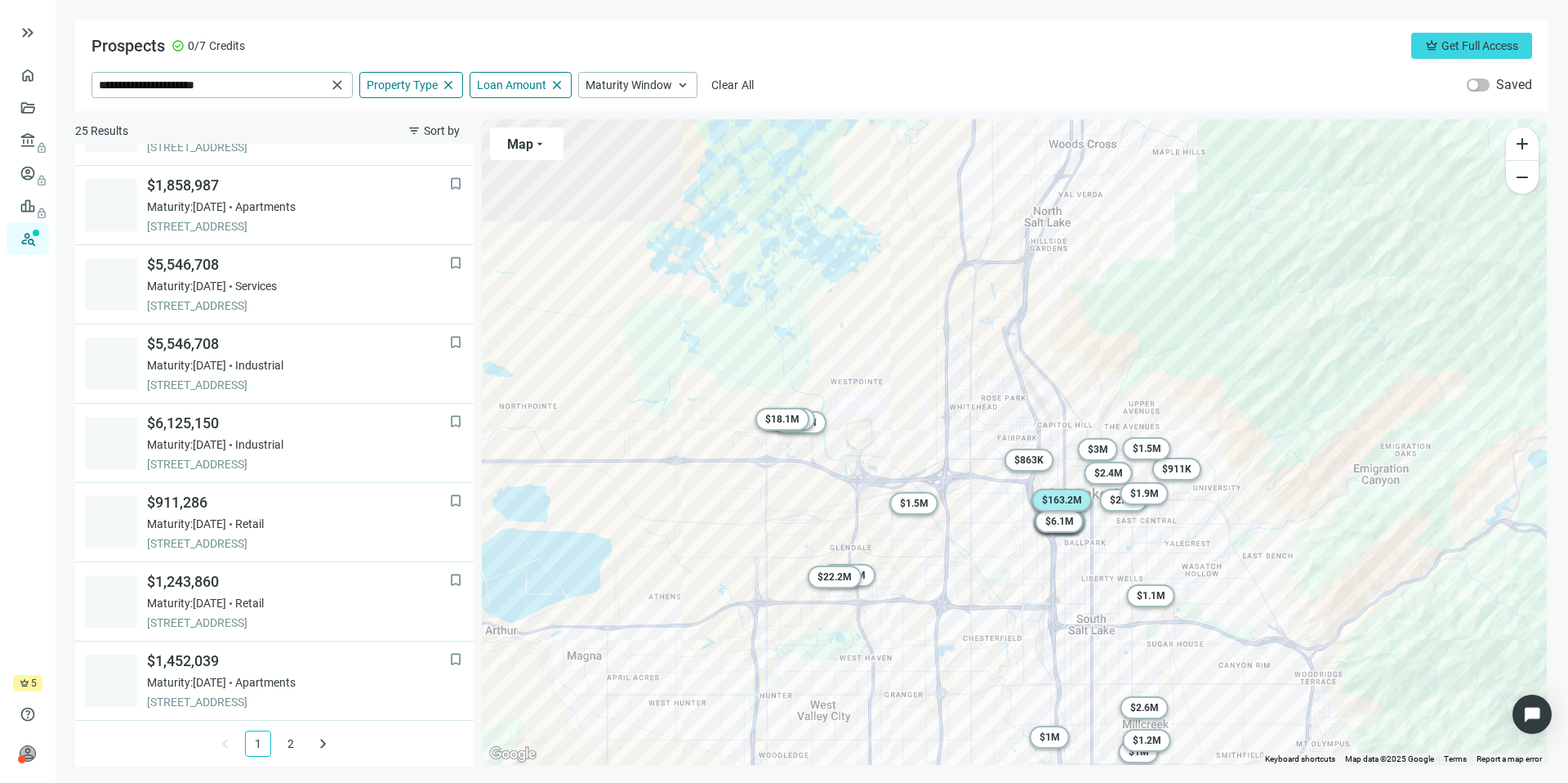
click at [1055, 501] on span "$ 163.2M" at bounding box center [1062, 500] width 40 height 11
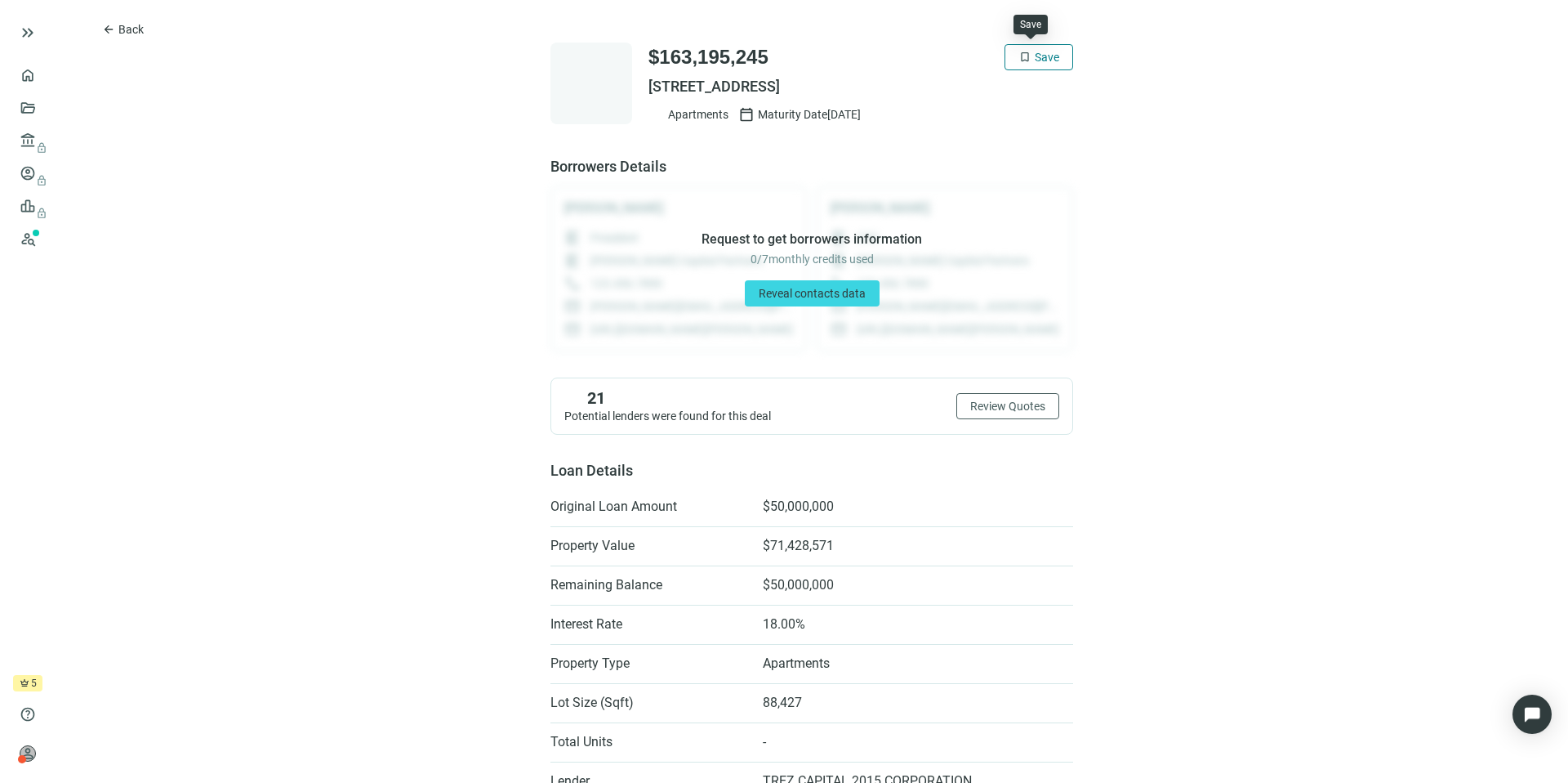
click at [1035, 55] on span "Save" at bounding box center [1047, 57] width 25 height 13
click at [113, 34] on span "arrow_back" at bounding box center [109, 30] width 13 height 13
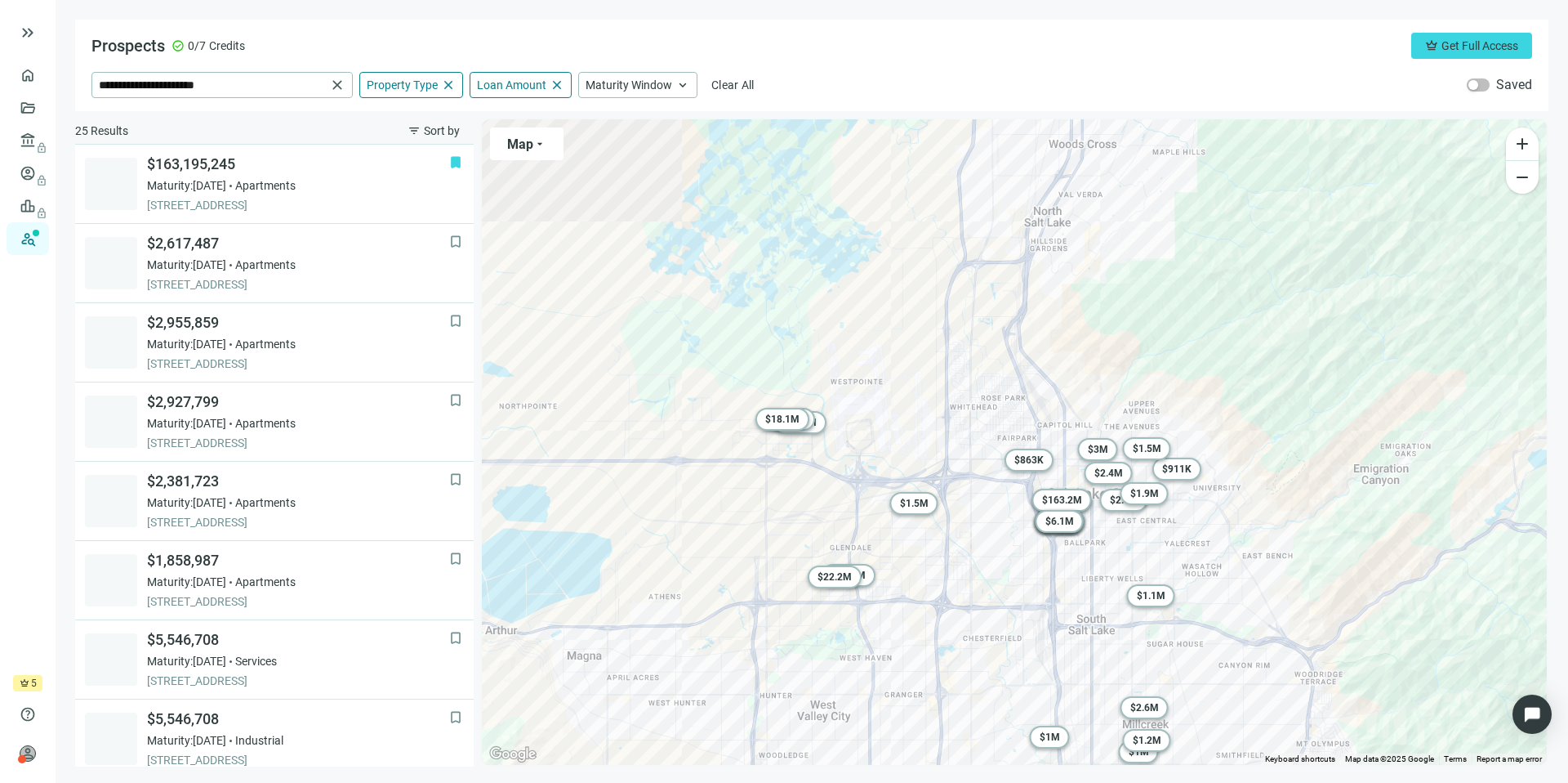
scroll to position [635, 0]
click at [1519, 172] on span "remove" at bounding box center [1522, 177] width 19 height 19
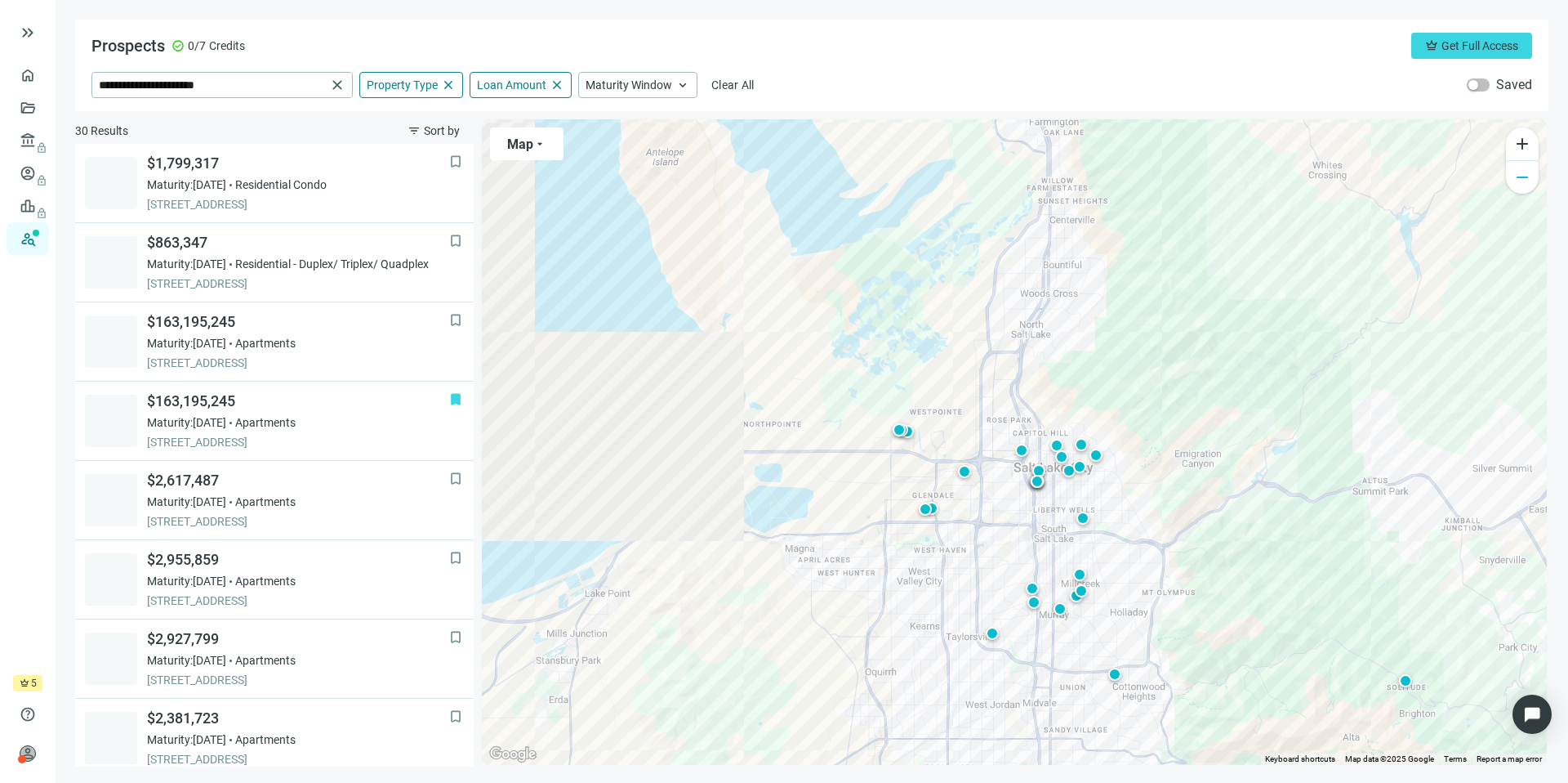
click at [1519, 172] on span "remove" at bounding box center [1522, 177] width 19 height 19
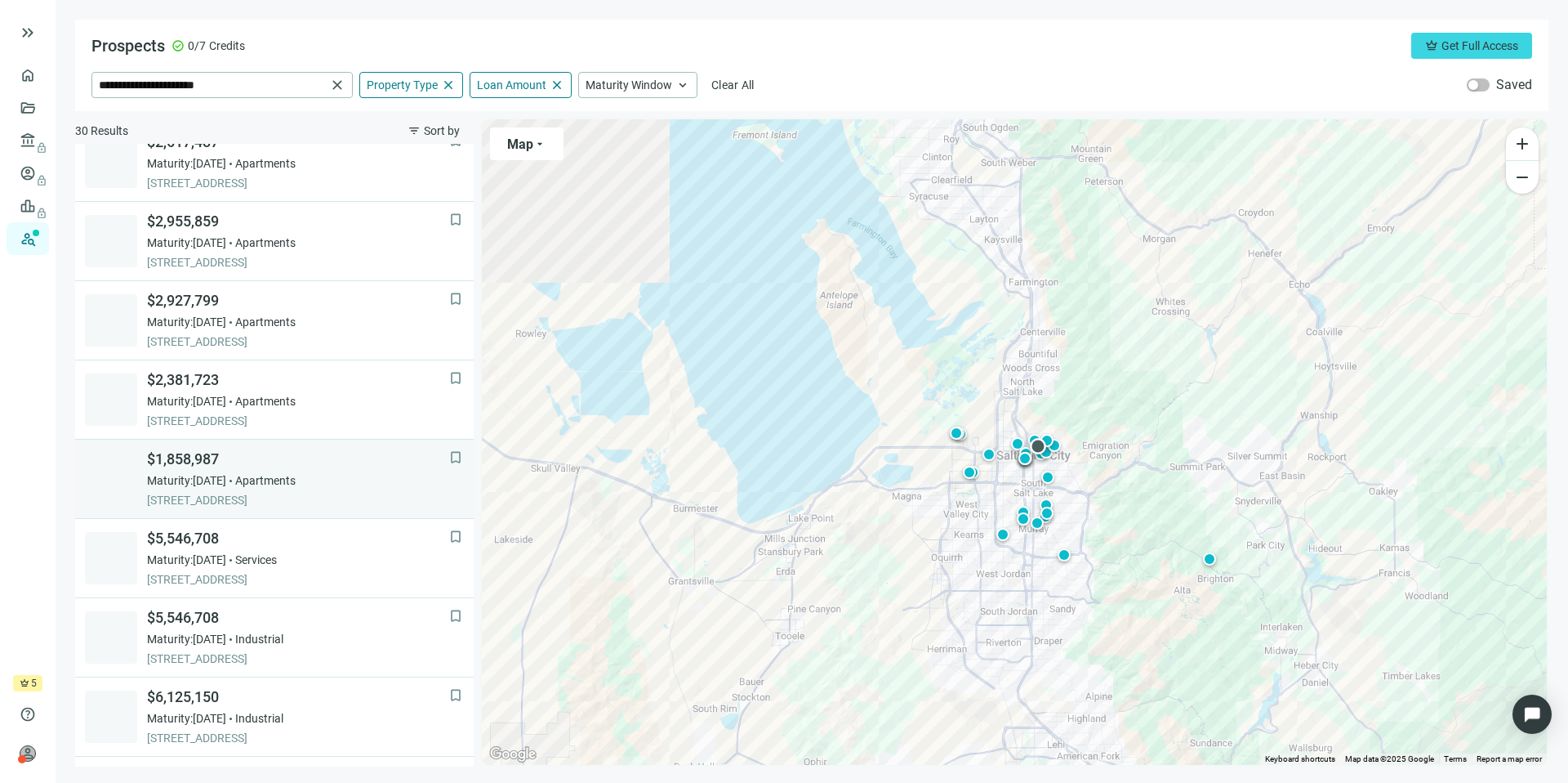
scroll to position [1008, 0]
